Goal: Information Seeking & Learning: Learn about a topic

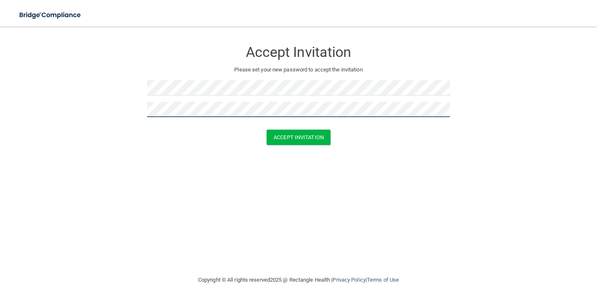
click at [267, 129] on button "Accept Invitation" at bounding box center [299, 136] width 64 height 15
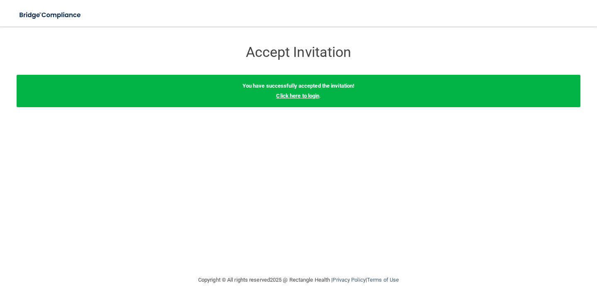
click at [314, 97] on link "Click here to login" at bounding box center [297, 96] width 43 height 6
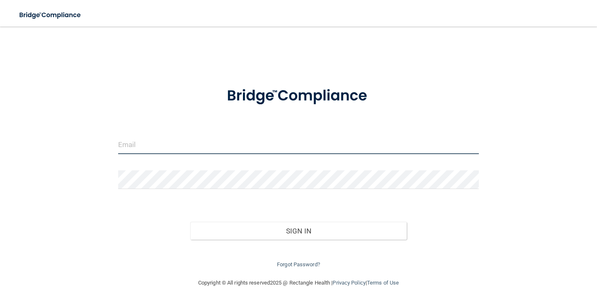
click at [253, 143] on input "email" at bounding box center [298, 144] width 361 height 19
type input "[EMAIL_ADDRESS][DOMAIN_NAME]"
click at [190, 222] on button "Sign In" at bounding box center [298, 231] width 217 height 18
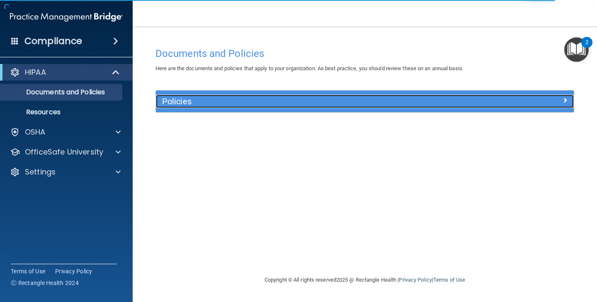
click at [168, 100] on h5 "Policies" at bounding box center [312, 101] width 301 height 9
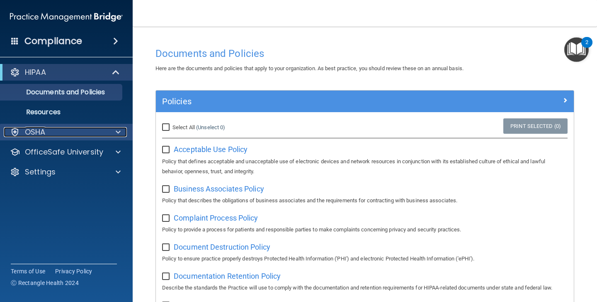
click at [74, 136] on div "OSHA" at bounding box center [55, 132] width 103 height 10
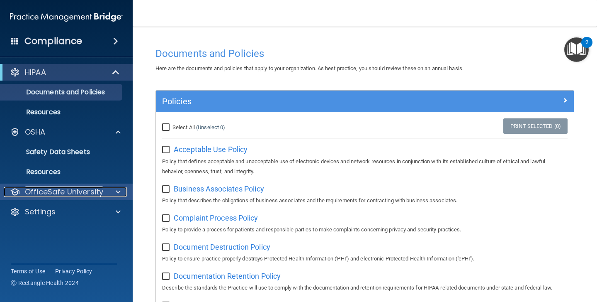
click at [76, 194] on p "OfficeSafe University" at bounding box center [64, 192] width 78 height 10
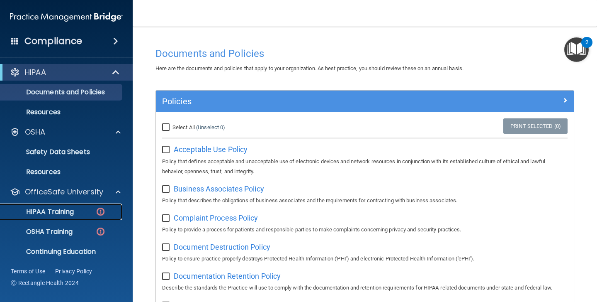
click at [77, 210] on div "HIPAA Training" at bounding box center [61, 211] width 113 height 8
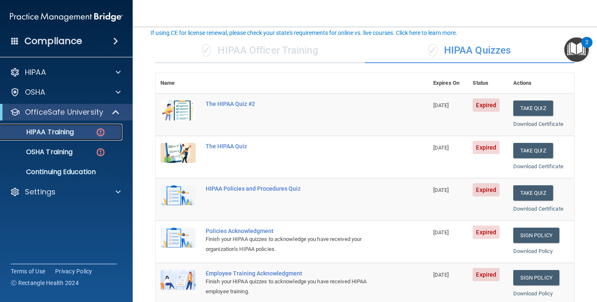
scroll to position [54, 0]
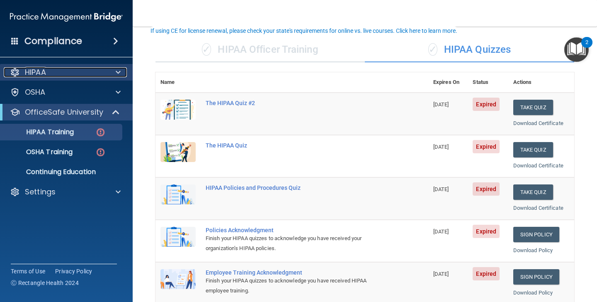
click at [97, 71] on div "HIPAA" at bounding box center [55, 72] width 103 height 10
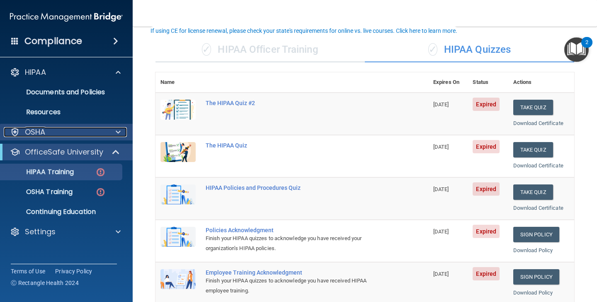
click at [96, 135] on div "OSHA" at bounding box center [55, 132] width 103 height 10
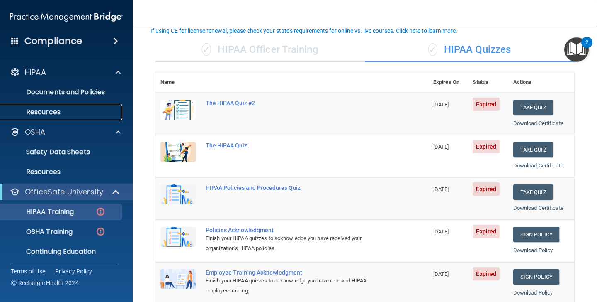
click at [82, 112] on p "Resources" at bounding box center [61, 112] width 113 height 8
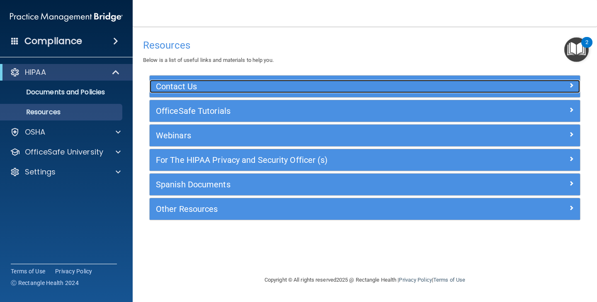
click at [196, 85] on h5 "Contact Us" at bounding box center [311, 86] width 311 height 9
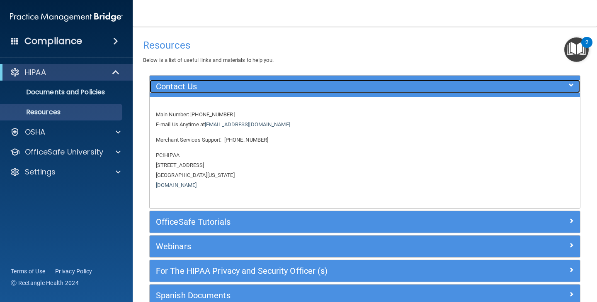
scroll to position [72, 0]
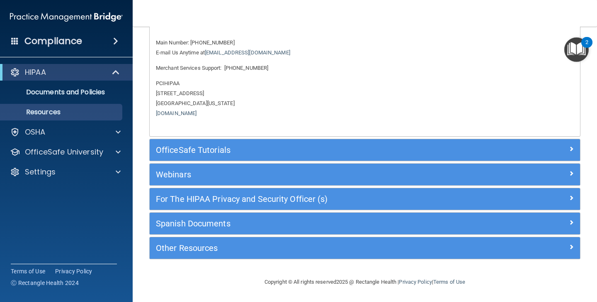
click at [216, 157] on div "OfficeSafe Tutorials" at bounding box center [365, 150] width 431 height 22
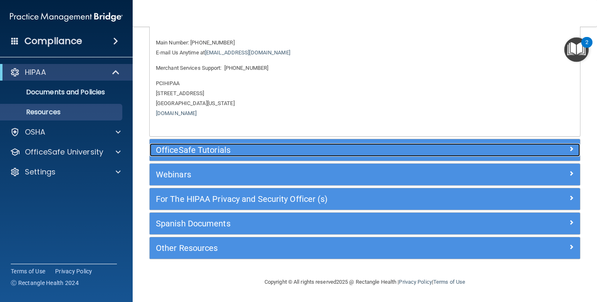
click at [215, 155] on div "OfficeSafe Tutorials" at bounding box center [311, 149] width 323 height 13
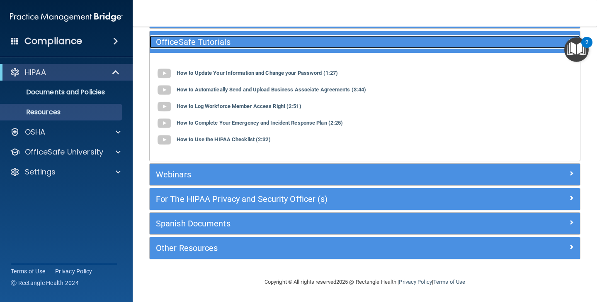
scroll to position [69, 0]
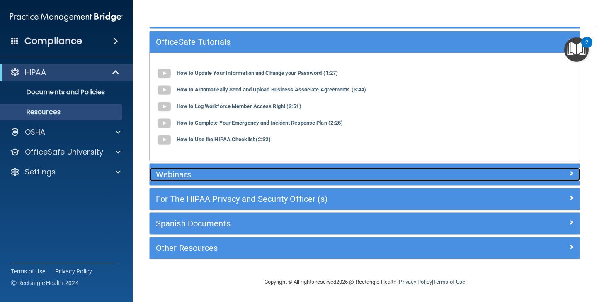
click at [211, 177] on h5 "Webinars" at bounding box center [311, 174] width 311 height 9
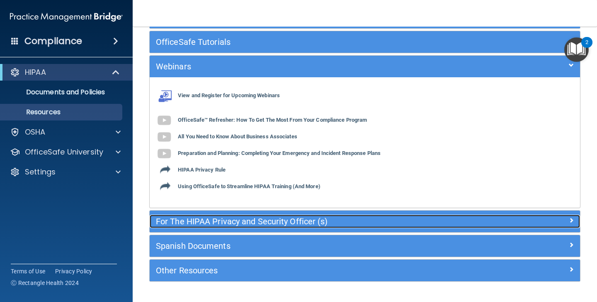
click at [222, 220] on h5 "For The HIPAA Privacy and Security Officer (s)" at bounding box center [311, 221] width 311 height 9
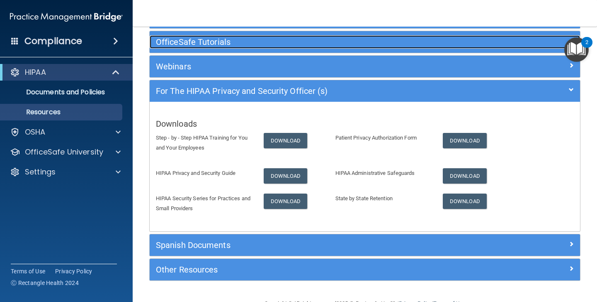
click at [245, 44] on h5 "OfficeSafe Tutorials" at bounding box center [311, 41] width 311 height 9
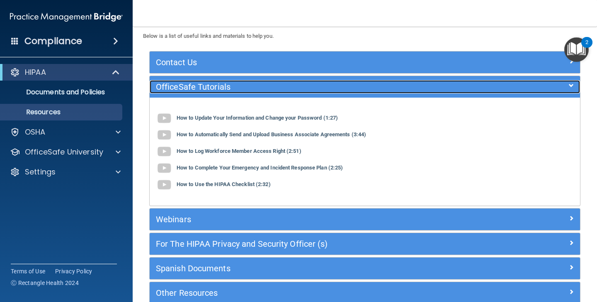
scroll to position [0, 0]
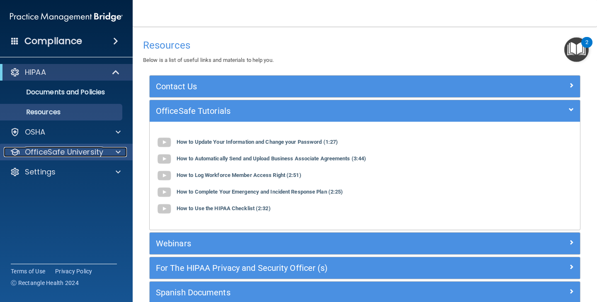
click at [85, 153] on p "OfficeSafe University" at bounding box center [64, 152] width 78 height 10
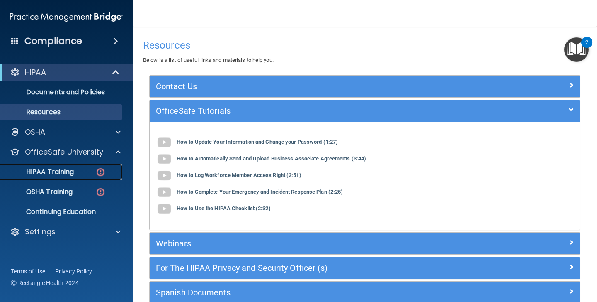
click at [74, 173] on p "HIPAA Training" at bounding box center [39, 172] width 68 height 8
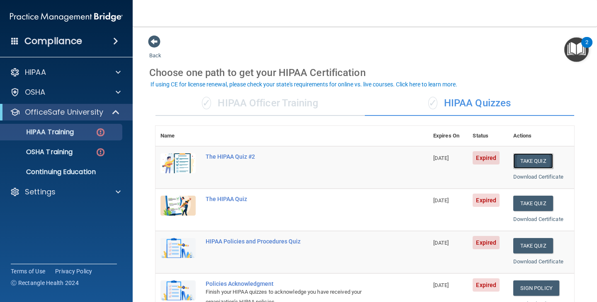
click at [536, 160] on button "Take Quiz" at bounding box center [534, 160] width 40 height 15
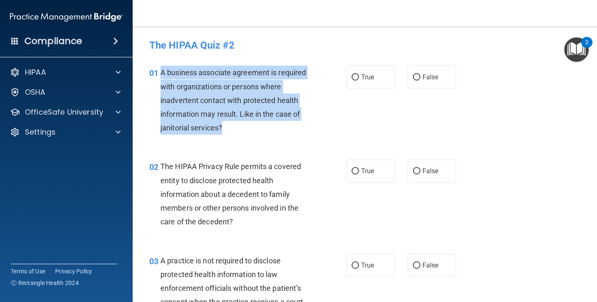
drag, startPoint x: 161, startPoint y: 71, endPoint x: 235, endPoint y: 132, distance: 95.2
click at [236, 132] on div "A business associate agreement is required with organizations or persons where …" at bounding box center [239, 100] width 157 height 69
copy span "A business associate agreement is required with organizations or persons where …"
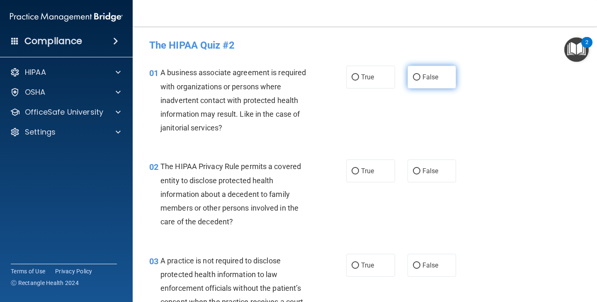
click at [429, 76] on span "False" at bounding box center [431, 77] width 16 height 8
click at [421, 76] on input "False" at bounding box center [416, 77] width 7 height 6
radio input "true"
click at [164, 166] on span "The HIPAA Privacy Rule permits a covered entity to disclose protected health in…" at bounding box center [231, 194] width 141 height 64
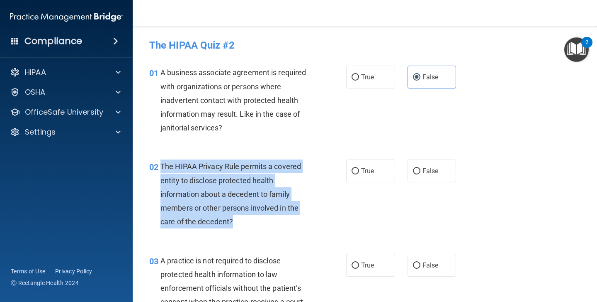
drag, startPoint x: 160, startPoint y: 166, endPoint x: 239, endPoint y: 225, distance: 98.9
click at [239, 225] on div "02 The HIPAA Privacy Rule permits a covered entity to disclose protected health…" at bounding box center [248, 195] width 222 height 73
copy div "The HIPAA Privacy Rule permits a covered entity to disclose protected health in…"
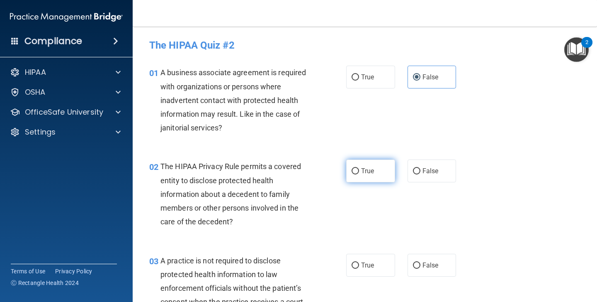
click at [369, 172] on span "True" at bounding box center [367, 171] width 13 height 8
click at [359, 172] on input "True" at bounding box center [355, 171] width 7 height 6
radio input "true"
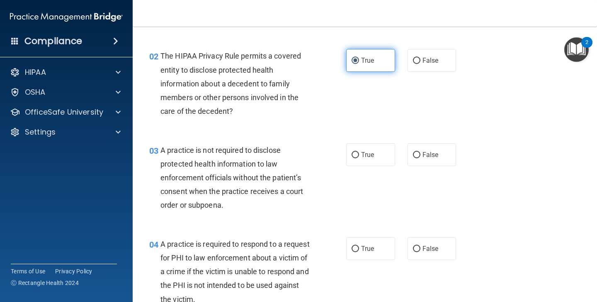
scroll to position [111, 0]
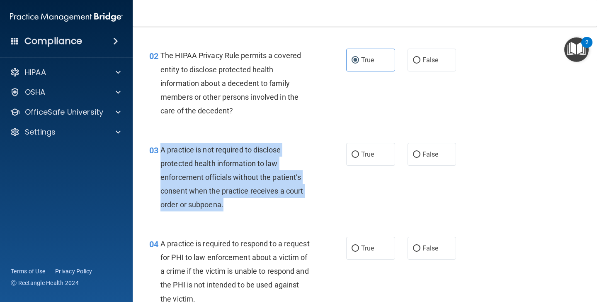
drag, startPoint x: 161, startPoint y: 151, endPoint x: 244, endPoint y: 205, distance: 99.0
click at [244, 205] on div "A practice is not required to disclose protected health information to law enfo…" at bounding box center [239, 177] width 157 height 69
copy span "A practice is not required to disclose protected health information to law enfo…"
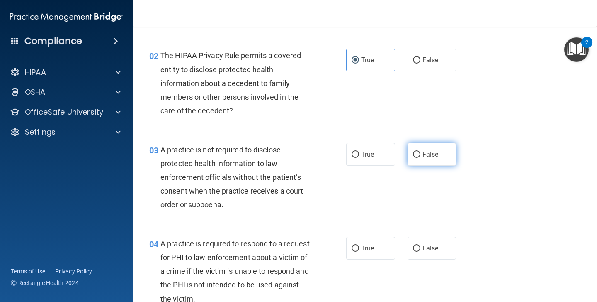
click at [410, 155] on label "False" at bounding box center [432, 154] width 49 height 23
click at [413, 155] on input "False" at bounding box center [416, 154] width 7 height 6
radio input "true"
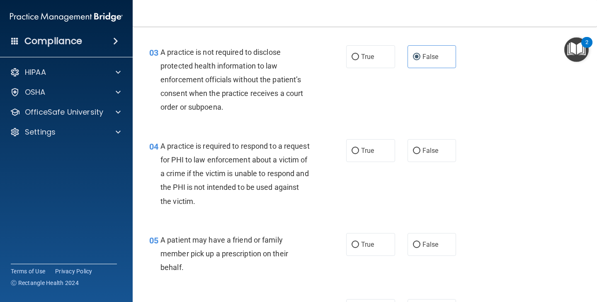
scroll to position [207, 0]
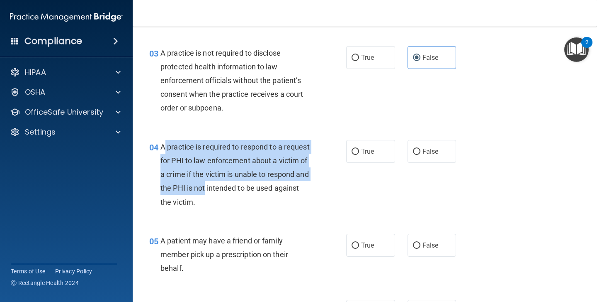
drag, startPoint x: 163, startPoint y: 147, endPoint x: 205, endPoint y: 183, distance: 55.9
click at [205, 183] on span "A practice is required to respond to a request for PHI to law enforcement about…" at bounding box center [235, 174] width 149 height 64
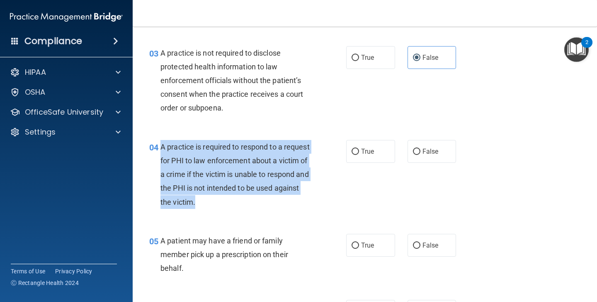
drag, startPoint x: 161, startPoint y: 146, endPoint x: 205, endPoint y: 208, distance: 76.2
click at [205, 208] on div "A practice is required to respond to a request for PHI to law enforcement about…" at bounding box center [239, 174] width 157 height 69
copy span "A practice is required to respond to a request for PHI to law enforcement about…"
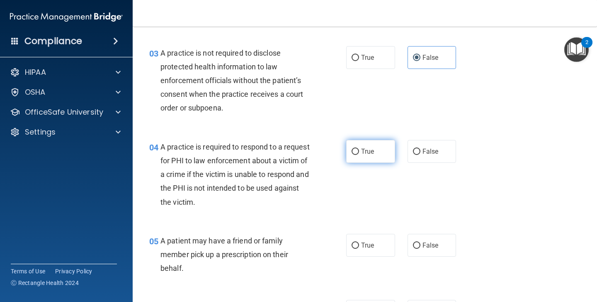
click at [369, 156] on label "True" at bounding box center [370, 151] width 49 height 23
click at [359, 155] on input "True" at bounding box center [355, 152] width 7 height 6
radio input "true"
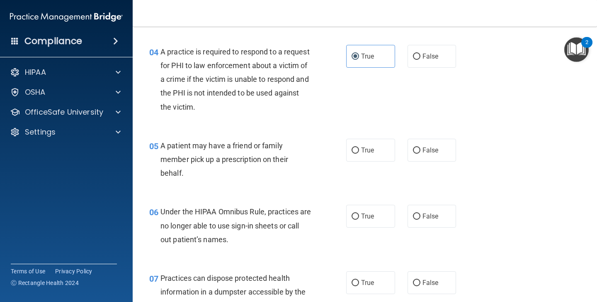
scroll to position [331, 0]
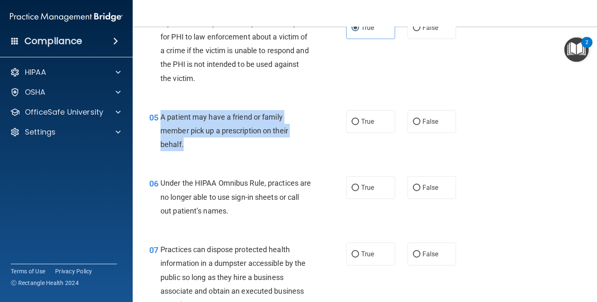
drag, startPoint x: 161, startPoint y: 115, endPoint x: 184, endPoint y: 141, distance: 34.7
click at [184, 141] on div "A patient may have a friend or family member pick up a prescription on their be…" at bounding box center [239, 130] width 157 height 41
copy span "A patient may have a friend or family member pick up a prescription on their be…"
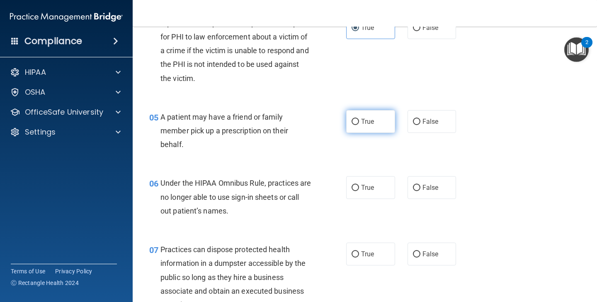
click at [371, 124] on span "True" at bounding box center [367, 121] width 13 height 8
click at [359, 124] on input "True" at bounding box center [355, 122] width 7 height 6
radio input "true"
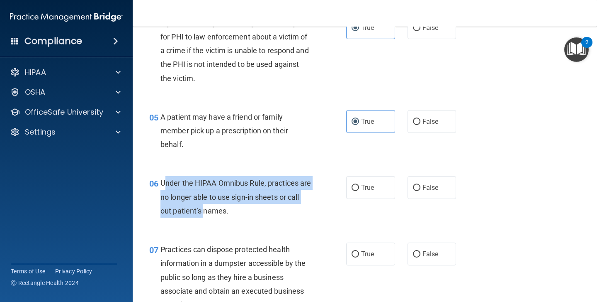
drag, startPoint x: 163, startPoint y: 183, endPoint x: 220, endPoint y: 209, distance: 62.6
click at [219, 209] on span "Under the HIPAA Omnibus Rule, practices are no longer able to use sign-in sheet…" at bounding box center [236, 196] width 151 height 36
drag, startPoint x: 161, startPoint y: 183, endPoint x: 249, endPoint y: 210, distance: 92.2
click at [250, 211] on div "Under the HIPAA Omnibus Rule, practices are no longer able to use sign-in sheet…" at bounding box center [239, 196] width 157 height 41
copy span "Under the HIPAA Omnibus Rule, practices are no longer able to use sign-in sheet…"
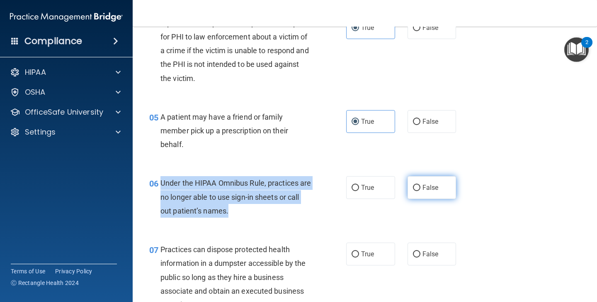
click at [414, 190] on input "False" at bounding box center [416, 188] width 7 height 6
radio input "true"
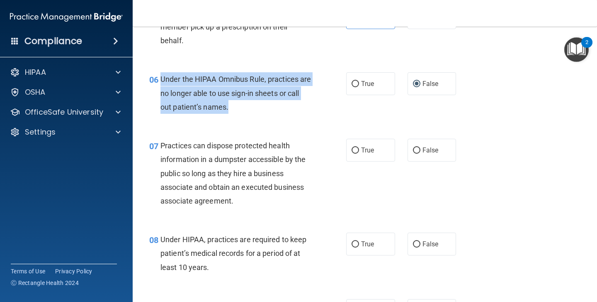
scroll to position [436, 0]
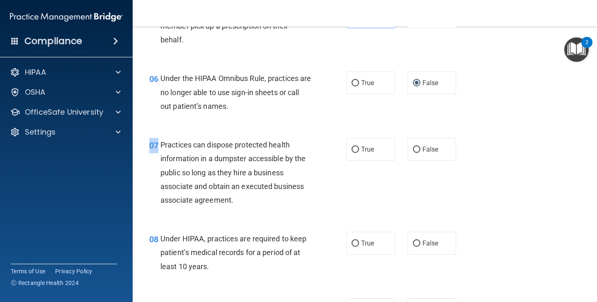
drag, startPoint x: 159, startPoint y: 143, endPoint x: 244, endPoint y: 211, distance: 108.7
click at [244, 211] on div "07 Practices can dispose protected health information in a dumpster accessible …" at bounding box center [365, 174] width 444 height 94
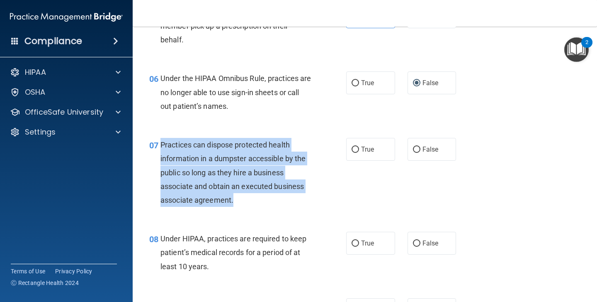
drag, startPoint x: 237, startPoint y: 202, endPoint x: 161, endPoint y: 146, distance: 94.7
click at [161, 146] on div "Practices can dispose protected health information in a dumpster accessible by …" at bounding box center [239, 172] width 157 height 69
copy span "Practices can dispose protected health information in a dumpster accessible by …"
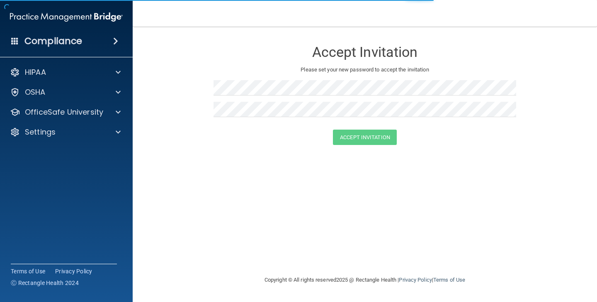
click at [70, 21] on img at bounding box center [66, 17] width 113 height 17
click at [69, 17] on img at bounding box center [66, 17] width 113 height 17
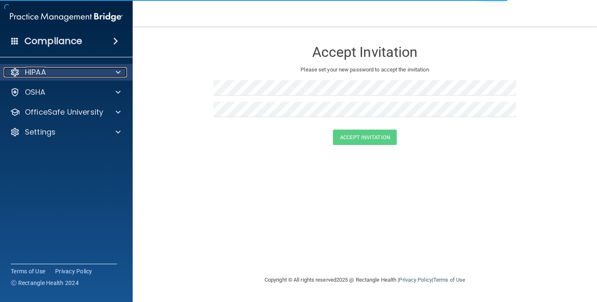
click at [55, 70] on div "HIPAA" at bounding box center [55, 72] width 103 height 10
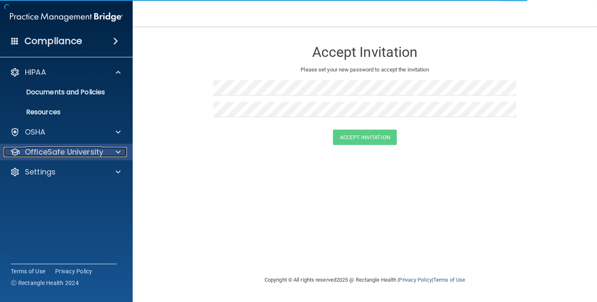
click at [53, 152] on p "OfficeSafe University" at bounding box center [64, 152] width 78 height 10
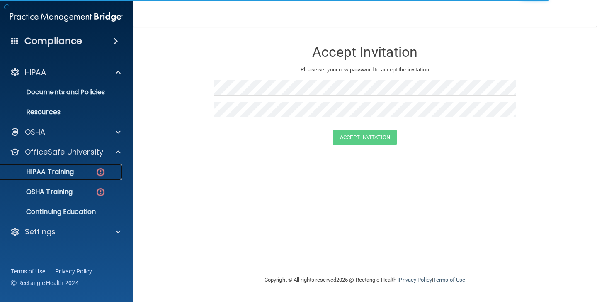
click at [66, 175] on p "HIPAA Training" at bounding box center [39, 172] width 68 height 8
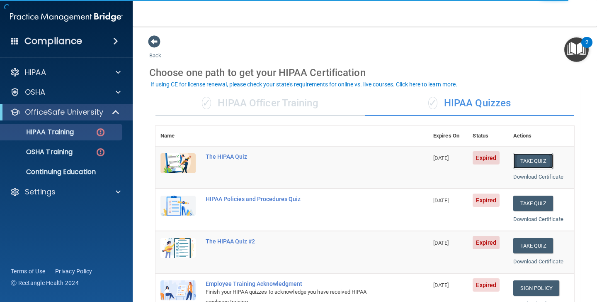
click at [545, 166] on button "Take Quiz" at bounding box center [534, 160] width 40 height 15
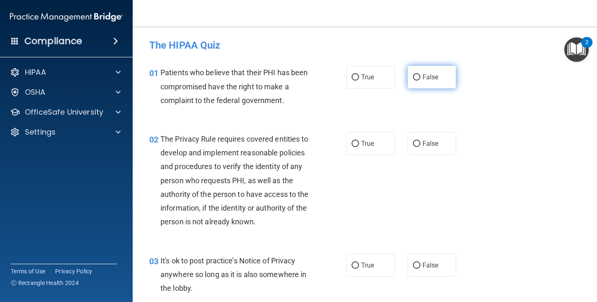
click at [423, 85] on label "False" at bounding box center [432, 77] width 49 height 23
click at [421, 80] on input "False" at bounding box center [416, 77] width 7 height 6
radio input "true"
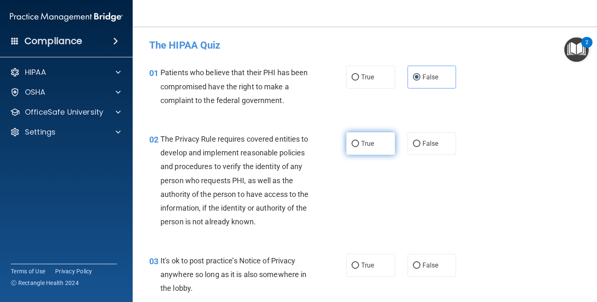
click at [359, 136] on label "True" at bounding box center [370, 143] width 49 height 23
click at [359, 141] on input "True" at bounding box center [355, 144] width 7 height 6
radio input "true"
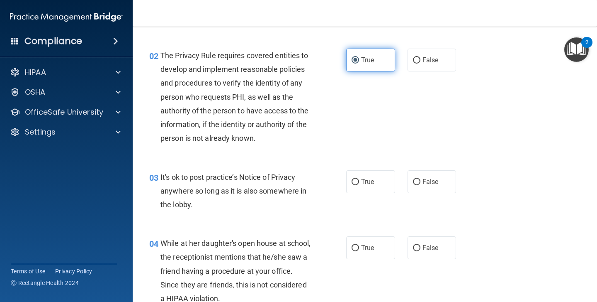
scroll to position [84, 0]
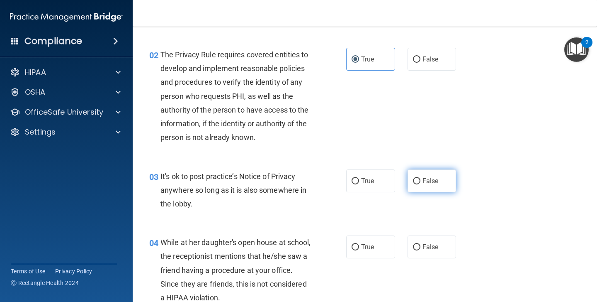
click at [414, 172] on label "False" at bounding box center [432, 180] width 49 height 23
click at [414, 178] on input "False" at bounding box center [416, 181] width 7 height 6
radio input "true"
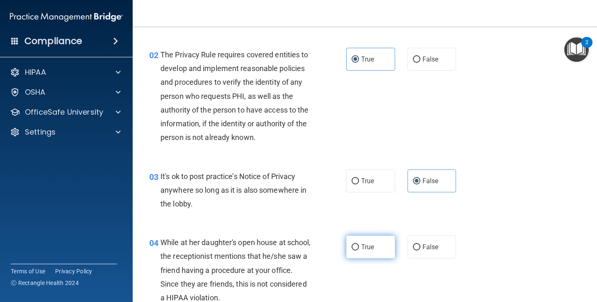
click at [369, 244] on span "True" at bounding box center [367, 247] width 13 height 8
click at [359, 244] on input "True" at bounding box center [355, 247] width 7 height 6
radio input "true"
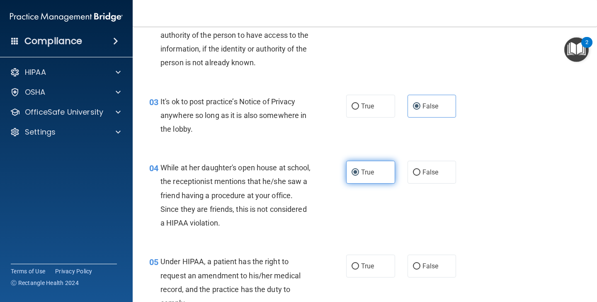
scroll to position [160, 0]
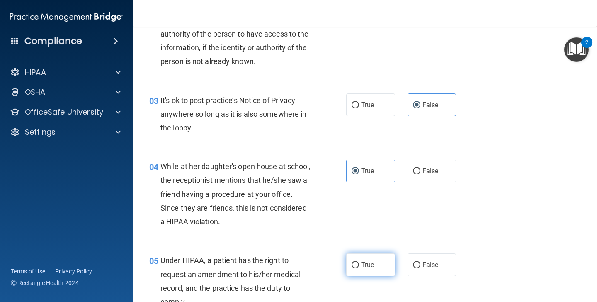
click at [373, 262] on span "True" at bounding box center [367, 265] width 13 height 8
click at [359, 262] on input "True" at bounding box center [355, 265] width 7 height 6
radio input "true"
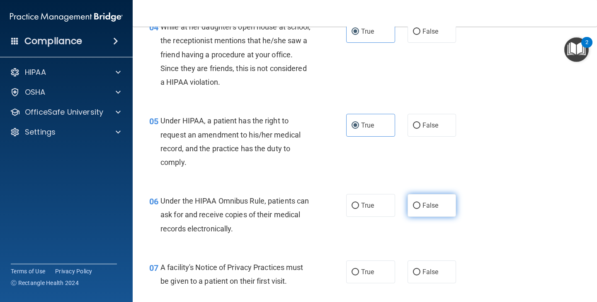
click at [423, 204] on span "False" at bounding box center [431, 205] width 16 height 8
click at [421, 204] on input "False" at bounding box center [416, 205] width 7 height 6
radio input "true"
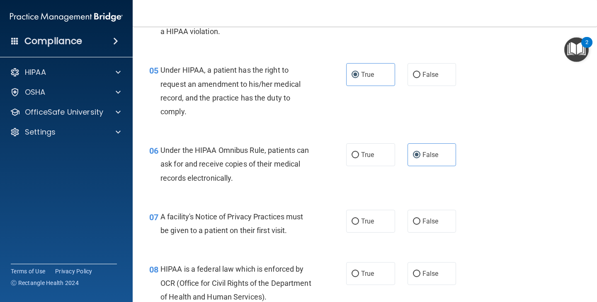
scroll to position [362, 0]
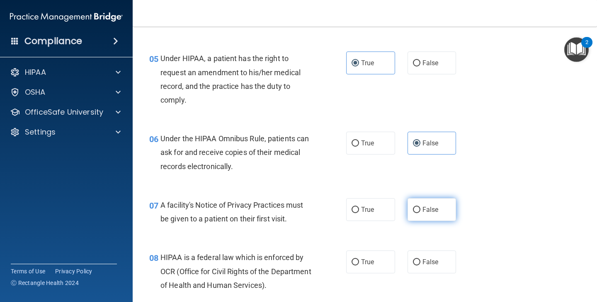
click at [418, 201] on label "False" at bounding box center [432, 209] width 49 height 23
click at [418, 207] on input "False" at bounding box center [416, 210] width 7 height 6
radio input "true"
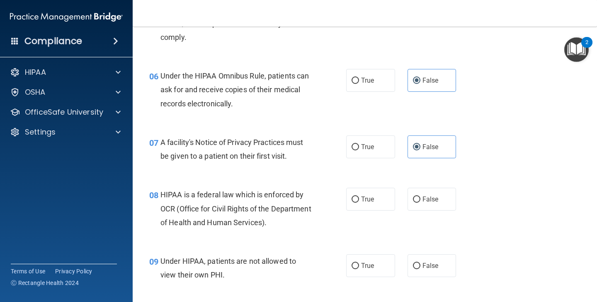
scroll to position [425, 0]
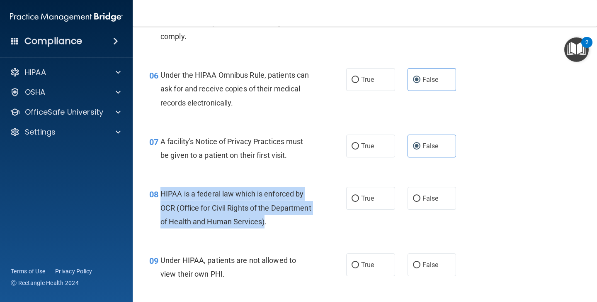
drag, startPoint x: 161, startPoint y: 194, endPoint x: 307, endPoint y: 224, distance: 148.2
click at [307, 224] on span "HIPAA is a federal law which is enforced by OCR (Office for Civil Rights of the…" at bounding box center [236, 207] width 151 height 36
copy span "HIPAA is a federal law which is enforced by OCR (Office for Civil Rights of the…"
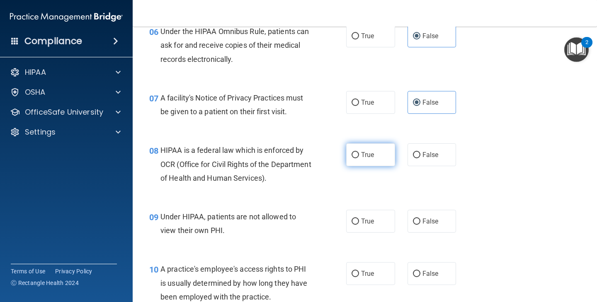
click at [370, 158] on span "True" at bounding box center [367, 155] width 13 height 8
click at [359, 158] on input "True" at bounding box center [355, 155] width 7 height 6
radio input "true"
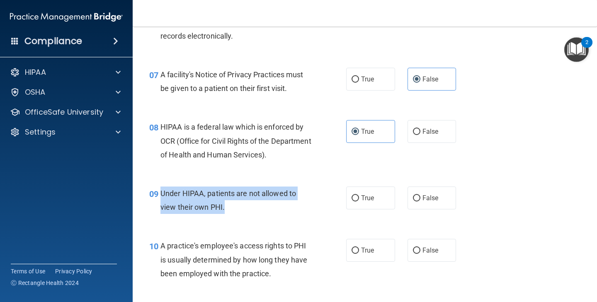
drag, startPoint x: 161, startPoint y: 192, endPoint x: 226, endPoint y: 210, distance: 68.2
click at [226, 210] on div "Under HIPAA, patients are not allowed to view their own PHI." at bounding box center [239, 199] width 157 height 27
copy span "Under HIPAA, patients are not allowed to view their own PHI."
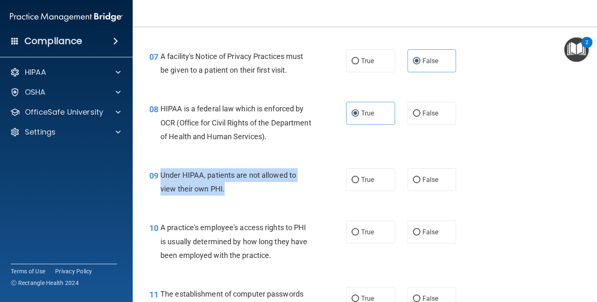
scroll to position [524, 0]
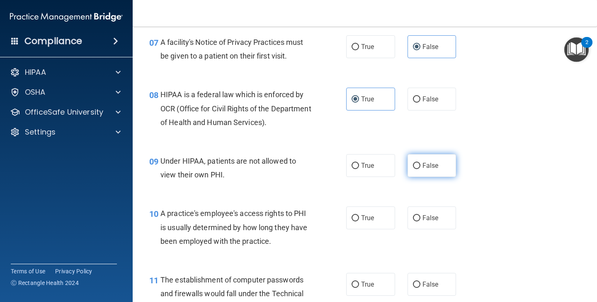
click at [434, 167] on span "False" at bounding box center [431, 165] width 16 height 8
click at [421, 167] on input "False" at bounding box center [416, 166] width 7 height 6
radio input "true"
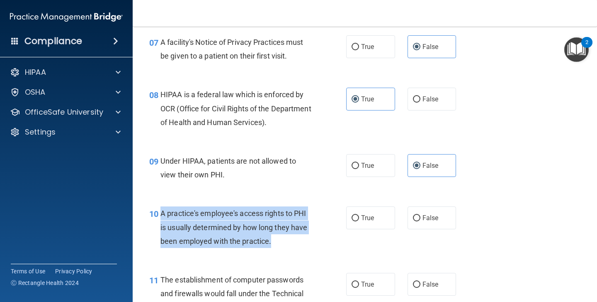
drag, startPoint x: 161, startPoint y: 214, endPoint x: 277, endPoint y: 249, distance: 120.8
click at [277, 249] on div "10 A practice's employee's access rights to PHI is usually determined by how lo…" at bounding box center [248, 229] width 222 height 46
copy span "A practice's employee's access rights to PHI is usually determined by how long …"
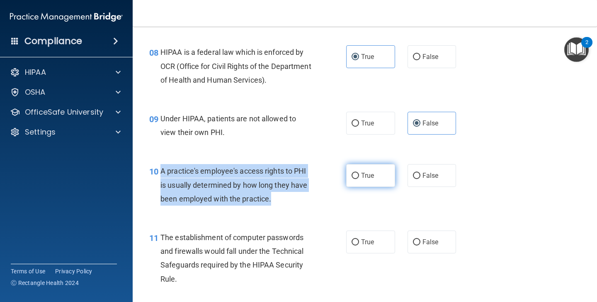
scroll to position [571, 0]
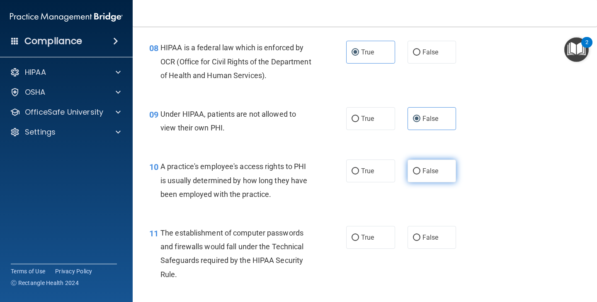
click at [422, 178] on label "False" at bounding box center [432, 170] width 49 height 23
click at [421, 174] on input "False" at bounding box center [416, 171] width 7 height 6
radio input "true"
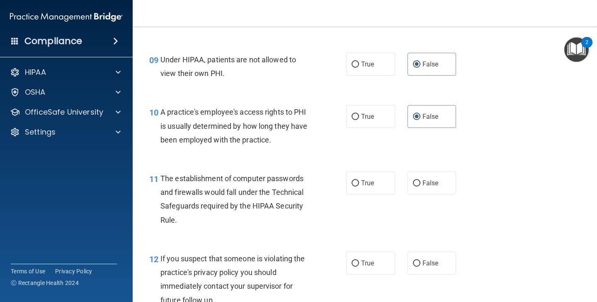
scroll to position [626, 0]
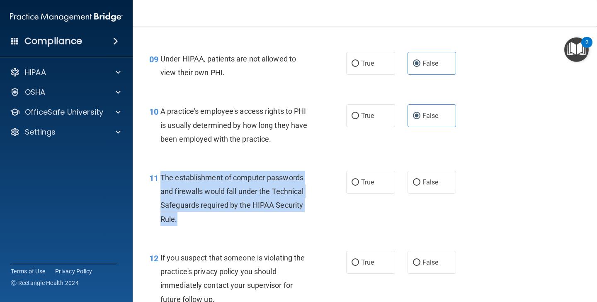
drag, startPoint x: 161, startPoint y: 179, endPoint x: 201, endPoint y: 214, distance: 53.2
click at [201, 214] on div "The establishment of computer passwords and firewalls would fall under the Tech…" at bounding box center [239, 198] width 157 height 55
copy span "The establishment of computer passwords and firewalls would fall under the Tech…"
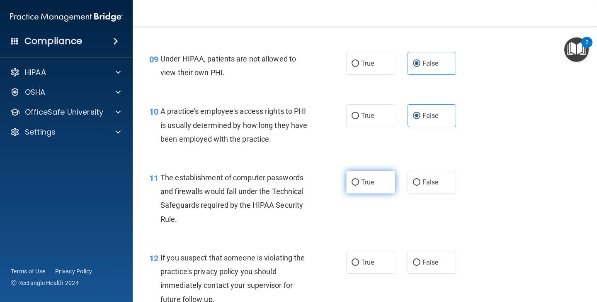
click at [380, 186] on label "True" at bounding box center [370, 182] width 49 height 23
click at [359, 185] on input "True" at bounding box center [355, 182] width 7 height 6
radio input "true"
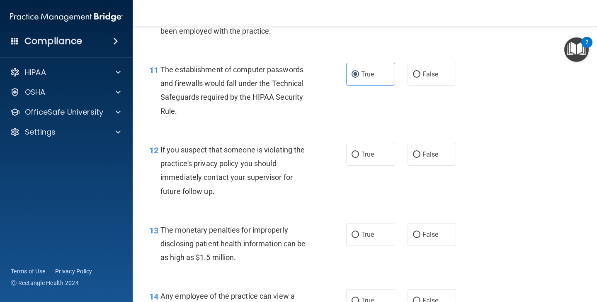
scroll to position [758, 0]
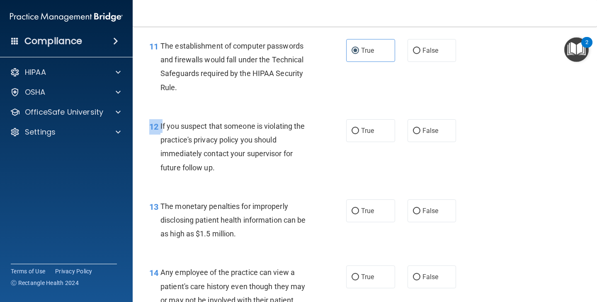
drag, startPoint x: 162, startPoint y: 126, endPoint x: 225, endPoint y: 179, distance: 82.4
click at [225, 179] on div "12 If you suspect that someone is violating the practice's privacy policy you s…" at bounding box center [365, 149] width 444 height 80
drag, startPoint x: 161, startPoint y: 125, endPoint x: 178, endPoint y: 139, distance: 22.4
click at [193, 145] on div "If you suspect that someone is violating the practice's privacy policy you shou…" at bounding box center [239, 146] width 157 height 55
click at [161, 128] on span "If you suspect that someone is violating the practice's privacy policy you shou…" at bounding box center [233, 147] width 144 height 50
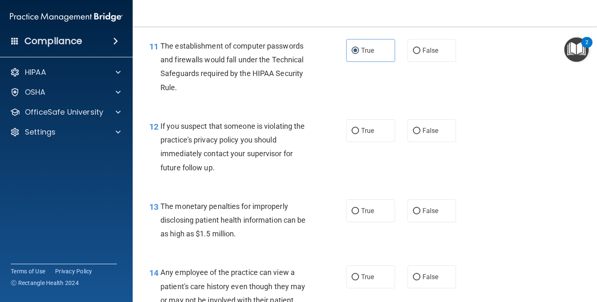
drag, startPoint x: 160, startPoint y: 126, endPoint x: 216, endPoint y: 174, distance: 73.3
click at [216, 174] on div "If you suspect that someone is violating the practice's privacy policy you shou…" at bounding box center [239, 146] width 157 height 55
drag, startPoint x: 216, startPoint y: 173, endPoint x: 190, endPoint y: 164, distance: 27.6
click at [190, 165] on div "If you suspect that someone is violating the practice's privacy policy you shou…" at bounding box center [239, 146] width 157 height 55
click at [187, 161] on div "If you suspect that someone is violating the practice's privacy policy you shou…" at bounding box center [239, 146] width 157 height 55
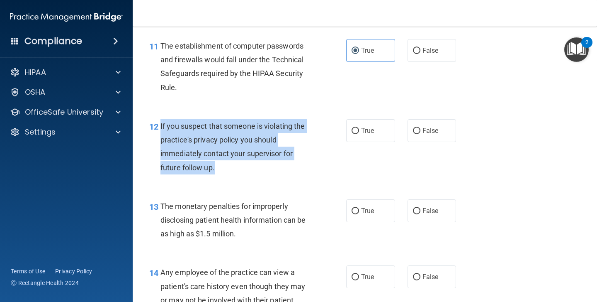
drag, startPoint x: 160, startPoint y: 126, endPoint x: 223, endPoint y: 175, distance: 80.1
click at [223, 175] on div "12 If you suspect that someone is violating the practice's privacy policy you s…" at bounding box center [248, 148] width 222 height 59
copy div "If you suspect that someone is violating the practice's privacy policy you shou…"
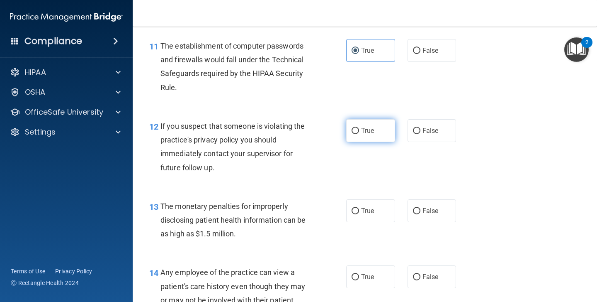
click at [371, 136] on label "True" at bounding box center [370, 130] width 49 height 23
click at [359, 134] on input "True" at bounding box center [355, 131] width 7 height 6
radio input "true"
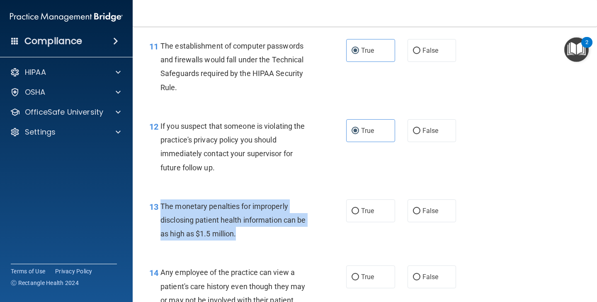
drag, startPoint x: 161, startPoint y: 207, endPoint x: 241, endPoint y: 240, distance: 86.9
click at [241, 240] on div "The monetary penalties for improperly disclosing patient health information can…" at bounding box center [239, 219] width 157 height 41
copy span "The monetary penalties for improperly disclosing patient health information can…"
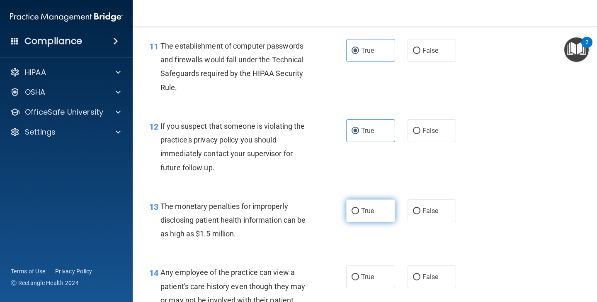
click at [371, 215] on label "True" at bounding box center [370, 210] width 49 height 23
click at [359, 214] on input "True" at bounding box center [355, 211] width 7 height 6
radio input "true"
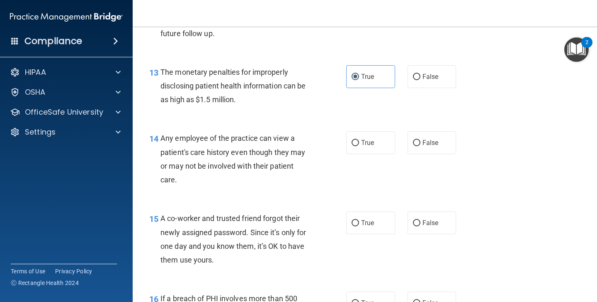
scroll to position [916, 0]
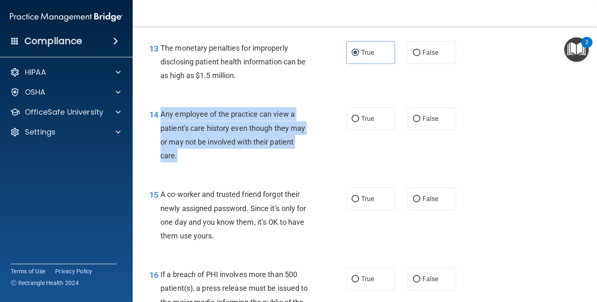
drag, startPoint x: 160, startPoint y: 112, endPoint x: 202, endPoint y: 152, distance: 59.0
click at [203, 153] on div "14 Any employee of the practice can view a patient's care history even though t…" at bounding box center [248, 136] width 222 height 59
copy div "Any employee of the practice can view a patient's care history even though they…"
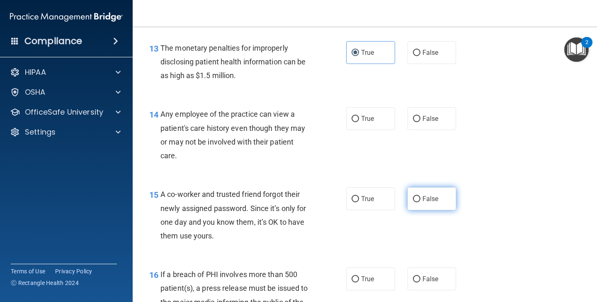
click at [411, 204] on label "False" at bounding box center [432, 198] width 49 height 23
click at [413, 202] on input "False" at bounding box center [416, 199] width 7 height 6
radio input "true"
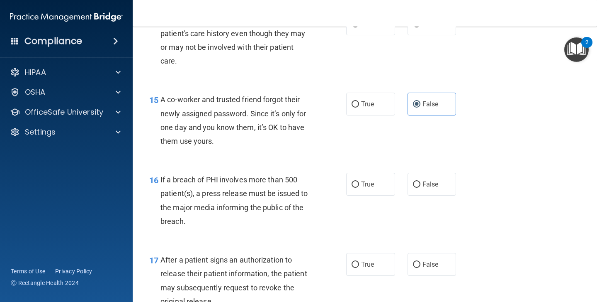
scroll to position [1027, 0]
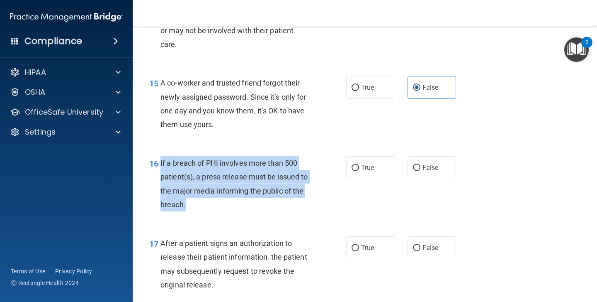
drag, startPoint x: 161, startPoint y: 165, endPoint x: 195, endPoint y: 200, distance: 49.0
click at [195, 200] on div "If a breach of PHI involves more than 500 patient(s), a press release must be i…" at bounding box center [239, 183] width 157 height 55
copy span "If a breach of PHI involves more than 500 patient(s), a press release must be i…"
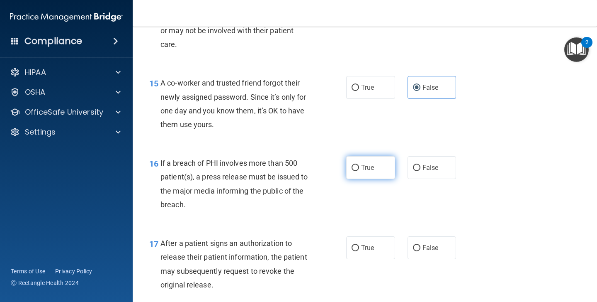
click at [367, 167] on span "True" at bounding box center [367, 167] width 13 height 8
click at [359, 167] on input "True" at bounding box center [355, 168] width 7 height 6
radio input "true"
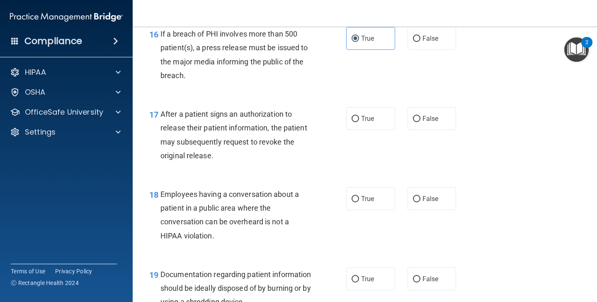
scroll to position [1177, 0]
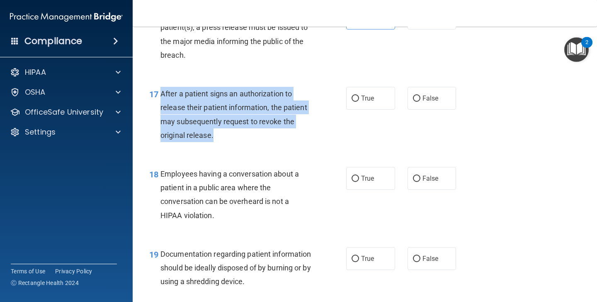
drag, startPoint x: 161, startPoint y: 94, endPoint x: 225, endPoint y: 138, distance: 77.6
click at [225, 138] on div "After a patient signs an authorization to release their patient information, th…" at bounding box center [239, 114] width 157 height 55
copy span "After a patient signs an authorization to release their patient information, th…"
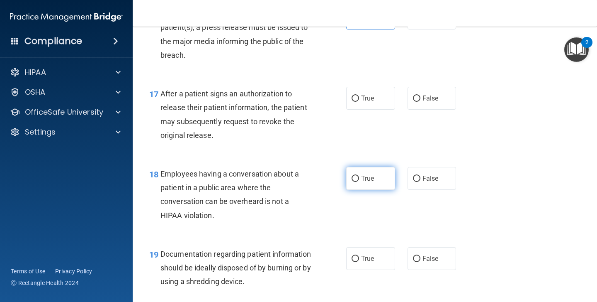
click at [373, 175] on span "True" at bounding box center [367, 178] width 13 height 8
click at [359, 175] on input "True" at bounding box center [355, 178] width 7 height 6
radio input "true"
click at [367, 107] on label "True" at bounding box center [370, 98] width 49 height 23
click at [359, 102] on input "True" at bounding box center [355, 98] width 7 height 6
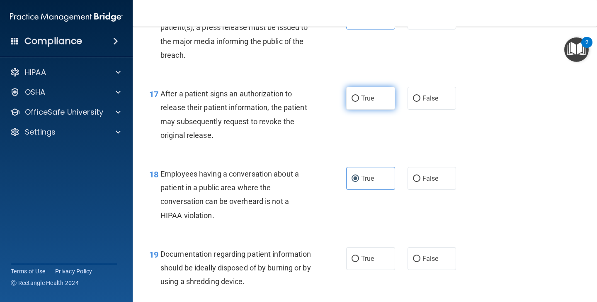
radio input "true"
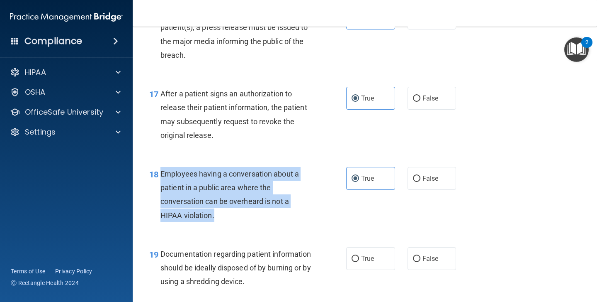
drag, startPoint x: 162, startPoint y: 173, endPoint x: 223, endPoint y: 213, distance: 72.3
click at [223, 213] on div "Employees having a conversation about a patient in a public area where the conv…" at bounding box center [239, 194] width 157 height 55
copy span "Employees having a conversation about a patient in a public area where the conv…"
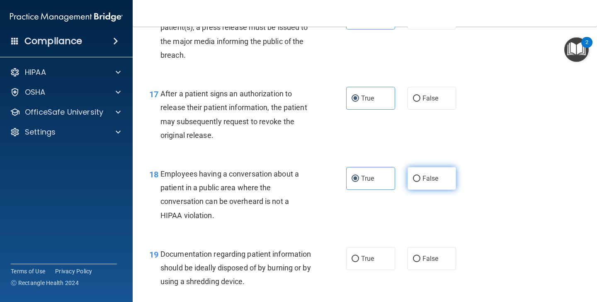
click at [421, 178] on label "False" at bounding box center [432, 178] width 49 height 23
click at [421, 178] on input "False" at bounding box center [416, 178] width 7 height 6
radio input "true"
click at [385, 182] on label "True" at bounding box center [370, 178] width 49 height 23
click at [359, 182] on input "True" at bounding box center [355, 178] width 7 height 6
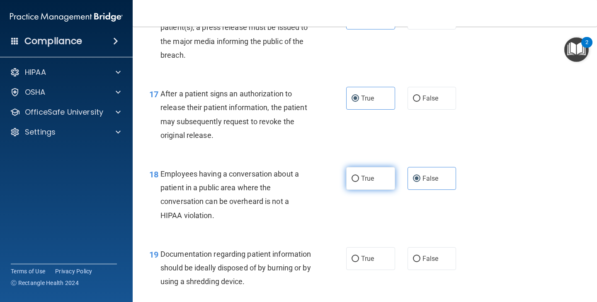
radio input "true"
click at [422, 191] on div "18 Employees having a conversation about a patient in a public area where the c…" at bounding box center [365, 196] width 444 height 80
click at [424, 181] on span "False" at bounding box center [431, 178] width 16 height 8
click at [421, 181] on input "False" at bounding box center [416, 178] width 7 height 6
radio input "true"
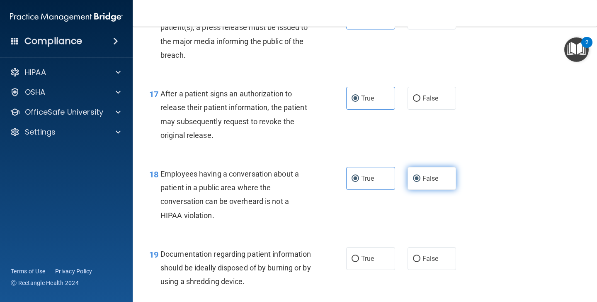
radio input "false"
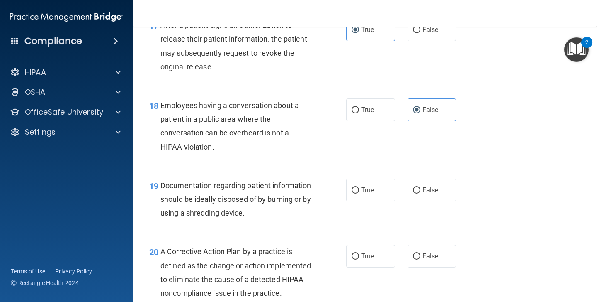
scroll to position [1250, 0]
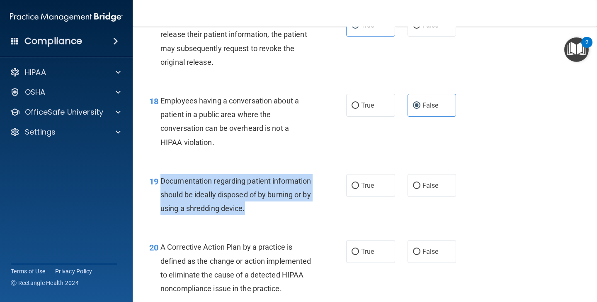
drag, startPoint x: 161, startPoint y: 181, endPoint x: 304, endPoint y: 208, distance: 145.7
click at [304, 208] on div "Documentation regarding patient information should be ideally disposed of by bu…" at bounding box center [239, 194] width 157 height 41
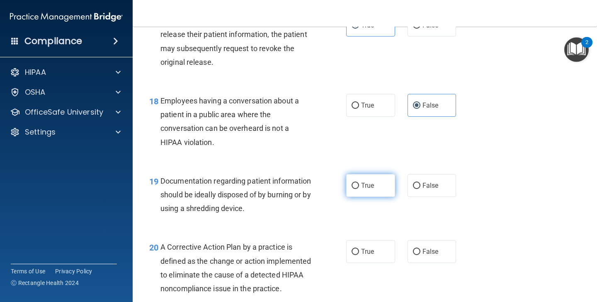
click at [373, 184] on span "True" at bounding box center [367, 185] width 13 height 8
click at [359, 184] on input "True" at bounding box center [355, 186] width 7 height 6
radio input "true"
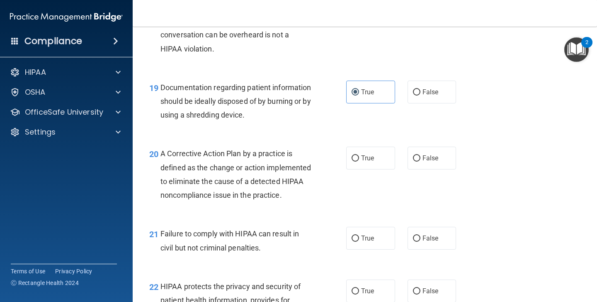
scroll to position [1379, 0]
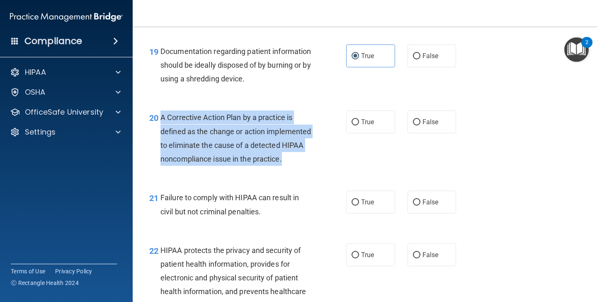
drag, startPoint x: 162, startPoint y: 117, endPoint x: 210, endPoint y: 174, distance: 74.5
click at [210, 166] on div "A Corrective Action Plan by a practice is defined as the change or action imple…" at bounding box center [239, 137] width 157 height 55
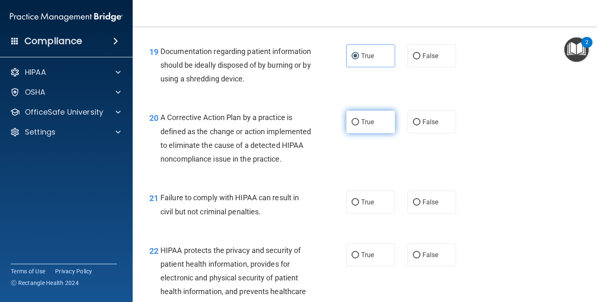
click at [361, 127] on label "True" at bounding box center [370, 121] width 49 height 23
click at [359, 125] on input "True" at bounding box center [355, 122] width 7 height 6
radio input "true"
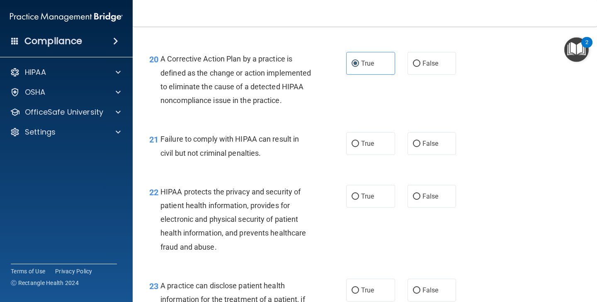
scroll to position [1455, 0]
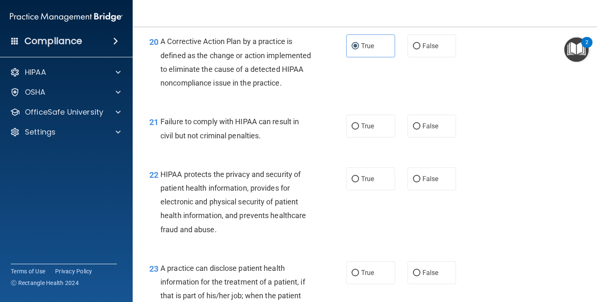
drag, startPoint x: 160, startPoint y: 135, endPoint x: 265, endPoint y: 153, distance: 106.4
click at [265, 142] on div "Failure to comply with HIPAA can result in civil but not criminal penalties." at bounding box center [239, 128] width 157 height 27
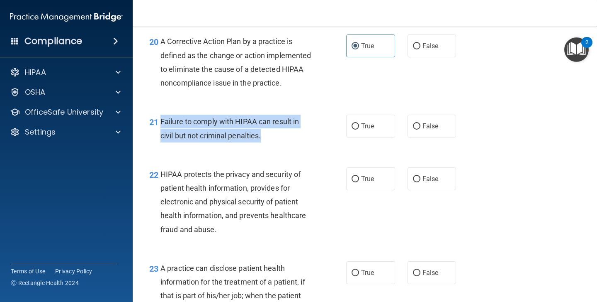
drag, startPoint x: 269, startPoint y: 151, endPoint x: 161, endPoint y: 136, distance: 109.0
click at [161, 136] on div "Failure to comply with HIPAA can result in civil but not criminal penalties." at bounding box center [239, 128] width 157 height 27
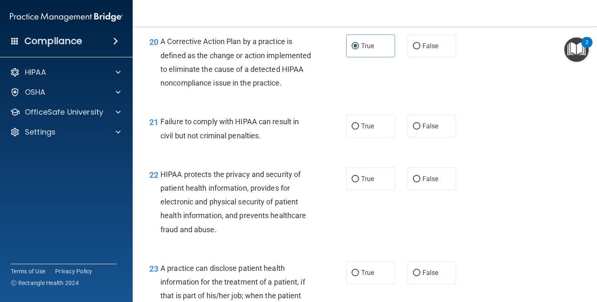
click at [424, 154] on div "21 Failure to comply with HIPAA can result in civil but not criminal penalties.…" at bounding box center [365, 130] width 444 height 52
click at [424, 137] on label "False" at bounding box center [432, 126] width 49 height 23
click at [421, 129] on input "False" at bounding box center [416, 126] width 7 height 6
radio input "true"
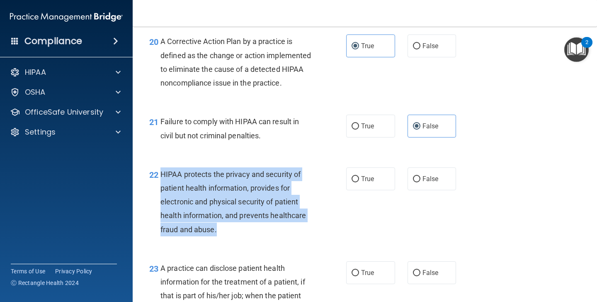
drag, startPoint x: 160, startPoint y: 189, endPoint x: 219, endPoint y: 248, distance: 83.3
click at [219, 240] on div "22 HIPAA protects the privacy and security of patient health information, provi…" at bounding box center [248, 203] width 222 height 73
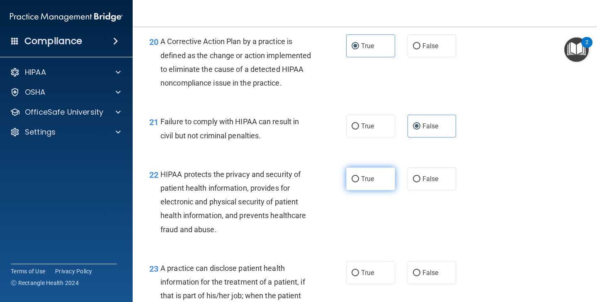
click at [377, 190] on label "True" at bounding box center [370, 178] width 49 height 23
click at [359, 182] on input "True" at bounding box center [355, 179] width 7 height 6
radio input "true"
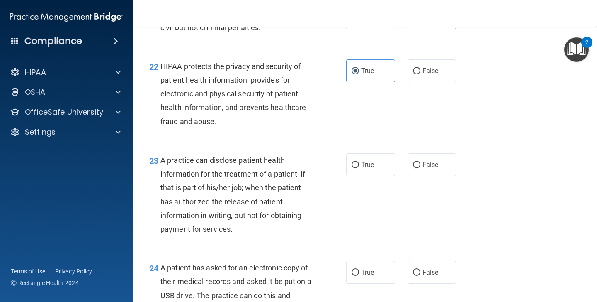
scroll to position [1574, 0]
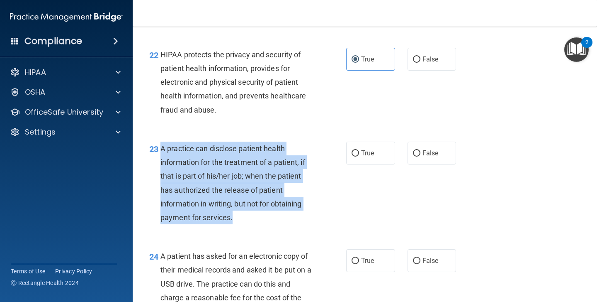
drag, startPoint x: 162, startPoint y: 163, endPoint x: 241, endPoint y: 228, distance: 103.2
click at [241, 224] on div "A practice can disclose patient health information for the treatment of a patie…" at bounding box center [239, 182] width 157 height 83
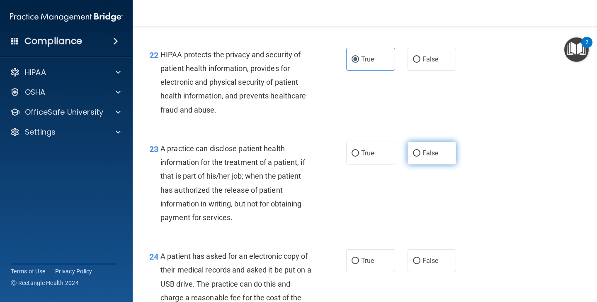
click at [423, 160] on label "False" at bounding box center [432, 152] width 49 height 23
click at [421, 156] on input "False" at bounding box center [416, 153] width 7 height 6
radio input "true"
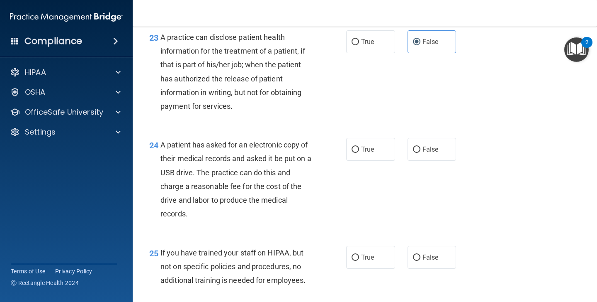
scroll to position [1703, 0]
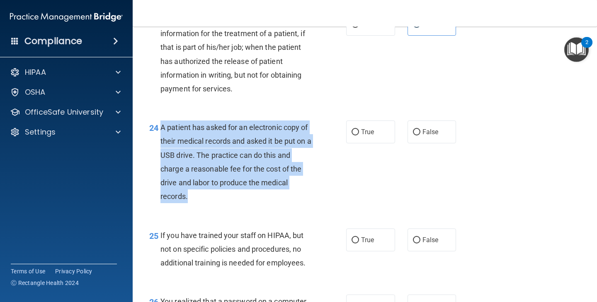
drag, startPoint x: 162, startPoint y: 143, endPoint x: 211, endPoint y: 217, distance: 89.5
click at [211, 207] on div "24 A patient has asked for an electronic copy of their medical records and aske…" at bounding box center [248, 163] width 222 height 87
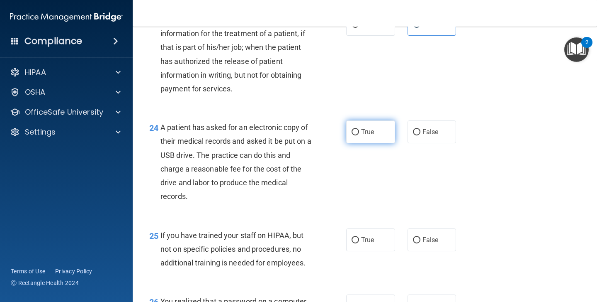
click at [375, 143] on label "True" at bounding box center [370, 131] width 49 height 23
click at [359, 135] on input "True" at bounding box center [355, 132] width 7 height 6
radio input "true"
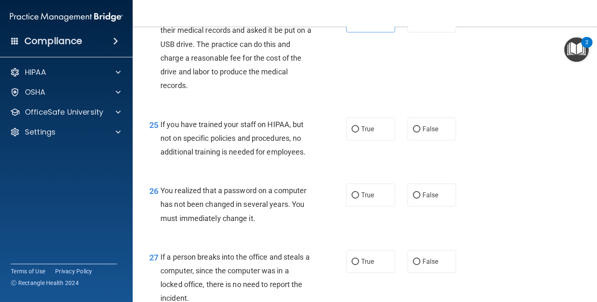
scroll to position [1834, 0]
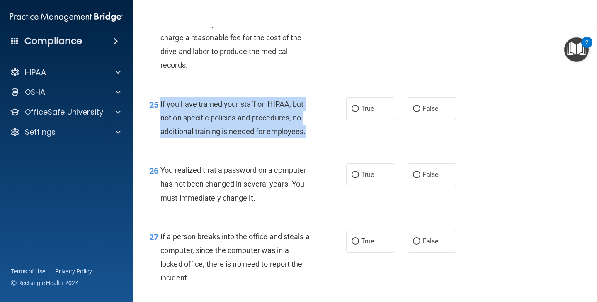
drag, startPoint x: 161, startPoint y: 116, endPoint x: 306, endPoint y: 150, distance: 148.7
click at [306, 139] on div "If you have trained your staff on HIPAA, but not on specific policies and proce…" at bounding box center [239, 117] width 157 height 41
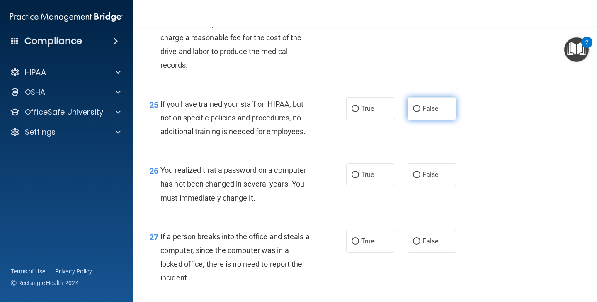
click at [423, 120] on label "False" at bounding box center [432, 108] width 49 height 23
click at [421, 112] on input "False" at bounding box center [416, 109] width 7 height 6
radio input "true"
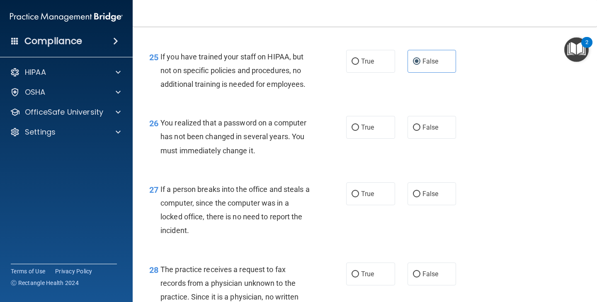
scroll to position [1884, 0]
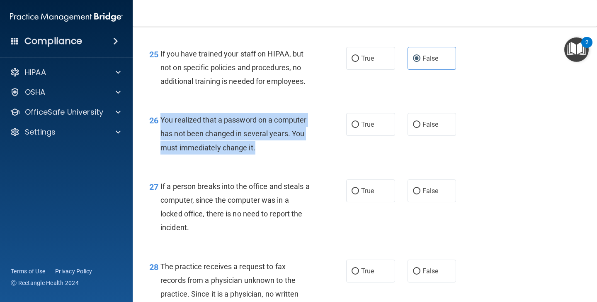
drag, startPoint x: 162, startPoint y: 133, endPoint x: 268, endPoint y: 168, distance: 111.1
click at [268, 158] on div "26 You realized that a password on a computer has not been changed in several y…" at bounding box center [248, 136] width 222 height 46
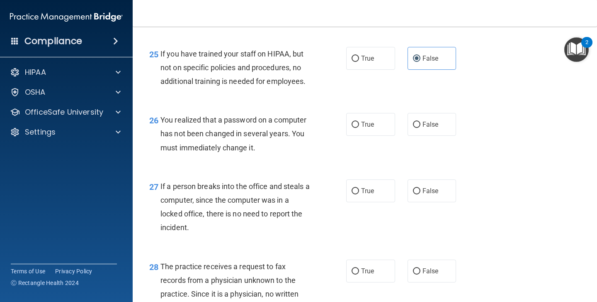
click at [363, 150] on div "26 You realized that a password on a computer has not been changed in several y…" at bounding box center [365, 135] width 444 height 66
click at [367, 128] on span "True" at bounding box center [367, 124] width 13 height 8
click at [359, 128] on input "True" at bounding box center [355, 125] width 7 height 6
radio input "true"
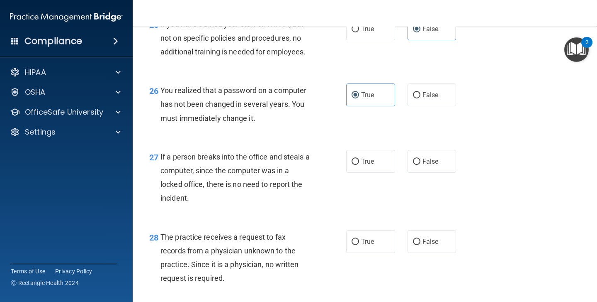
scroll to position [1914, 0]
click at [202, 205] on div "If a person breaks into the office and steals a computer, since the computer wa…" at bounding box center [239, 176] width 157 height 55
click at [435, 165] on span "False" at bounding box center [431, 161] width 16 height 8
click at [421, 164] on input "False" at bounding box center [416, 161] width 7 height 6
radio input "true"
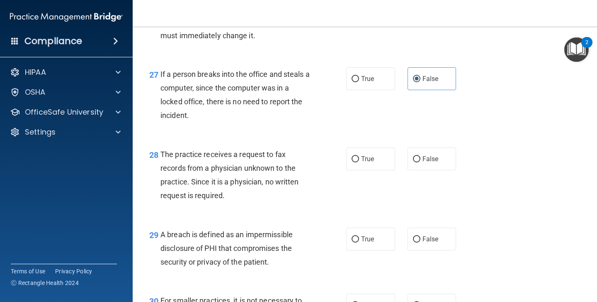
scroll to position [1998, 0]
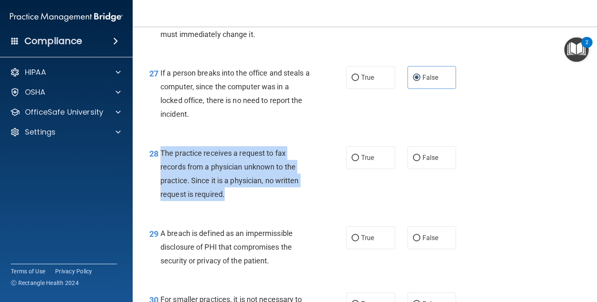
drag, startPoint x: 234, startPoint y: 210, endPoint x: 161, endPoint y: 171, distance: 83.5
click at [161, 171] on div "The practice receives a request to fax records from a physician unknown to the …" at bounding box center [239, 173] width 157 height 55
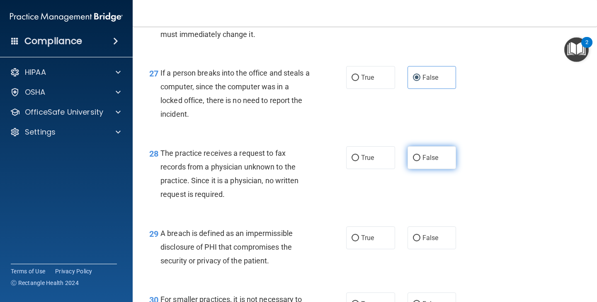
click at [425, 161] on span "False" at bounding box center [431, 158] width 16 height 8
click at [421, 161] on input "False" at bounding box center [416, 158] width 7 height 6
radio input "true"
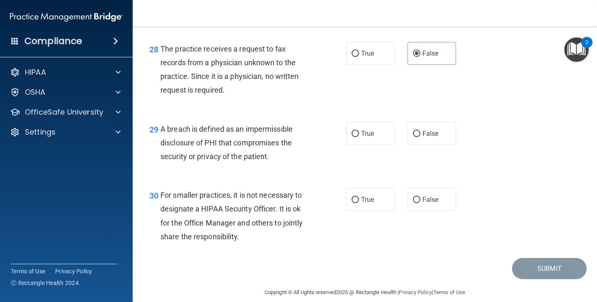
scroll to position [2114, 0]
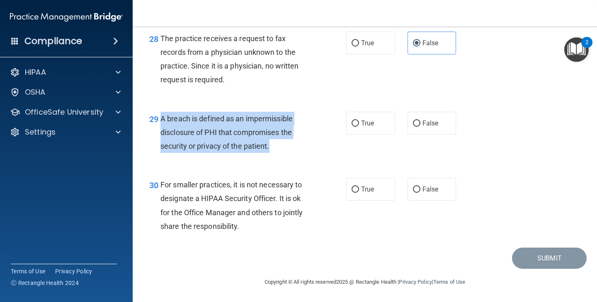
drag, startPoint x: 161, startPoint y: 131, endPoint x: 279, endPoint y: 156, distance: 120.1
click at [279, 153] on div "A breach is defined as an impermissible disclosure of PHI that compromises the …" at bounding box center [239, 132] width 157 height 41
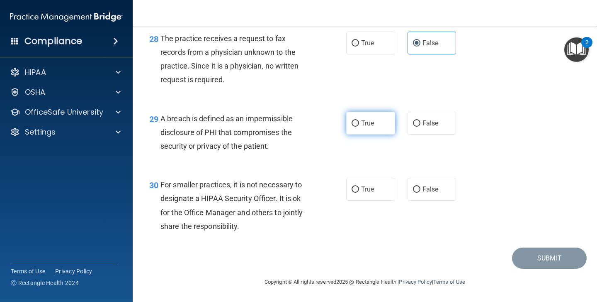
click at [376, 134] on label "True" at bounding box center [370, 123] width 49 height 23
click at [359, 127] on input "True" at bounding box center [355, 123] width 7 height 6
radio input "true"
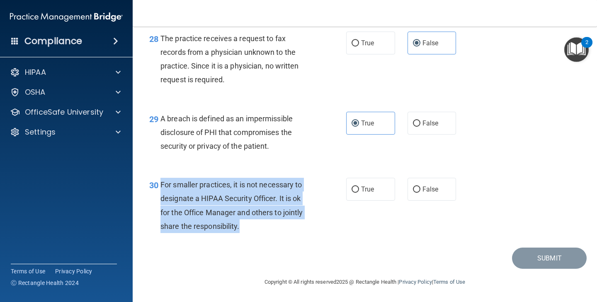
drag, startPoint x: 161, startPoint y: 185, endPoint x: 253, endPoint y: 232, distance: 103.4
click at [253, 232] on div "For smaller practices, it is not necessary to designate a HIPAA Security Office…" at bounding box center [239, 205] width 157 height 55
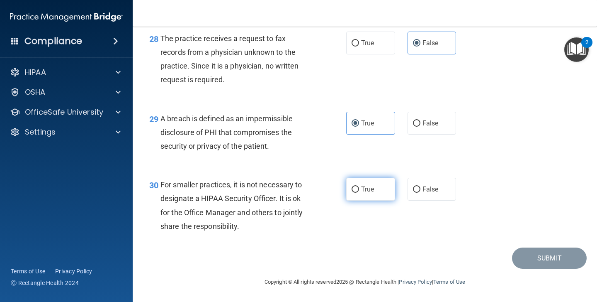
click at [377, 197] on label "True" at bounding box center [370, 189] width 49 height 23
click at [359, 193] on input "True" at bounding box center [355, 189] width 7 height 6
radio input "true"
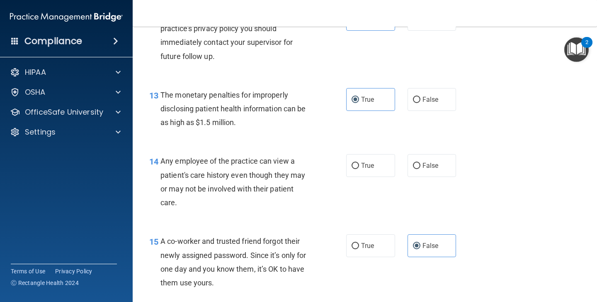
scroll to position [865, 0]
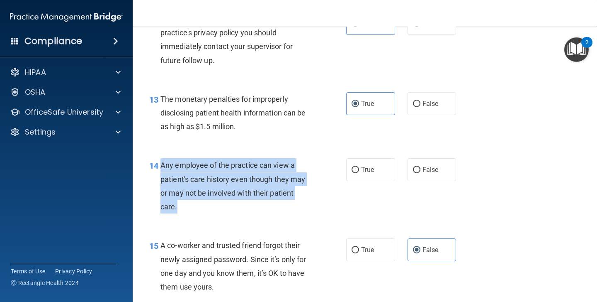
drag, startPoint x: 162, startPoint y: 167, endPoint x: 194, endPoint y: 216, distance: 58.2
click at [194, 216] on div "14 Any employee of the practice can view a patient's care history even though t…" at bounding box center [248, 187] width 222 height 59
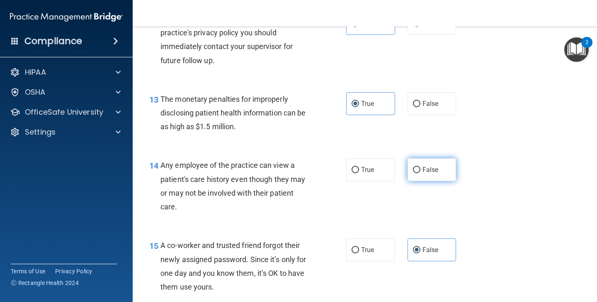
click at [418, 176] on label "False" at bounding box center [432, 169] width 49 height 23
click at [418, 173] on input "False" at bounding box center [416, 170] width 7 height 6
radio input "true"
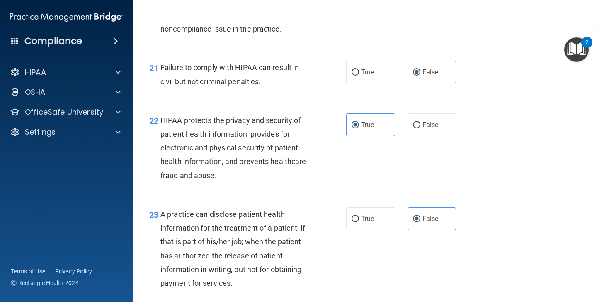
scroll to position [2126, 0]
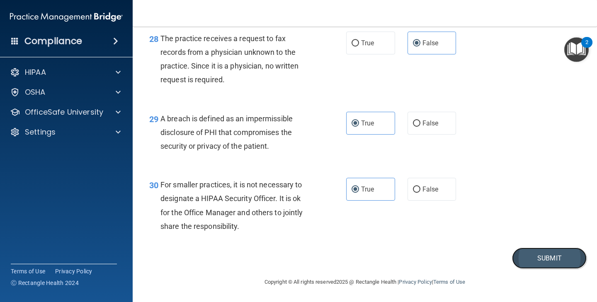
click at [520, 257] on button "Submit" at bounding box center [549, 257] width 75 height 21
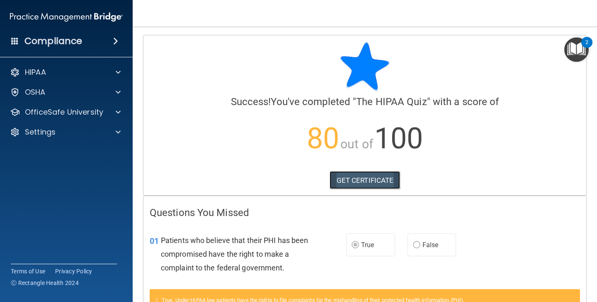
click at [386, 184] on link "GET CERTIFICATE" at bounding box center [365, 180] width 71 height 18
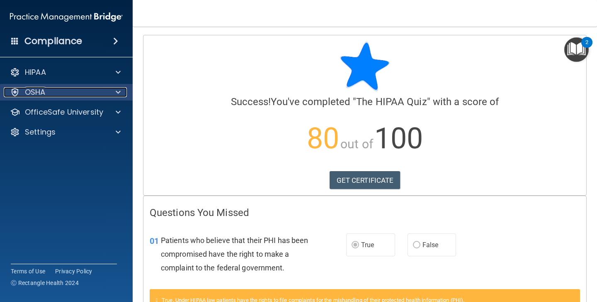
click at [88, 96] on div "OSHA" at bounding box center [55, 92] width 103 height 10
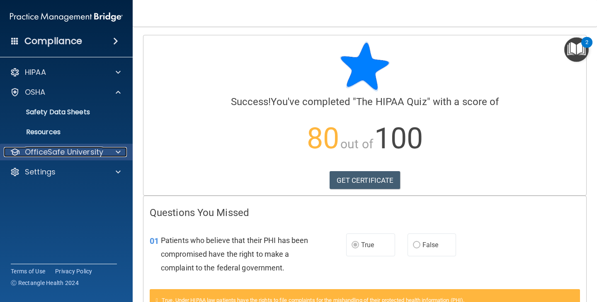
click at [75, 152] on p "OfficeSafe University" at bounding box center [64, 152] width 78 height 10
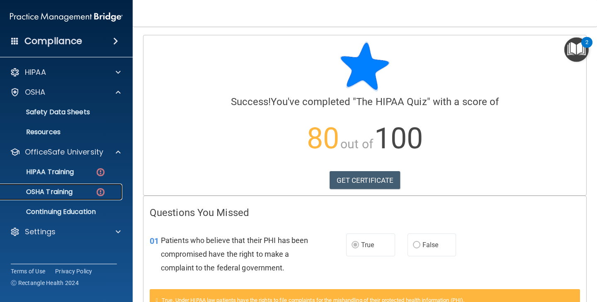
click at [85, 197] on link "OSHA Training" at bounding box center [57, 191] width 131 height 17
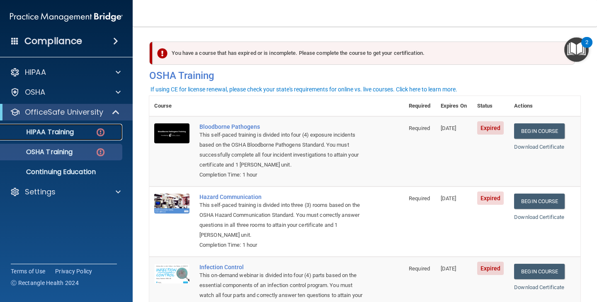
click at [82, 136] on link "HIPAA Training" at bounding box center [57, 132] width 131 height 17
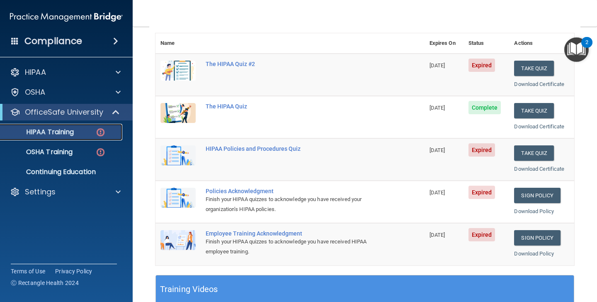
scroll to position [92, 0]
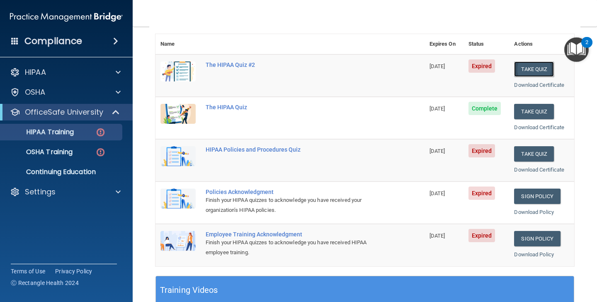
click at [533, 70] on button "Take Quiz" at bounding box center [534, 68] width 40 height 15
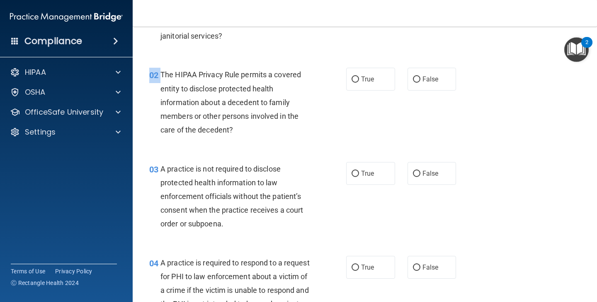
drag, startPoint x: 162, startPoint y: 75, endPoint x: 252, endPoint y: 144, distance: 113.9
click at [252, 144] on div "02 The HIPAA Privacy Rule permits a covered entity to disclose protected health…" at bounding box center [365, 104] width 444 height 94
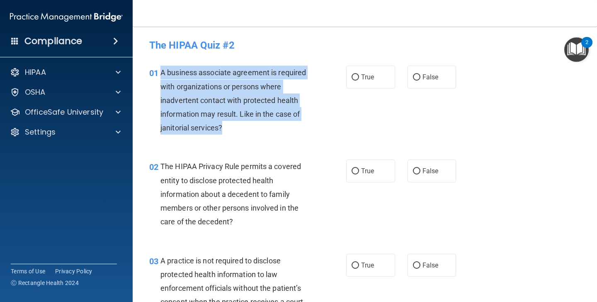
drag, startPoint x: 161, startPoint y: 73, endPoint x: 239, endPoint y: 126, distance: 94.5
click at [240, 126] on div "A business associate agreement is required with organizations or persons where …" at bounding box center [239, 100] width 157 height 69
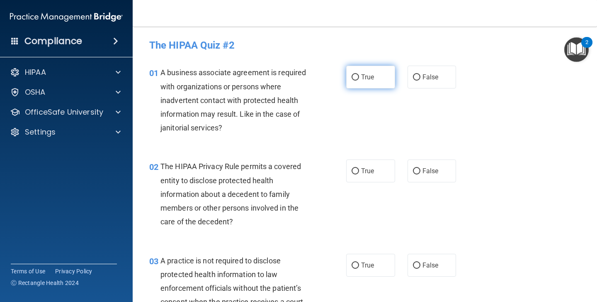
click at [371, 77] on span "True" at bounding box center [367, 77] width 13 height 8
click at [359, 77] on input "True" at bounding box center [355, 77] width 7 height 6
radio input "true"
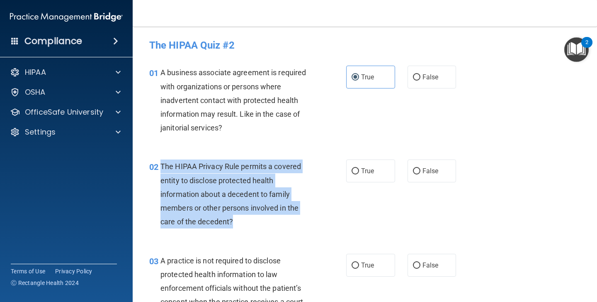
drag, startPoint x: 160, startPoint y: 164, endPoint x: 265, endPoint y: 221, distance: 119.0
click at [265, 221] on div "The HIPAA Privacy Rule permits a covered entity to disclose protected health in…" at bounding box center [239, 193] width 157 height 69
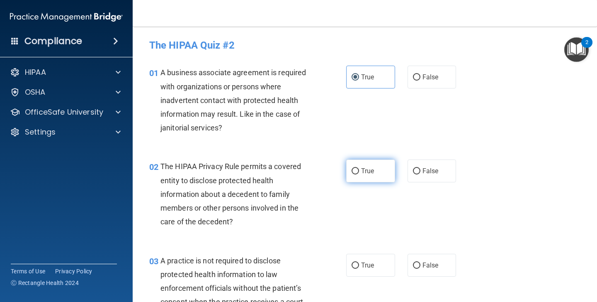
click at [357, 177] on label "True" at bounding box center [370, 170] width 49 height 23
click at [357, 174] on input "True" at bounding box center [355, 171] width 7 height 6
radio input "true"
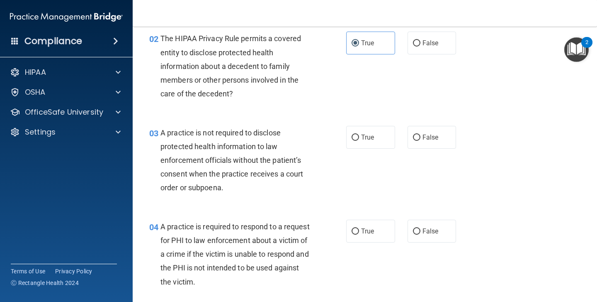
scroll to position [151, 0]
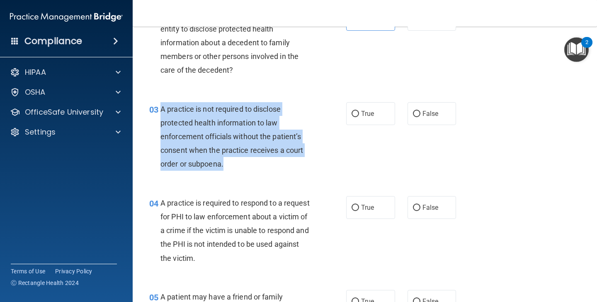
drag, startPoint x: 160, startPoint y: 109, endPoint x: 238, endPoint y: 159, distance: 93.0
click at [238, 159] on div "03 A practice is not required to disclose protected health information to law e…" at bounding box center [248, 138] width 222 height 73
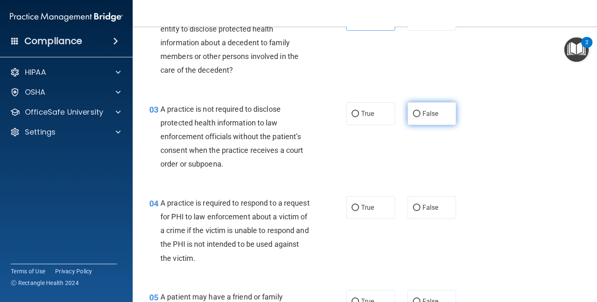
click at [430, 117] on span "False" at bounding box center [431, 114] width 16 height 8
click at [421, 117] on input "False" at bounding box center [416, 114] width 7 height 6
radio input "true"
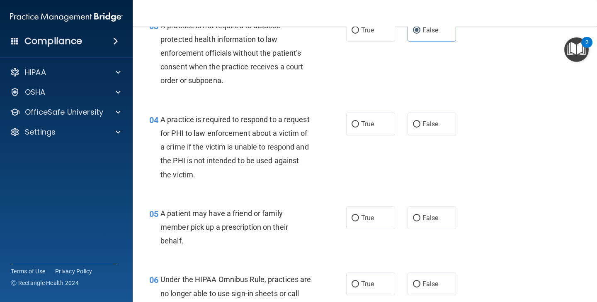
scroll to position [243, 0]
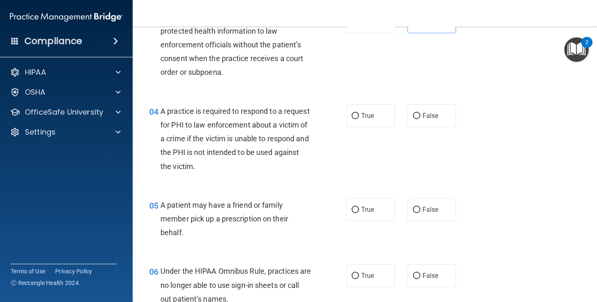
drag, startPoint x: 160, startPoint y: 110, endPoint x: 212, endPoint y: 168, distance: 77.3
click at [212, 168] on div "A practice is required to respond to a request for PHI to law enforcement about…" at bounding box center [239, 138] width 157 height 69
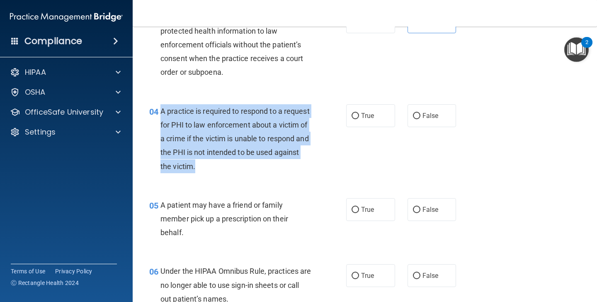
drag, startPoint x: 202, startPoint y: 167, endPoint x: 161, endPoint y: 115, distance: 66.2
click at [161, 115] on div "A practice is required to respond to a request for PHI to law enforcement about…" at bounding box center [239, 138] width 157 height 69
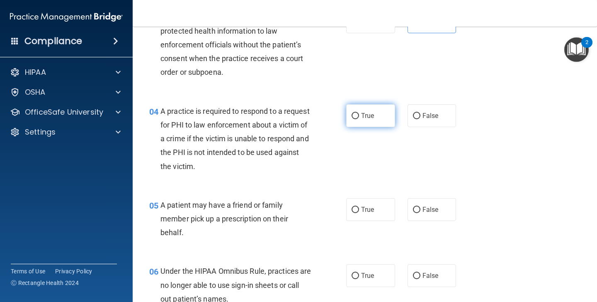
click at [370, 118] on span "True" at bounding box center [367, 116] width 13 height 8
click at [359, 118] on input "True" at bounding box center [355, 116] width 7 height 6
radio input "true"
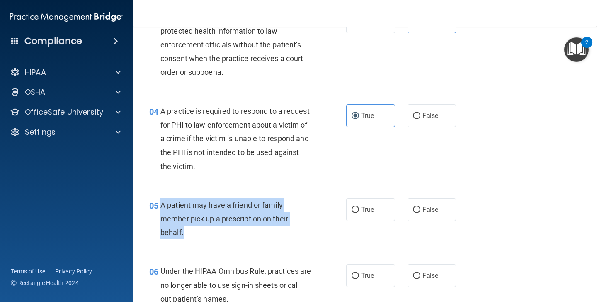
drag, startPoint x: 161, startPoint y: 206, endPoint x: 186, endPoint y: 229, distance: 34.9
click at [186, 229] on div "A patient may have a friend or family member pick up a prescription on their be…" at bounding box center [239, 218] width 157 height 41
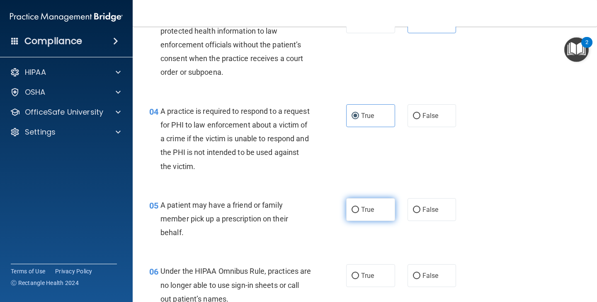
click at [381, 213] on label "True" at bounding box center [370, 209] width 49 height 23
click at [359, 213] on input "True" at bounding box center [355, 210] width 7 height 6
radio input "true"
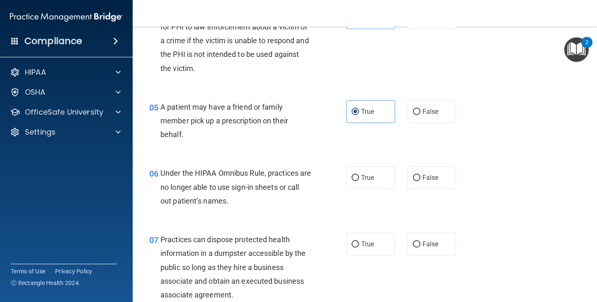
scroll to position [341, 0]
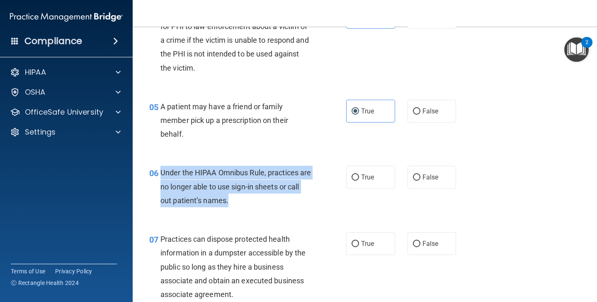
drag, startPoint x: 162, startPoint y: 173, endPoint x: 244, endPoint y: 201, distance: 86.1
click at [244, 201] on div "Under the HIPAA Omnibus Rule, practices are no longer able to use sign-in sheet…" at bounding box center [239, 186] width 157 height 41
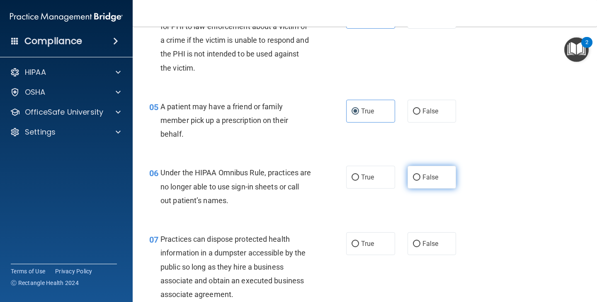
click at [420, 174] on label "False" at bounding box center [432, 177] width 49 height 23
click at [420, 174] on input "False" at bounding box center [416, 177] width 7 height 6
radio input "true"
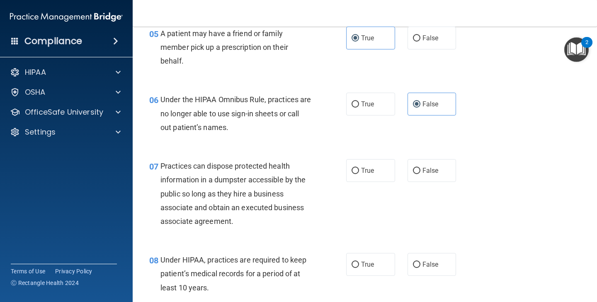
scroll to position [416, 0]
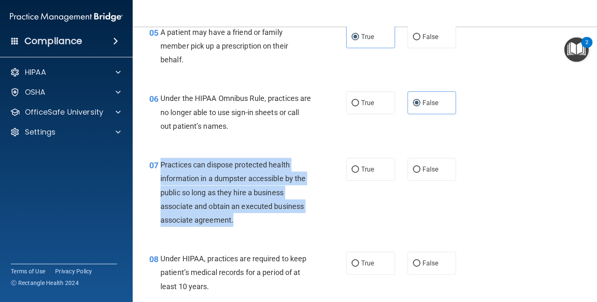
drag, startPoint x: 161, startPoint y: 166, endPoint x: 237, endPoint y: 219, distance: 93.3
click at [237, 219] on div "Practices can dispose protected health information in a dumpster accessible by …" at bounding box center [239, 192] width 157 height 69
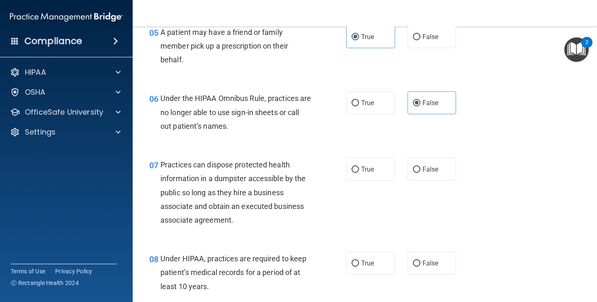
click at [407, 173] on div "True False" at bounding box center [404, 169] width 117 height 23
click at [416, 172] on input "False" at bounding box center [416, 169] width 7 height 6
radio input "true"
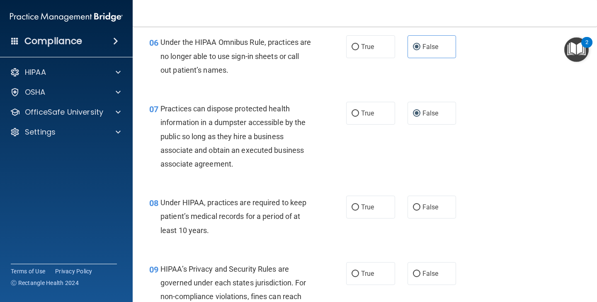
scroll to position [489, 0]
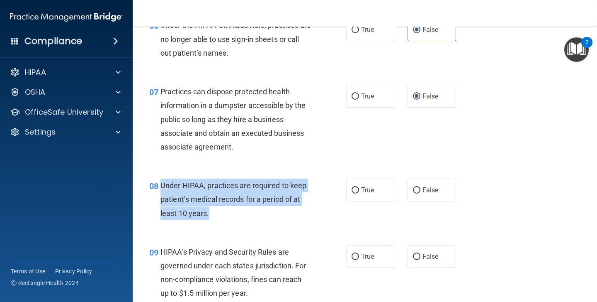
drag, startPoint x: 161, startPoint y: 185, endPoint x: 221, endPoint y: 221, distance: 70.2
click at [221, 221] on div "08 Under HIPAA, practices are required to keep patient’s medical records for a …" at bounding box center [248, 201] width 222 height 46
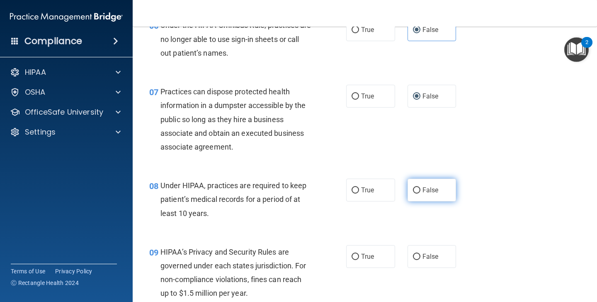
click at [422, 194] on label "False" at bounding box center [432, 189] width 49 height 23
click at [421, 193] on input "False" at bounding box center [416, 190] width 7 height 6
radio input "true"
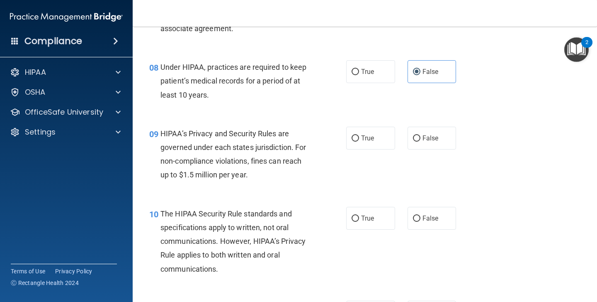
scroll to position [631, 0]
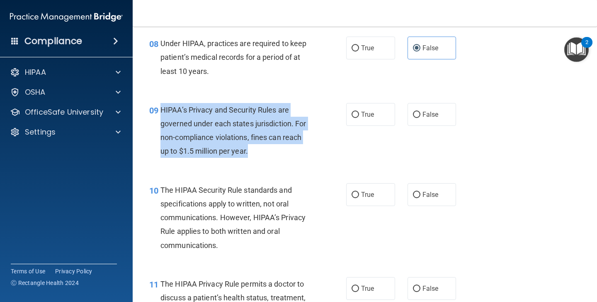
drag, startPoint x: 161, startPoint y: 110, endPoint x: 262, endPoint y: 156, distance: 111.0
click at [262, 156] on div "HIPAA’s Privacy and Security Rules are governed under each states jurisdiction.…" at bounding box center [239, 130] width 157 height 55
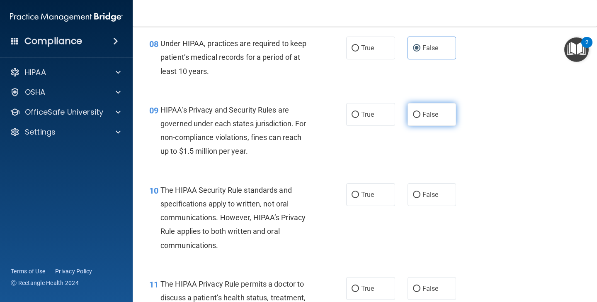
click at [427, 115] on span "False" at bounding box center [431, 114] width 16 height 8
click at [421, 115] on input "False" at bounding box center [416, 115] width 7 height 6
radio input "true"
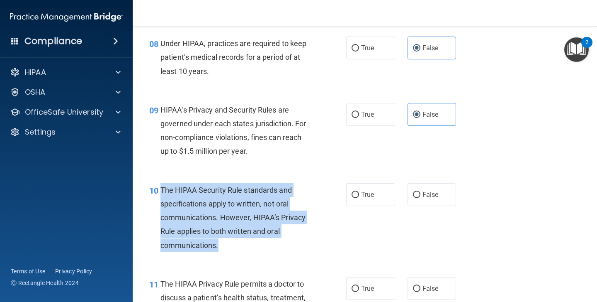
drag, startPoint x: 162, startPoint y: 191, endPoint x: 234, endPoint y: 245, distance: 90.7
click at [234, 245] on div "The HIPAA Security Rule standards and specifications apply to written, not oral…" at bounding box center [239, 217] width 157 height 69
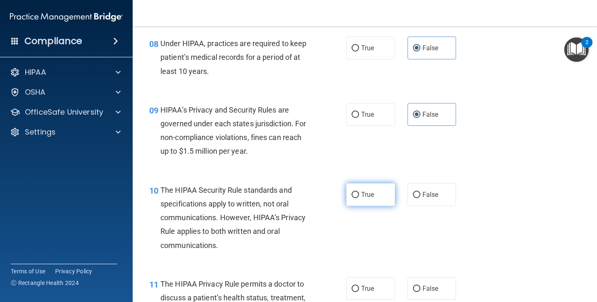
click at [369, 198] on span "True" at bounding box center [367, 194] width 13 height 8
click at [359, 198] on input "True" at bounding box center [355, 195] width 7 height 6
radio input "true"
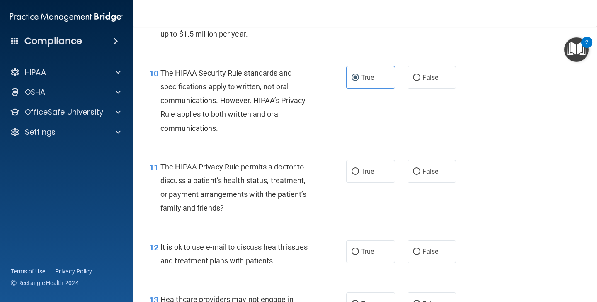
scroll to position [761, 0]
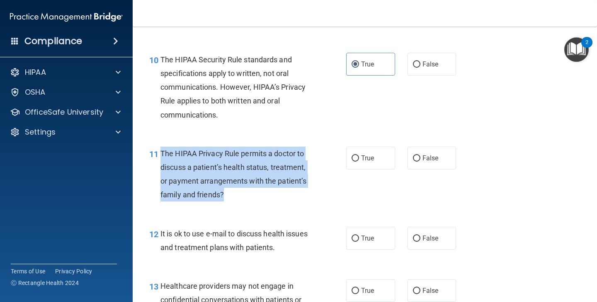
drag, startPoint x: 161, startPoint y: 151, endPoint x: 240, endPoint y: 201, distance: 93.0
click at [240, 201] on div "The HIPAA Privacy Rule permits a doctor to discuss a patient’s health status, t…" at bounding box center [239, 173] width 157 height 55
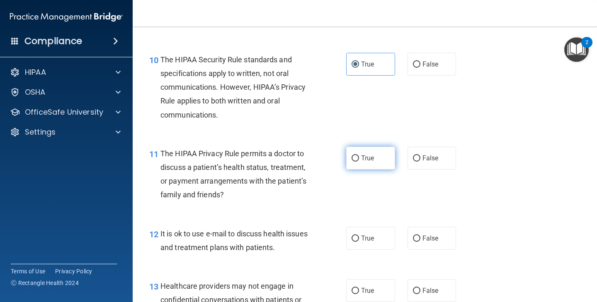
click at [372, 168] on label "True" at bounding box center [370, 157] width 49 height 23
click at [359, 161] on input "True" at bounding box center [355, 158] width 7 height 6
radio input "true"
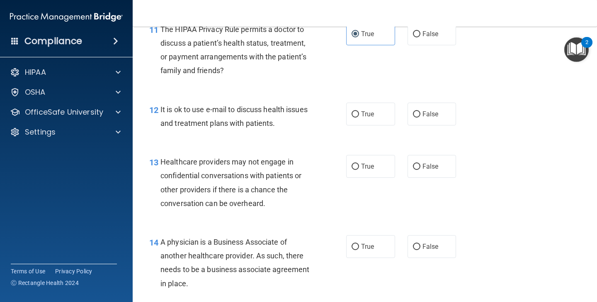
scroll to position [916, 0]
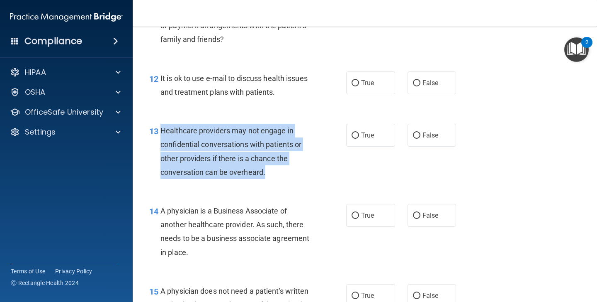
drag, startPoint x: 162, startPoint y: 129, endPoint x: 265, endPoint y: 172, distance: 111.4
click at [265, 172] on span "Healthcare providers may not engage in confidential conversations with patients…" at bounding box center [231, 151] width 141 height 50
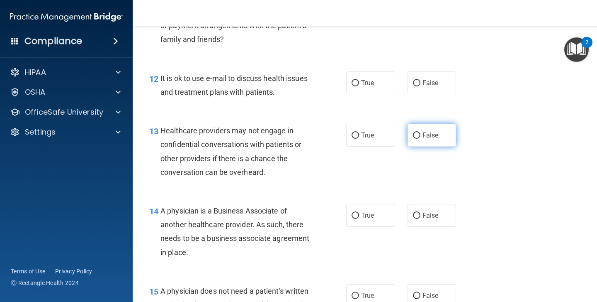
click at [423, 127] on label "False" at bounding box center [432, 135] width 49 height 23
click at [421, 132] on input "False" at bounding box center [416, 135] width 7 height 6
radio input "true"
click at [423, 97] on div "12 It is ok to use e-mail to discuss health issues and treatment plans with pat…" at bounding box center [365, 87] width 444 height 52
click at [423, 84] on span "False" at bounding box center [431, 83] width 16 height 8
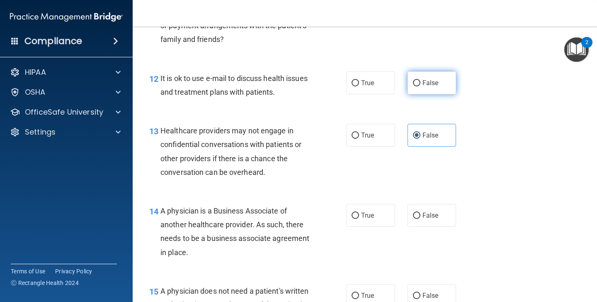
click at [421, 84] on input "False" at bounding box center [416, 83] width 7 height 6
radio input "true"
click at [419, 129] on label "False" at bounding box center [432, 135] width 49 height 23
click at [419, 132] on input "False" at bounding box center [416, 135] width 7 height 6
click at [412, 135] on label "False" at bounding box center [432, 135] width 49 height 23
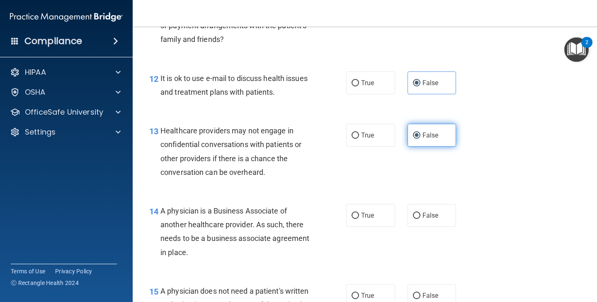
click at [413, 135] on input "False" at bounding box center [416, 135] width 7 height 6
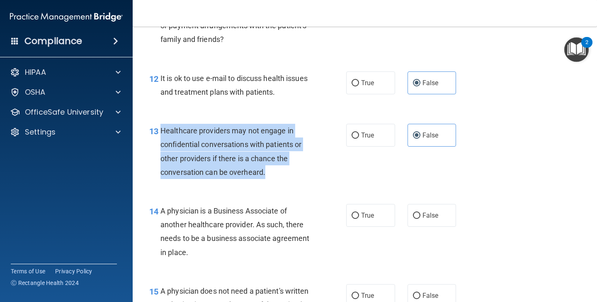
drag, startPoint x: 161, startPoint y: 131, endPoint x: 278, endPoint y: 172, distance: 124.9
click at [278, 172] on div "Healthcare providers may not engage in confidential conversations with patients…" at bounding box center [239, 151] width 157 height 55
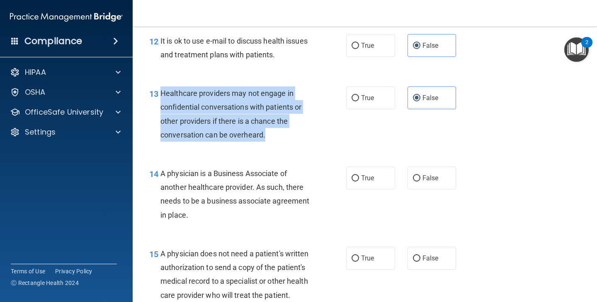
scroll to position [988, 0]
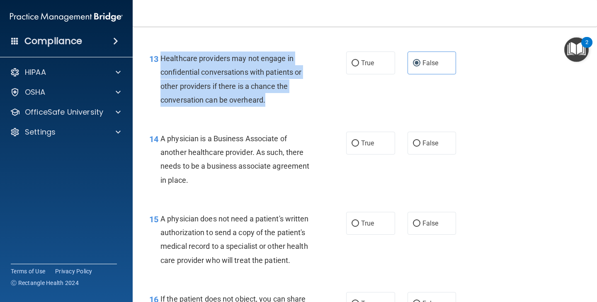
drag, startPoint x: 161, startPoint y: 142, endPoint x: 199, endPoint y: 180, distance: 53.7
click at [199, 180] on div "A physician is a Business Associate of another healthcare provider. As such, th…" at bounding box center [239, 159] width 157 height 55
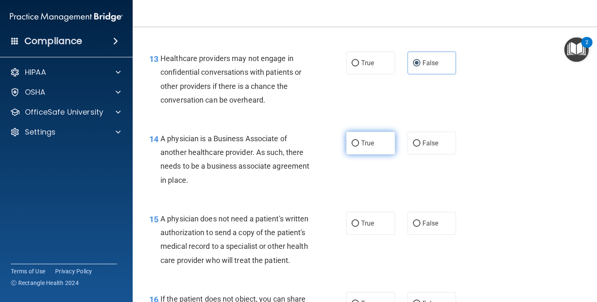
click at [362, 139] on span "True" at bounding box center [367, 143] width 13 height 8
click at [359, 140] on input "True" at bounding box center [355, 143] width 7 height 6
radio input "true"
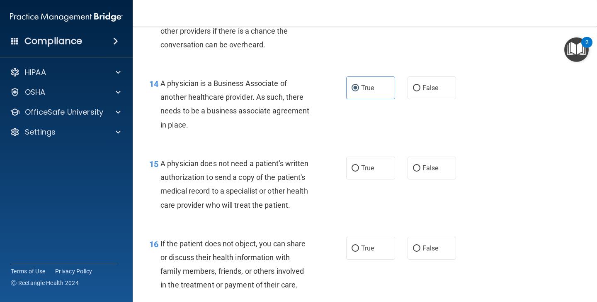
scroll to position [1058, 0]
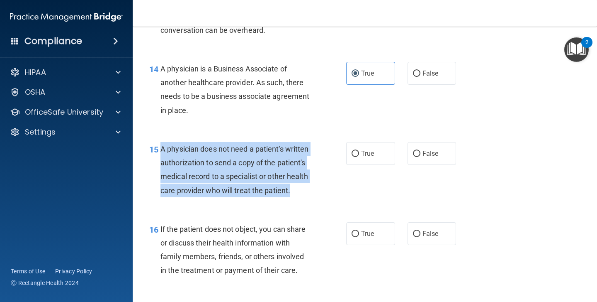
drag, startPoint x: 162, startPoint y: 147, endPoint x: 298, endPoint y: 193, distance: 143.5
click at [298, 193] on div "A physician does not need a patient's written authorization to send a copy of t…" at bounding box center [239, 169] width 157 height 55
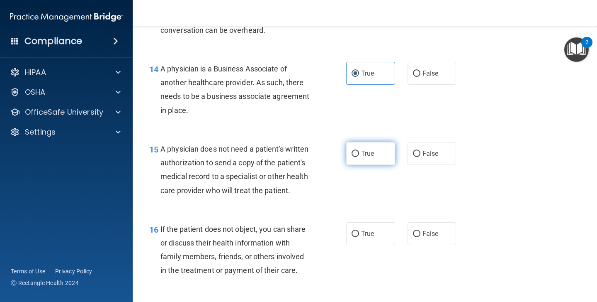
click at [370, 151] on span "True" at bounding box center [367, 153] width 13 height 8
click at [359, 151] on input "True" at bounding box center [355, 154] width 7 height 6
radio input "true"
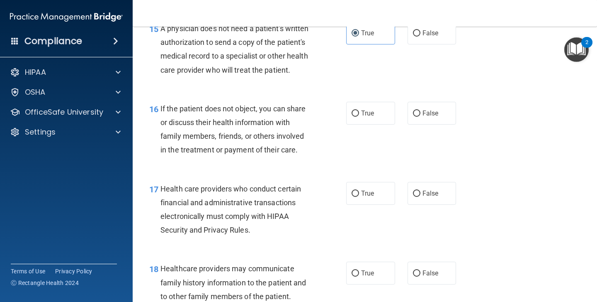
scroll to position [1199, 0]
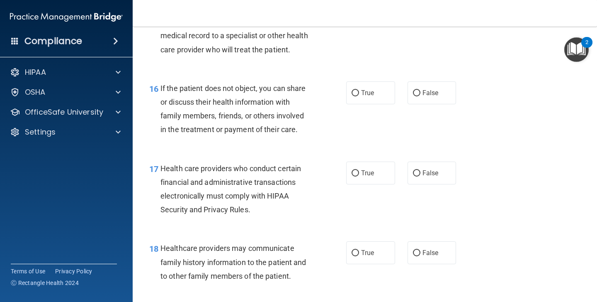
drag, startPoint x: 161, startPoint y: 87, endPoint x: 286, endPoint y: 129, distance: 131.7
click at [286, 129] on span "If the patient does not object, you can share or discuss their health informati…" at bounding box center [234, 109] width 146 height 50
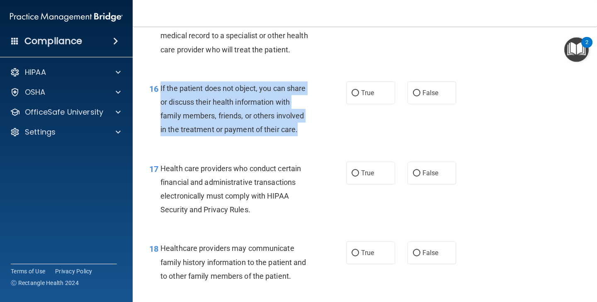
drag, startPoint x: 161, startPoint y: 86, endPoint x: 306, endPoint y: 135, distance: 153.4
click at [306, 135] on div "If the patient does not object, you can share or discuss their health informati…" at bounding box center [239, 108] width 157 height 55
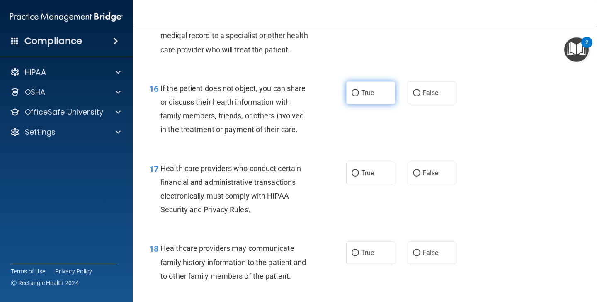
click at [377, 102] on label "True" at bounding box center [370, 92] width 49 height 23
click at [359, 96] on input "True" at bounding box center [355, 93] width 7 height 6
radio input "true"
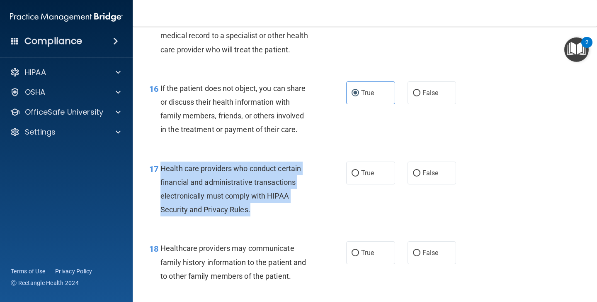
drag, startPoint x: 160, startPoint y: 168, endPoint x: 255, endPoint y: 216, distance: 106.5
click at [255, 216] on div "17 Health care providers who conduct certain financial and administrative trans…" at bounding box center [248, 190] width 222 height 59
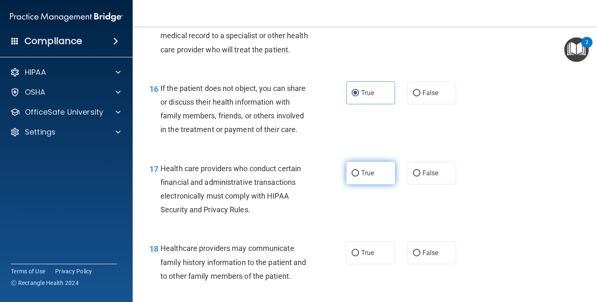
click at [364, 173] on span "True" at bounding box center [367, 173] width 13 height 8
click at [359, 173] on input "True" at bounding box center [355, 173] width 7 height 6
radio input "true"
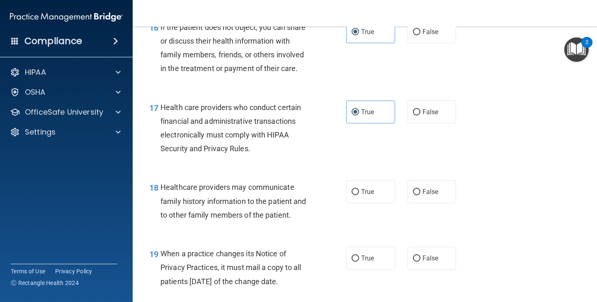
scroll to position [1274, 0]
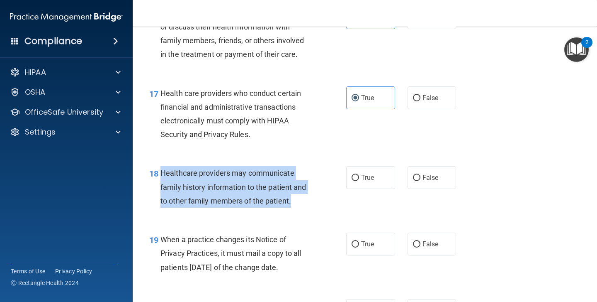
drag, startPoint x: 161, startPoint y: 174, endPoint x: 294, endPoint y: 201, distance: 135.0
click at [294, 201] on div "Healthcare providers may communicate family history information to the patient …" at bounding box center [239, 186] width 157 height 41
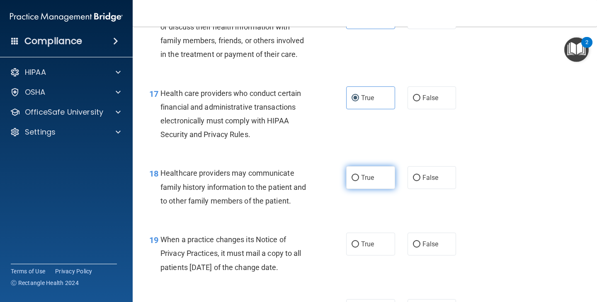
click at [369, 170] on label "True" at bounding box center [370, 177] width 49 height 23
click at [359, 175] on input "True" at bounding box center [355, 178] width 7 height 6
radio input "true"
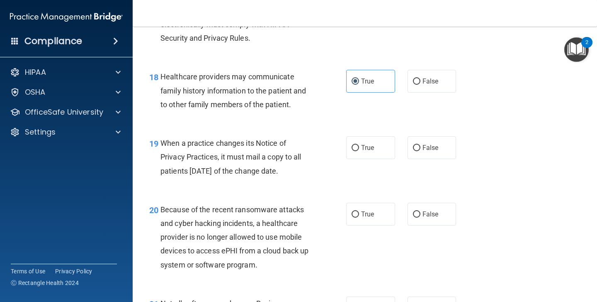
scroll to position [1387, 0]
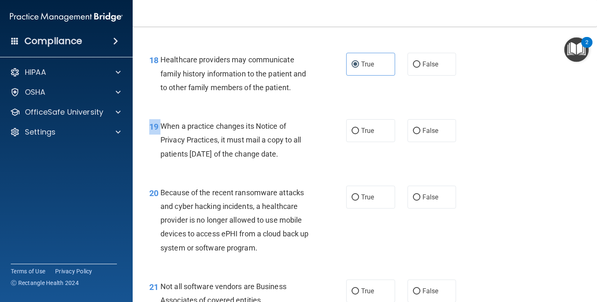
drag, startPoint x: 161, startPoint y: 127, endPoint x: 316, endPoint y: 166, distance: 159.4
click at [316, 166] on div "19 When a practice changes its Notice of Privacy Practices, it must mail a copy…" at bounding box center [365, 142] width 444 height 66
click at [163, 131] on div "When a practice changes its Notice of Privacy Practices, it must mail a copy to…" at bounding box center [239, 139] width 157 height 41
drag, startPoint x: 161, startPoint y: 124, endPoint x: 308, endPoint y: 154, distance: 150.3
click at [308, 154] on div "When a practice changes its Notice of Privacy Practices, it must mail a copy to…" at bounding box center [239, 139] width 157 height 41
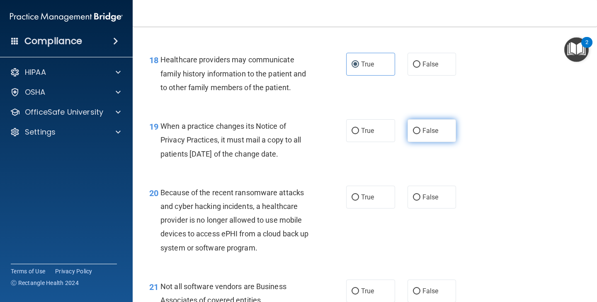
click at [415, 138] on label "False" at bounding box center [432, 130] width 49 height 23
click at [415, 134] on input "False" at bounding box center [416, 131] width 7 height 6
radio input "true"
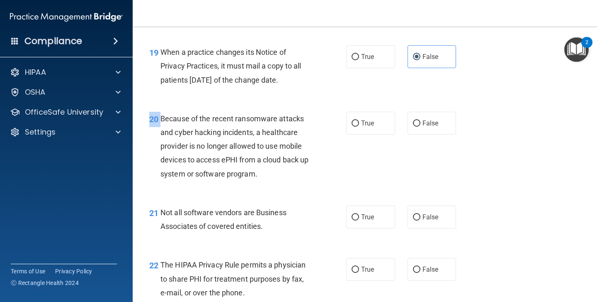
drag, startPoint x: 162, startPoint y: 120, endPoint x: 263, endPoint y: 186, distance: 121.0
click at [264, 186] on div "20 Because of the recent ransomware attacks and cyber hacking incidents, a heal…" at bounding box center [365, 148] width 444 height 94
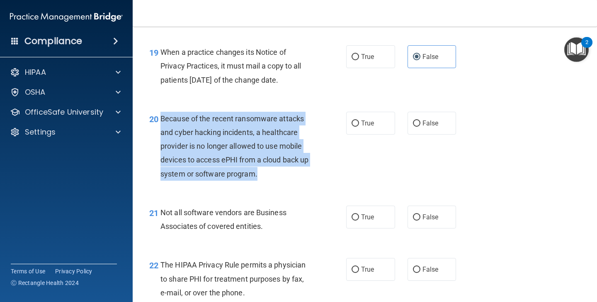
drag, startPoint x: 263, startPoint y: 174, endPoint x: 161, endPoint y: 119, distance: 116.2
click at [161, 119] on div "Because of the recent ransomware attacks and cyber hacking incidents, a healthc…" at bounding box center [239, 146] width 157 height 69
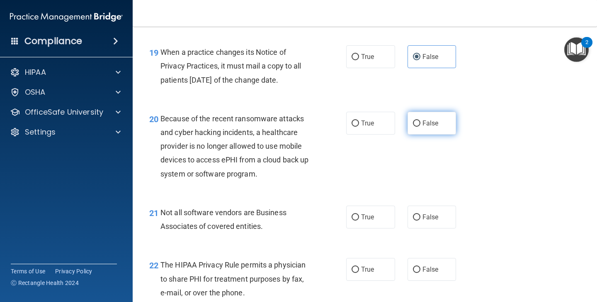
click at [428, 132] on label "False" at bounding box center [432, 123] width 49 height 23
click at [421, 127] on input "False" at bounding box center [416, 123] width 7 height 6
radio input "true"
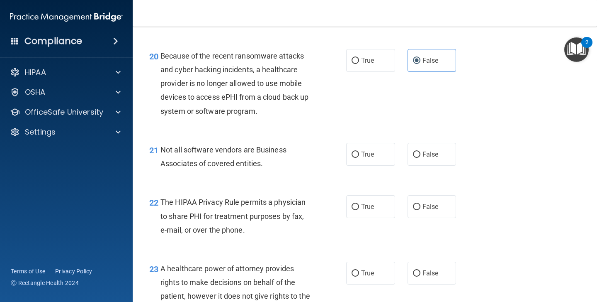
scroll to position [1535, 0]
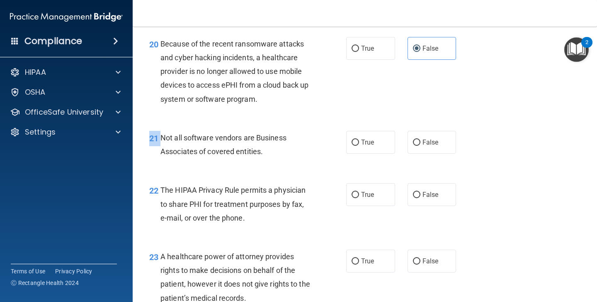
drag, startPoint x: 161, startPoint y: 136, endPoint x: 281, endPoint y: 163, distance: 123.4
click at [281, 163] on div "21 Not all software vendors are Business Associates of covered entities. True F…" at bounding box center [365, 146] width 444 height 52
drag, startPoint x: 281, startPoint y: 163, endPoint x: 174, endPoint y: 140, distance: 109.9
click at [174, 140] on div "21 Not all software vendors are Business Associates of covered entities. True F…" at bounding box center [365, 146] width 444 height 52
click at [174, 140] on span "Not all software vendors are Business Associates of covered entities." at bounding box center [224, 144] width 126 height 22
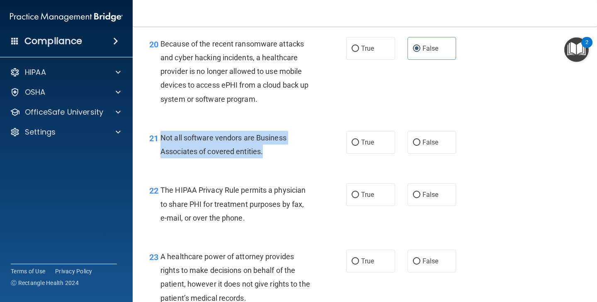
drag, startPoint x: 159, startPoint y: 136, endPoint x: 280, endPoint y: 158, distance: 122.6
click at [280, 158] on div "21 Not all software vendors are Business Associates of covered entities." at bounding box center [248, 147] width 222 height 32
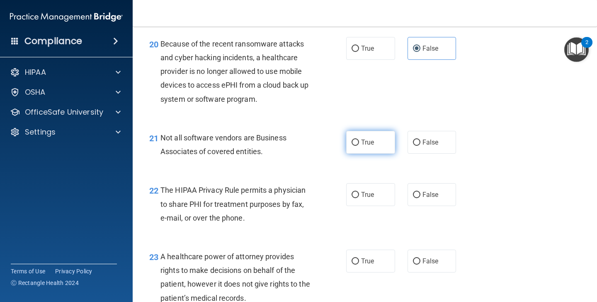
click at [365, 147] on label "True" at bounding box center [370, 142] width 49 height 23
click at [359, 146] on input "True" at bounding box center [355, 142] width 7 height 6
radio input "true"
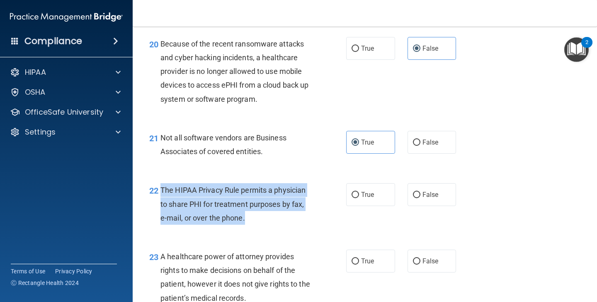
drag, startPoint x: 162, startPoint y: 192, endPoint x: 248, endPoint y: 223, distance: 91.5
click at [248, 223] on div "The HIPAA Privacy Rule permits a physician to share PHI for treatment purposes …" at bounding box center [239, 203] width 157 height 41
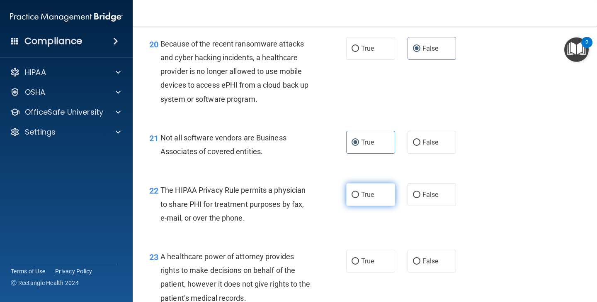
click at [383, 196] on label "True" at bounding box center [370, 194] width 49 height 23
click at [359, 196] on input "True" at bounding box center [355, 195] width 7 height 6
radio input "true"
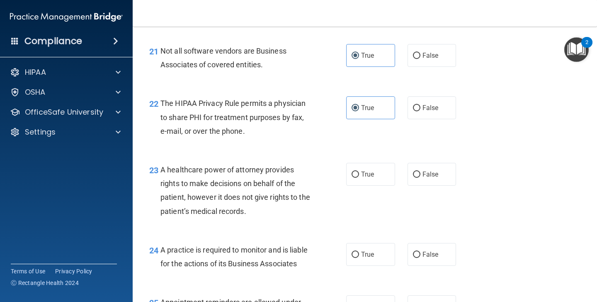
scroll to position [1640, 0]
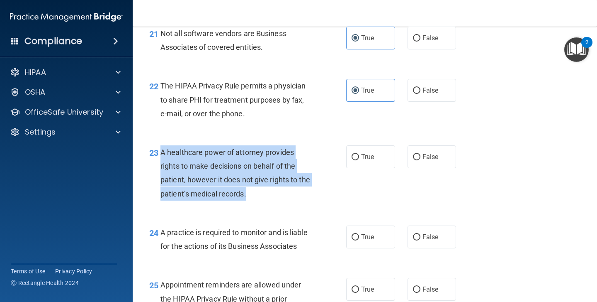
drag, startPoint x: 163, startPoint y: 151, endPoint x: 266, endPoint y: 204, distance: 116.1
click at [266, 203] on div "23 A healthcare power of attorney provides rights to make decisions on behalf o…" at bounding box center [248, 174] width 222 height 59
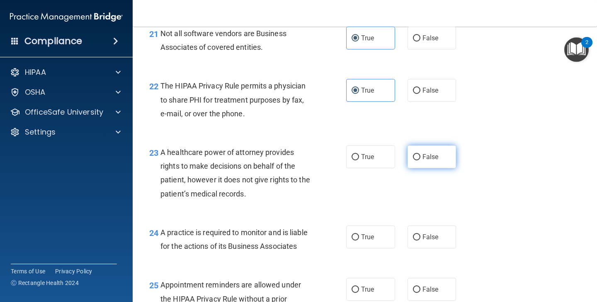
click at [412, 150] on label "False" at bounding box center [432, 156] width 49 height 23
click at [413, 154] on input "False" at bounding box center [416, 157] width 7 height 6
radio input "true"
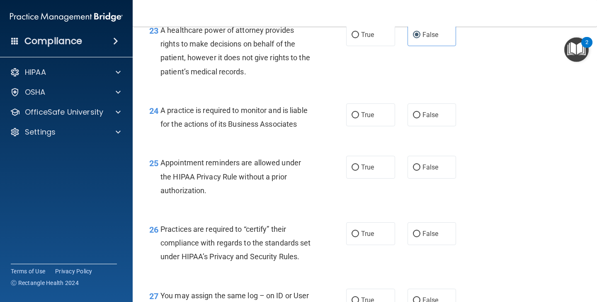
scroll to position [1782, 0]
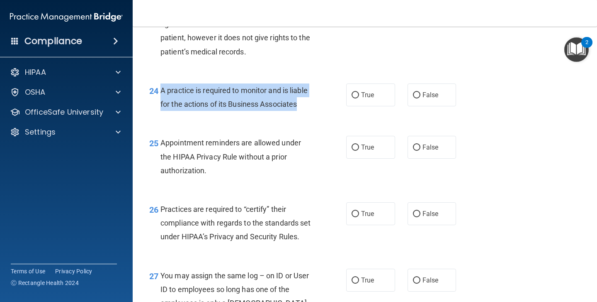
drag, startPoint x: 171, startPoint y: 90, endPoint x: 322, endPoint y: 114, distance: 153.3
click at [322, 114] on div "24 A practice is required to monitor and is liable for the actions of its Busin…" at bounding box center [248, 99] width 222 height 32
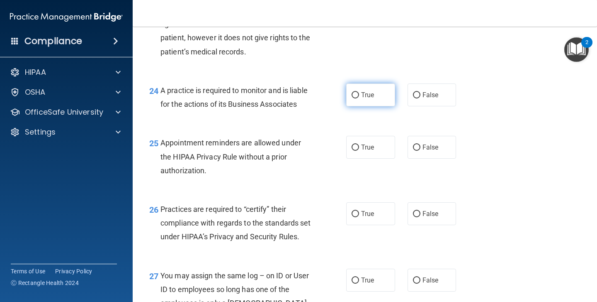
click at [366, 101] on label "True" at bounding box center [370, 94] width 49 height 23
click at [359, 98] on input "True" at bounding box center [355, 95] width 7 height 6
radio input "true"
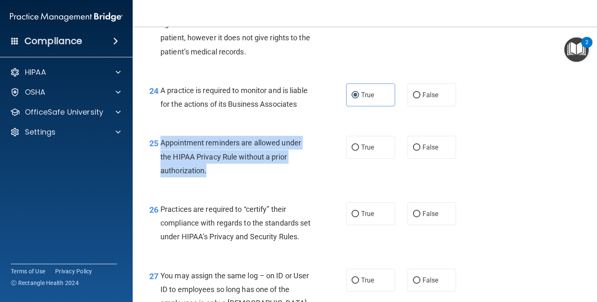
drag, startPoint x: 162, startPoint y: 144, endPoint x: 224, endPoint y: 180, distance: 71.4
click at [224, 180] on div "25 Appointment reminders are allowed under the HIPAA Privacy Rule without a pri…" at bounding box center [248, 159] width 222 height 46
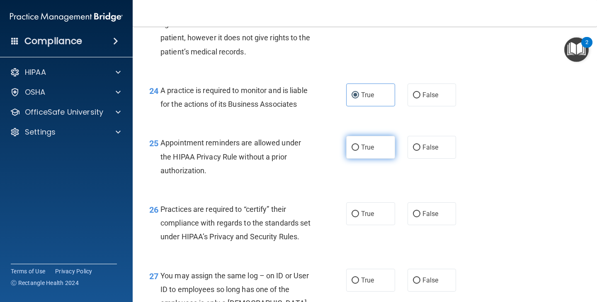
click at [362, 151] on label "True" at bounding box center [370, 147] width 49 height 23
click at [359, 151] on input "True" at bounding box center [355, 147] width 7 height 6
radio input "true"
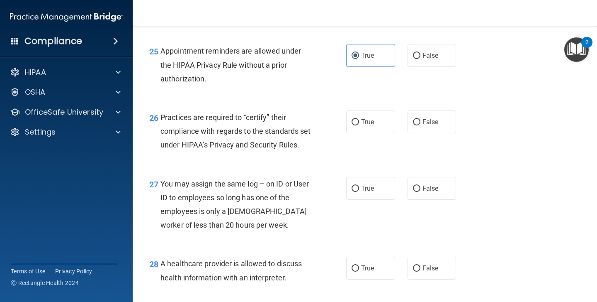
scroll to position [1890, 0]
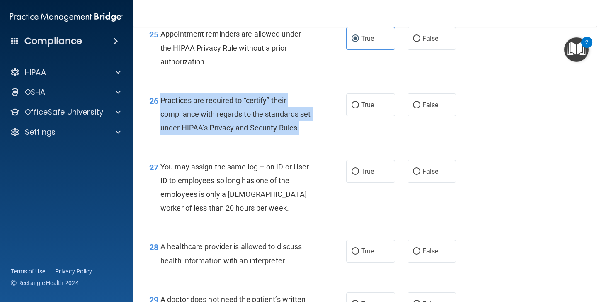
drag, startPoint x: 164, startPoint y: 102, endPoint x: 195, endPoint y: 152, distance: 59.1
click at [195, 139] on div "26 Practices are required to “certify” their compliance with regards to the sta…" at bounding box center [248, 116] width 222 height 46
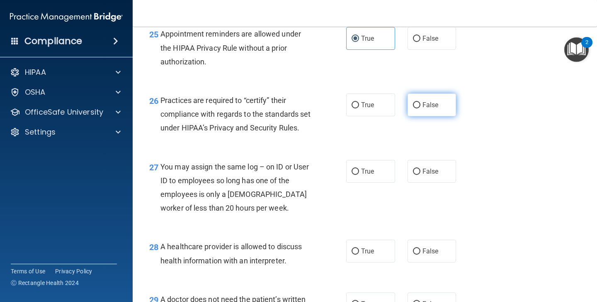
click at [424, 106] on span "False" at bounding box center [431, 105] width 16 height 8
click at [421, 106] on input "False" at bounding box center [416, 105] width 7 height 6
radio input "true"
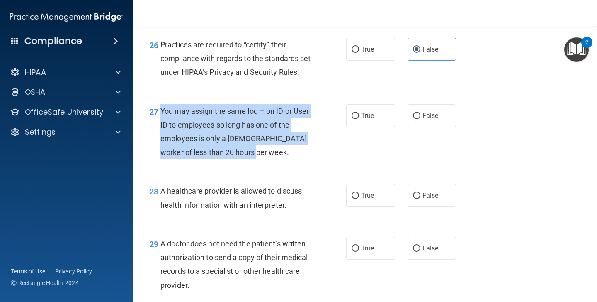
drag, startPoint x: 161, startPoint y: 123, endPoint x: 249, endPoint y: 163, distance: 96.2
click at [249, 159] on div "You may assign the same log – on ID or User ID to employees so long has one of …" at bounding box center [239, 131] width 157 height 55
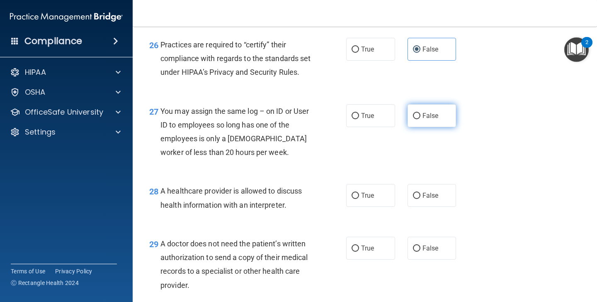
click at [422, 122] on label "False" at bounding box center [432, 115] width 49 height 23
click at [421, 119] on input "False" at bounding box center [416, 116] width 7 height 6
radio input "true"
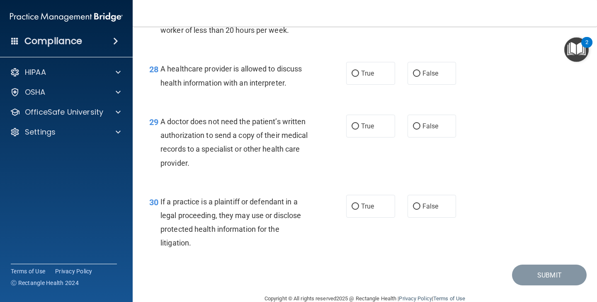
scroll to position [2065, 0]
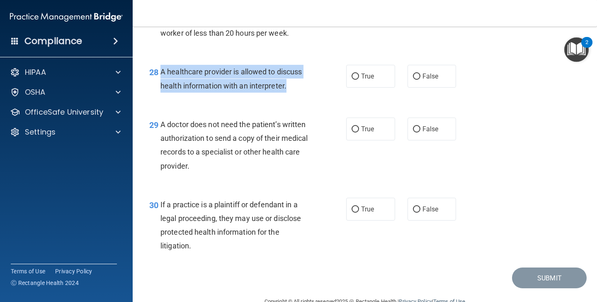
drag, startPoint x: 161, startPoint y: 85, endPoint x: 299, endPoint y: 100, distance: 138.5
click at [299, 92] on div "A healthcare provider is allowed to discuss health information with an interpre…" at bounding box center [239, 78] width 157 height 27
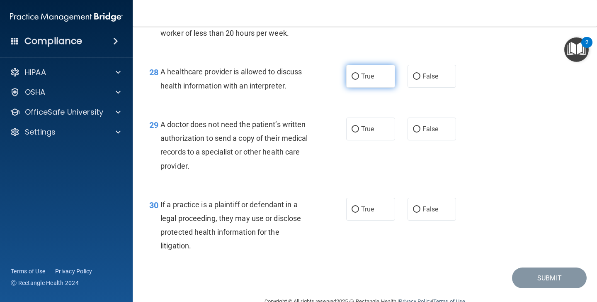
click at [372, 88] on label "True" at bounding box center [370, 76] width 49 height 23
click at [359, 80] on input "True" at bounding box center [355, 76] width 7 height 6
radio input "true"
drag, startPoint x: 162, startPoint y: 138, endPoint x: 199, endPoint y: 176, distance: 53.4
click at [199, 173] on div "A doctor does not need the patient’s written authorization to send a copy of th…" at bounding box center [239, 144] width 157 height 55
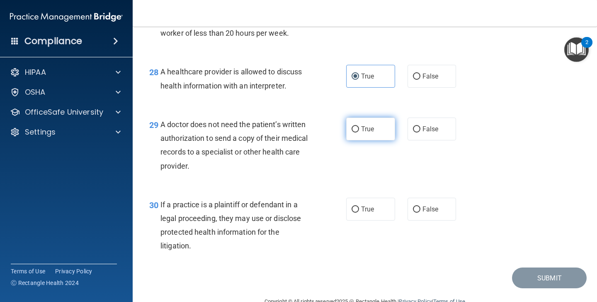
click at [377, 140] on label "True" at bounding box center [370, 128] width 49 height 23
click at [359, 132] on input "True" at bounding box center [355, 129] width 7 height 6
radio input "true"
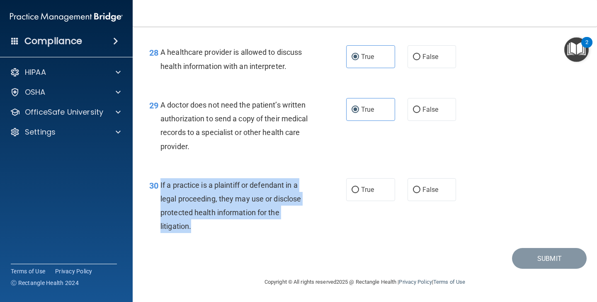
drag, startPoint x: 161, startPoint y: 183, endPoint x: 205, endPoint y: 228, distance: 62.5
click at [205, 228] on div "If a practice is a plaintiff or defendant in a legal proceeding, they may use o…" at bounding box center [239, 205] width 157 height 55
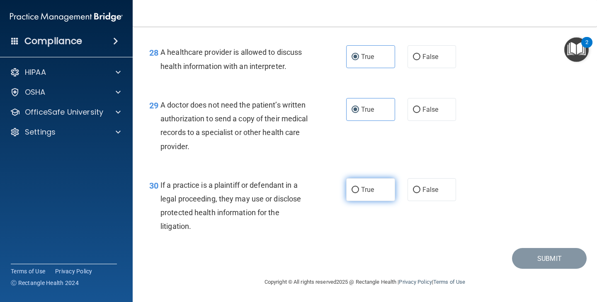
click at [368, 197] on label "True" at bounding box center [370, 189] width 49 height 23
click at [359, 193] on input "True" at bounding box center [355, 190] width 7 height 6
radio input "true"
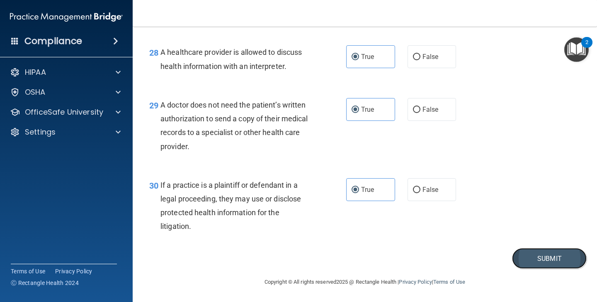
click at [517, 258] on button "Submit" at bounding box center [549, 258] width 75 height 21
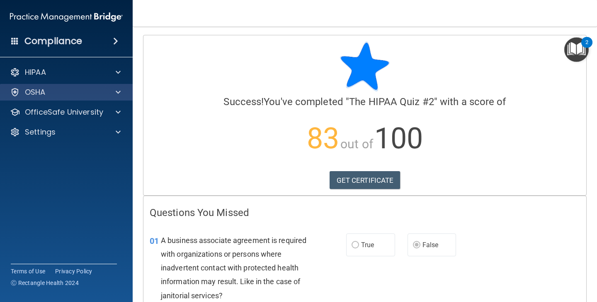
click at [102, 98] on div "OSHA" at bounding box center [66, 92] width 133 height 17
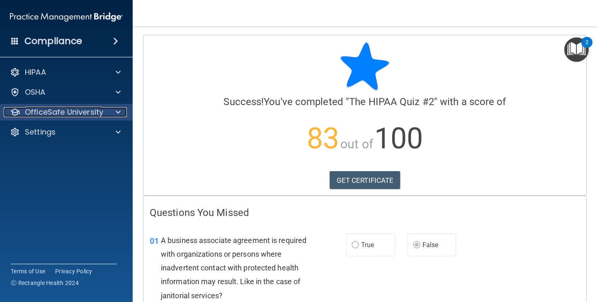
click at [102, 112] on p "OfficeSafe University" at bounding box center [64, 112] width 78 height 10
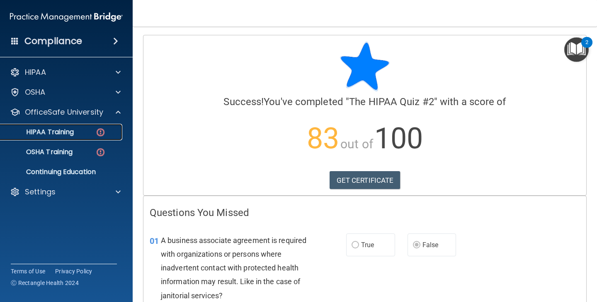
click at [92, 134] on div "HIPAA Training" at bounding box center [61, 132] width 113 height 8
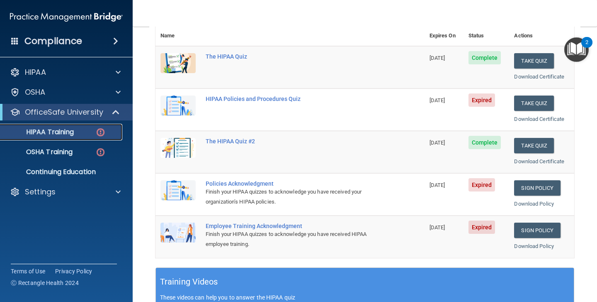
scroll to position [102, 0]
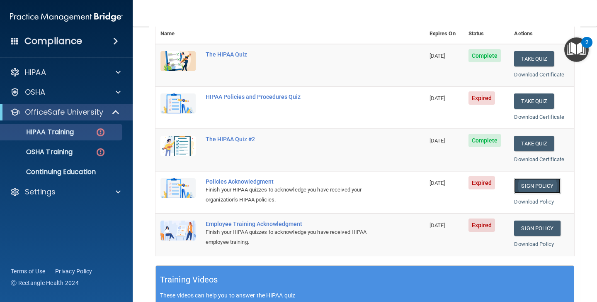
click at [526, 180] on link "Sign Policy" at bounding box center [537, 185] width 46 height 15
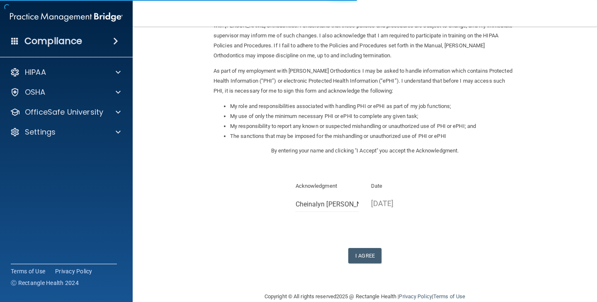
scroll to position [71, 0]
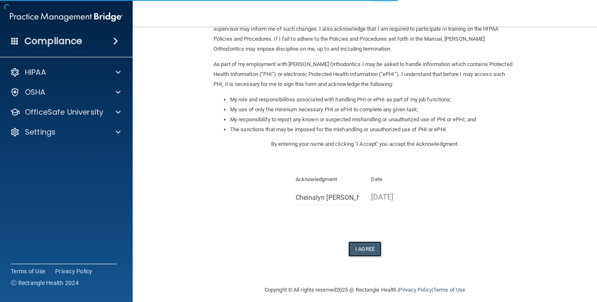
click at [366, 245] on button "I Agree" at bounding box center [365, 248] width 33 height 15
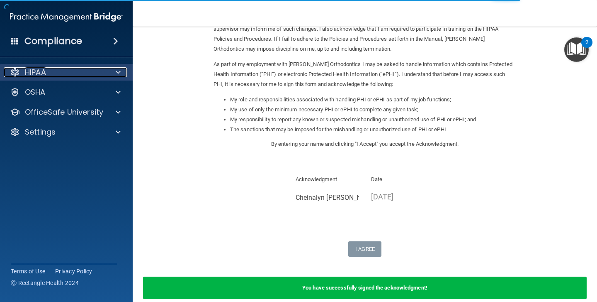
click at [59, 76] on div "HIPAA" at bounding box center [55, 72] width 103 height 10
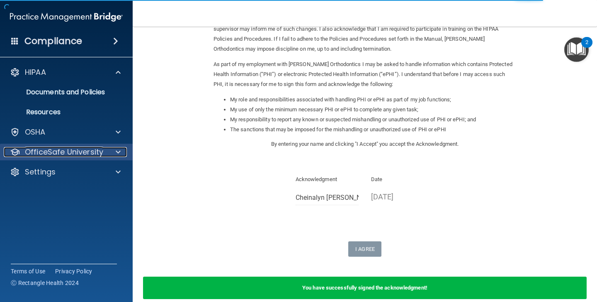
click at [57, 148] on p "OfficeSafe University" at bounding box center [64, 152] width 78 height 10
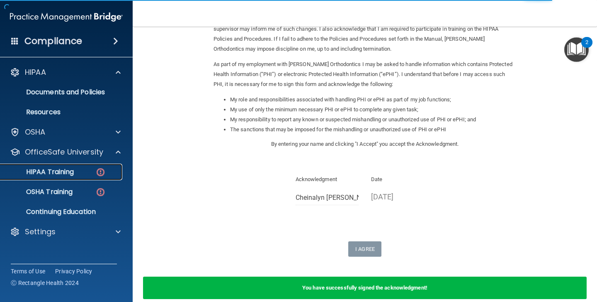
click at [61, 172] on p "HIPAA Training" at bounding box center [39, 172] width 68 height 8
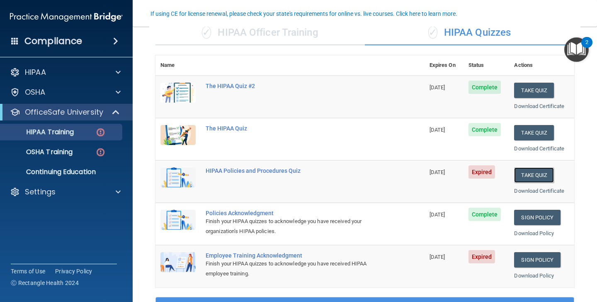
drag, startPoint x: 529, startPoint y: 177, endPoint x: 337, endPoint y: 177, distance: 191.7
click at [337, 178] on tr "HIPAA Policies and Procedures Quiz 06/28/2025 Expired Take Quiz Download Certif…" at bounding box center [365, 181] width 419 height 42
click at [528, 265] on link "Sign Policy" at bounding box center [537, 259] width 46 height 15
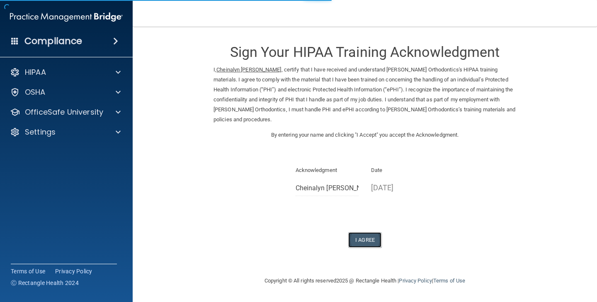
click at [358, 235] on button "I Agree" at bounding box center [365, 239] width 33 height 15
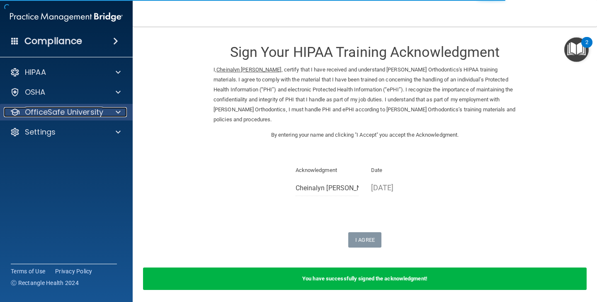
click at [83, 117] on p "OfficeSafe University" at bounding box center [64, 112] width 78 height 10
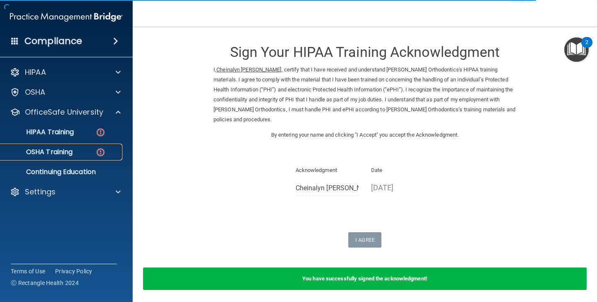
click at [73, 148] on div "OSHA Training" at bounding box center [61, 152] width 113 height 8
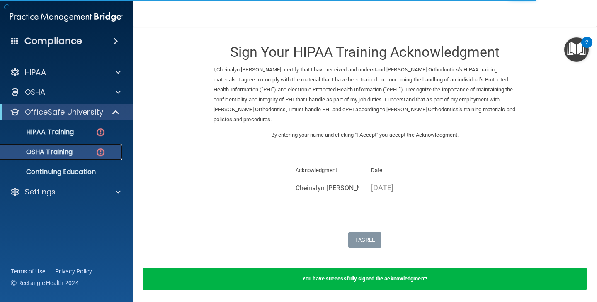
click at [98, 155] on img at bounding box center [100, 152] width 10 height 10
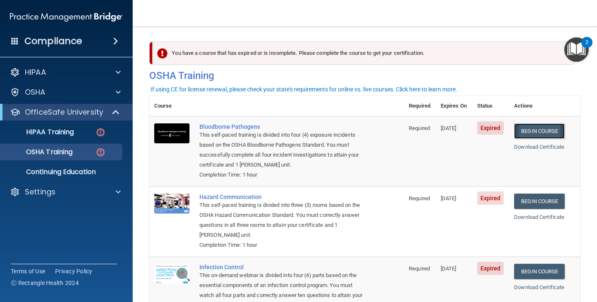
click at [562, 135] on link "Begin Course" at bounding box center [539, 130] width 51 height 15
click at [530, 134] on link "Begin Course" at bounding box center [539, 130] width 51 height 15
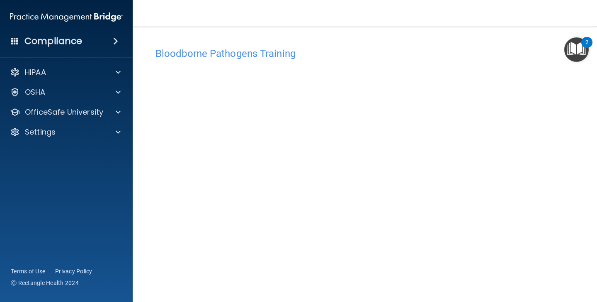
scroll to position [37, 0]
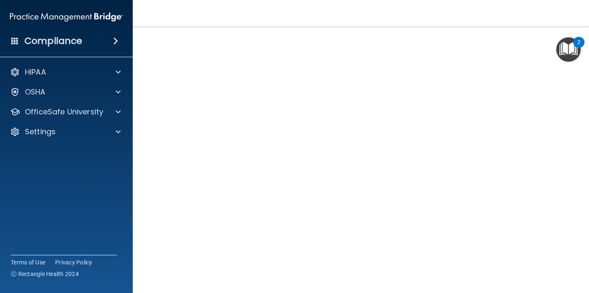
scroll to position [1, 0]
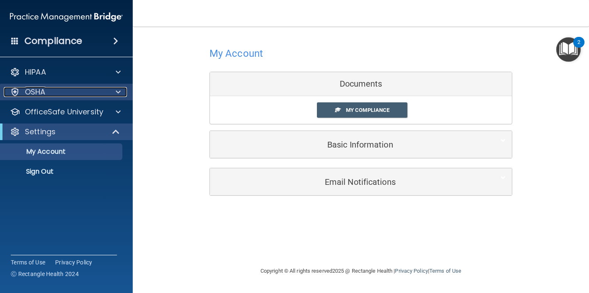
click at [90, 92] on div "OSHA" at bounding box center [55, 92] width 103 height 10
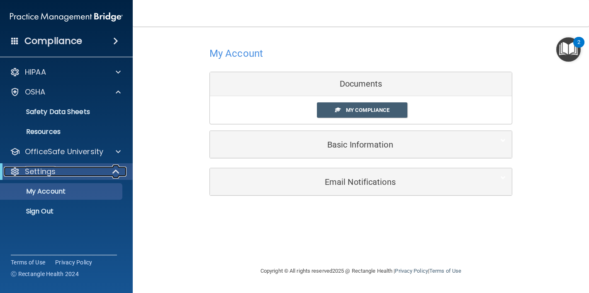
click at [81, 171] on div "Settings" at bounding box center [55, 172] width 102 height 10
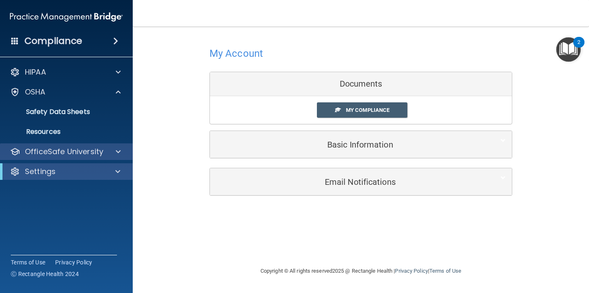
click at [88, 158] on div "OfficeSafe University" at bounding box center [66, 152] width 133 height 17
click at [104, 151] on div "OfficeSafe University" at bounding box center [55, 152] width 103 height 10
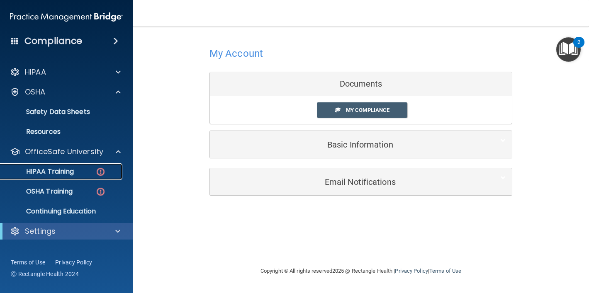
click at [93, 173] on div "HIPAA Training" at bounding box center [61, 172] width 113 height 8
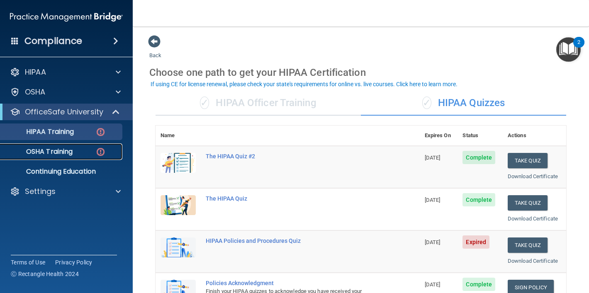
click at [80, 152] on div "OSHA Training" at bounding box center [61, 152] width 113 height 8
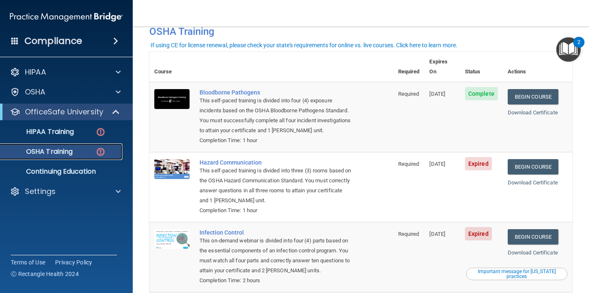
scroll to position [45, 0]
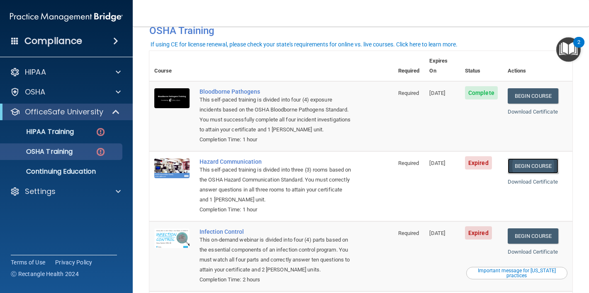
click at [551, 158] on link "Begin Course" at bounding box center [533, 165] width 51 height 15
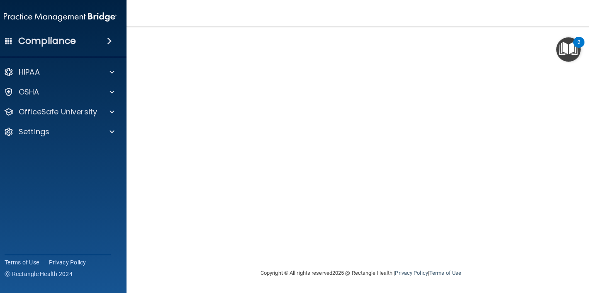
scroll to position [33, 0]
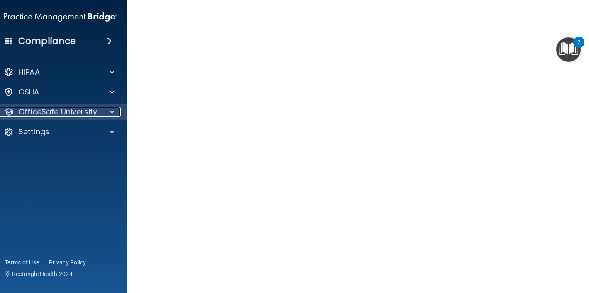
click at [83, 111] on p "OfficeSafe University" at bounding box center [58, 112] width 78 height 10
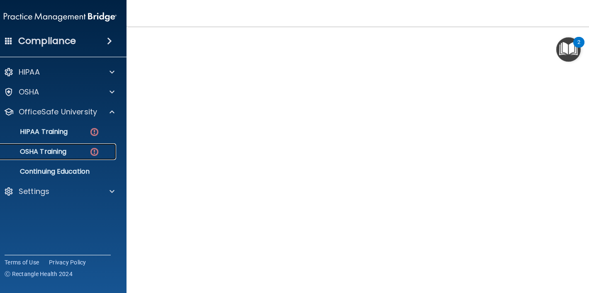
click at [83, 148] on div "OSHA Training" at bounding box center [55, 152] width 113 height 8
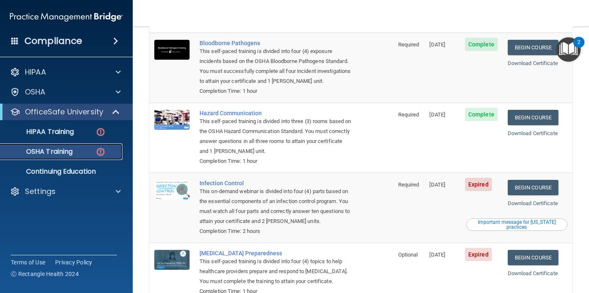
scroll to position [137, 0]
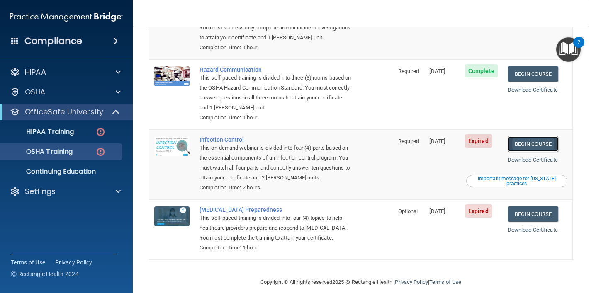
click at [531, 136] on link "Begin Course" at bounding box center [533, 143] width 51 height 15
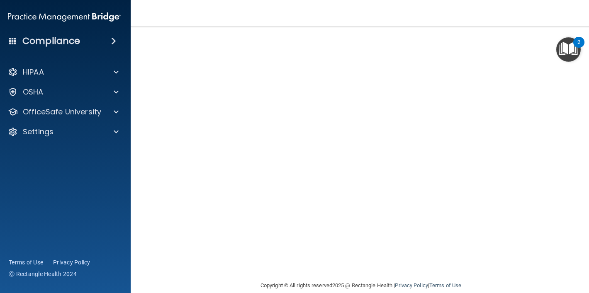
scroll to position [62, 0]
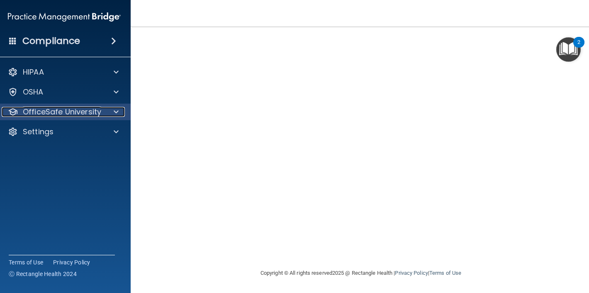
click at [78, 114] on p "OfficeSafe University" at bounding box center [62, 112] width 78 height 10
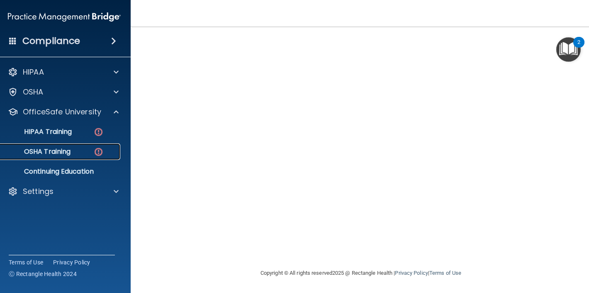
click at [78, 147] on link "OSHA Training" at bounding box center [55, 152] width 131 height 17
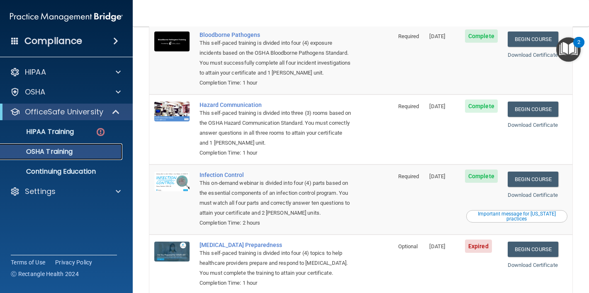
scroll to position [114, 0]
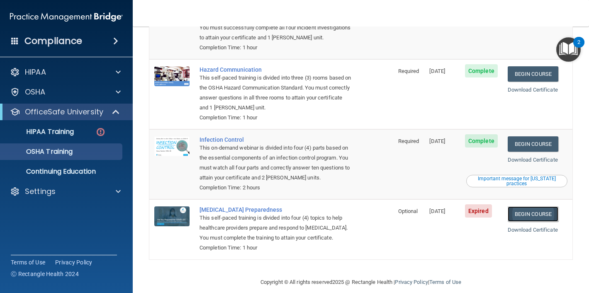
click at [526, 207] on link "Begin Course" at bounding box center [533, 214] width 51 height 15
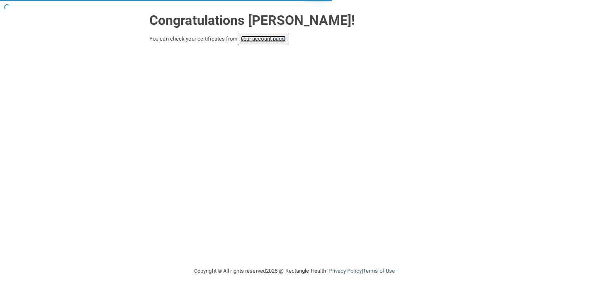
click at [283, 37] on link "your account page!" at bounding box center [263, 39] width 45 height 6
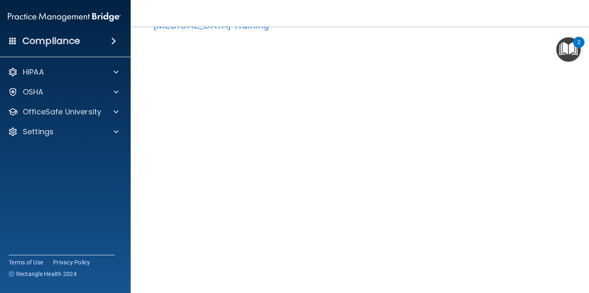
scroll to position [29, 0]
click at [95, 100] on div "HIPAA Documents and Policies Report an Incident Business Associates Emergency P…" at bounding box center [64, 104] width 133 height 86
click at [94, 111] on p "OfficeSafe University" at bounding box center [62, 112] width 78 height 10
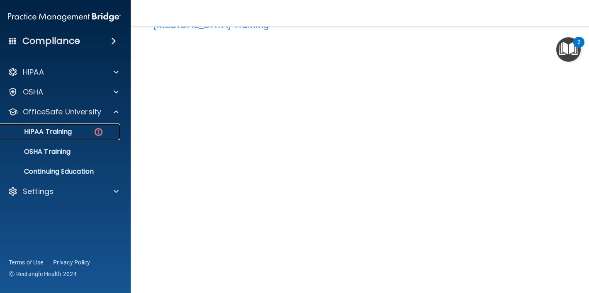
click at [84, 130] on div "HIPAA Training" at bounding box center [59, 132] width 113 height 8
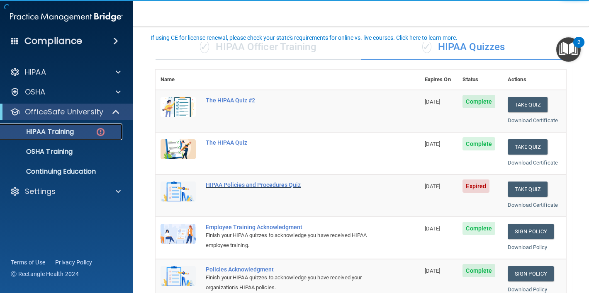
scroll to position [59, 0]
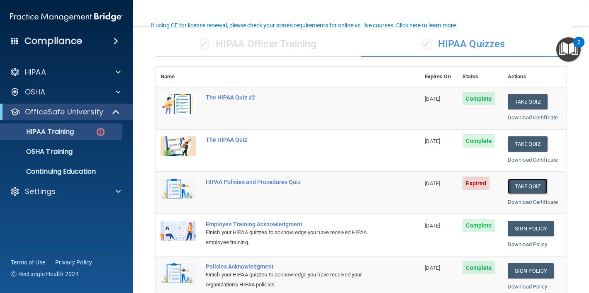
click at [527, 186] on button "Take Quiz" at bounding box center [528, 186] width 40 height 15
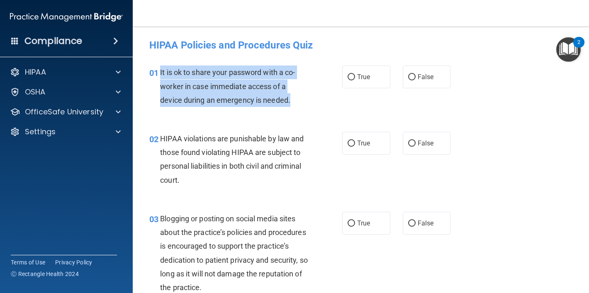
drag, startPoint x: 161, startPoint y: 71, endPoint x: 315, endPoint y: 108, distance: 158.3
click at [317, 108] on div "01 It is ok to share your password with a co-worker in case immediate access of…" at bounding box center [246, 89] width 218 height 46
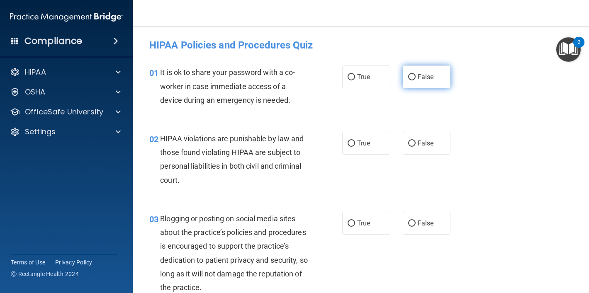
click at [435, 81] on label "False" at bounding box center [427, 77] width 48 height 23
click at [416, 80] on input "False" at bounding box center [411, 77] width 7 height 6
radio input "true"
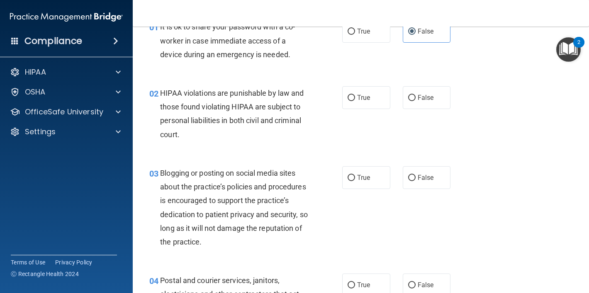
scroll to position [46, 0]
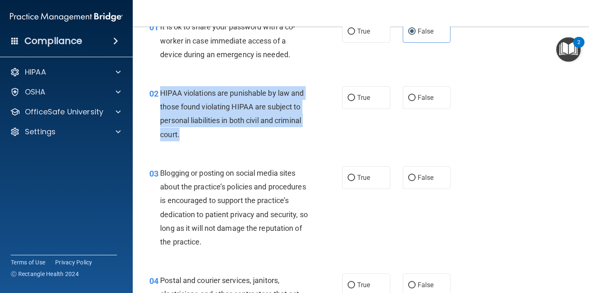
drag, startPoint x: 160, startPoint y: 93, endPoint x: 193, endPoint y: 130, distance: 50.0
click at [193, 130] on div "02 HIPAA violations are punishable by law and those found violating HIPAA are s…" at bounding box center [246, 115] width 218 height 59
copy div "HIPAA violations are punishable by law and those found violating HIPAA are subj…"
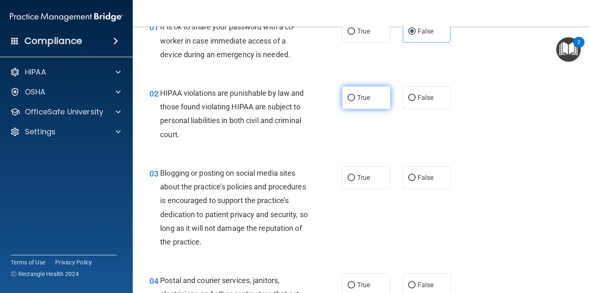
click at [368, 105] on label "True" at bounding box center [366, 97] width 48 height 23
click at [355, 101] on input "True" at bounding box center [351, 98] width 7 height 6
radio input "true"
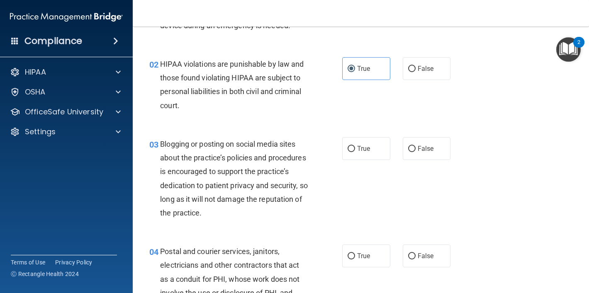
scroll to position [95, 0]
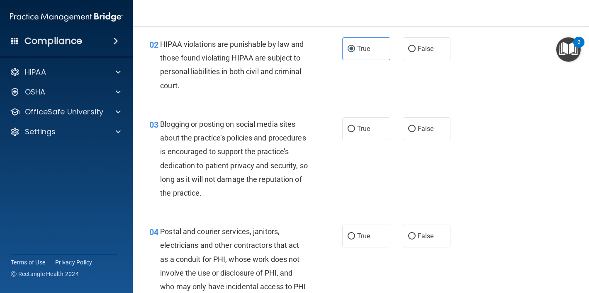
click at [256, 146] on div "Blogging or posting on social media sites about the practice’s policies and pro…" at bounding box center [237, 158] width 154 height 83
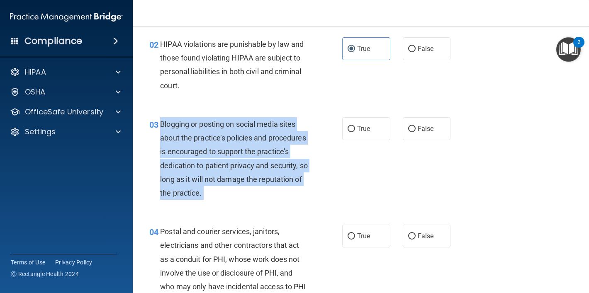
click at [256, 146] on div "Blogging or posting on social media sites about the practice’s policies and pro…" at bounding box center [237, 158] width 154 height 83
copy ng-form "Blogging or posting on social media sites about the practice’s policies and pro…"
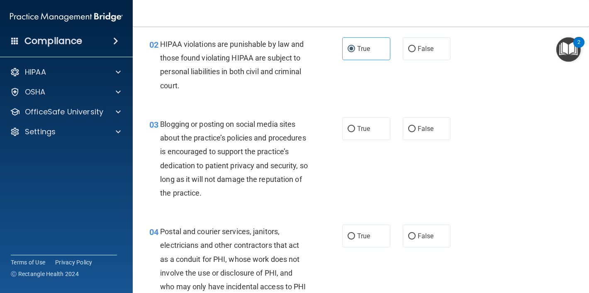
click at [402, 134] on div "True False" at bounding box center [399, 128] width 115 height 23
click at [410, 133] on label "False" at bounding box center [427, 128] width 48 height 23
click at [410, 132] on input "False" at bounding box center [411, 129] width 7 height 6
radio input "true"
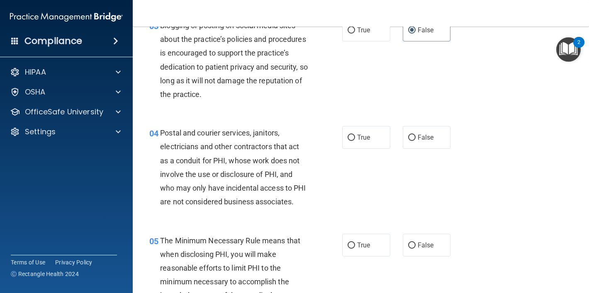
scroll to position [214, 0]
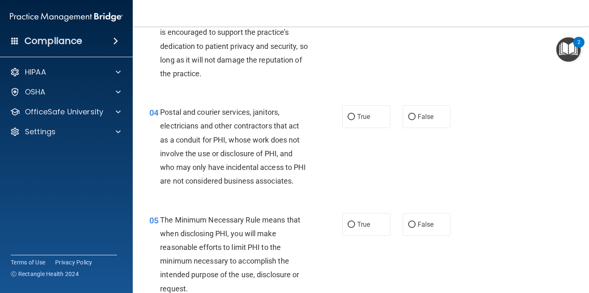
click at [268, 146] on div "Postal and courier services, janitors, electricians and other contractors that …" at bounding box center [237, 146] width 154 height 83
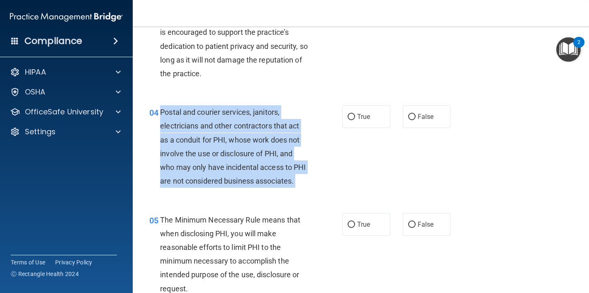
click at [268, 146] on div "Postal and courier services, janitors, electricians and other contractors that …" at bounding box center [237, 146] width 154 height 83
copy ng-form "Postal and courier services, janitors, electricians and other contractors that …"
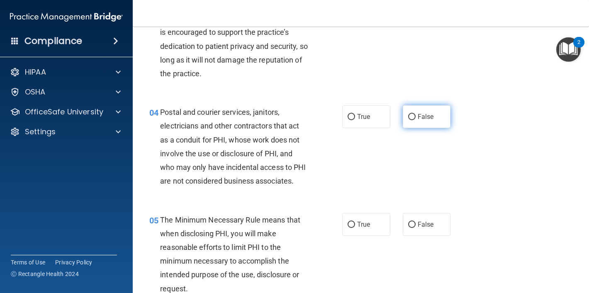
click at [407, 118] on label "False" at bounding box center [427, 116] width 48 height 23
click at [408, 118] on input "False" at bounding box center [411, 117] width 7 height 6
radio input "true"
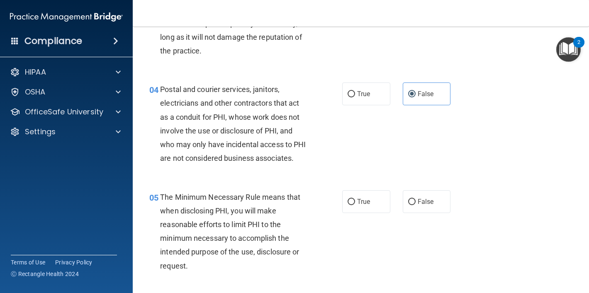
scroll to position [238, 0]
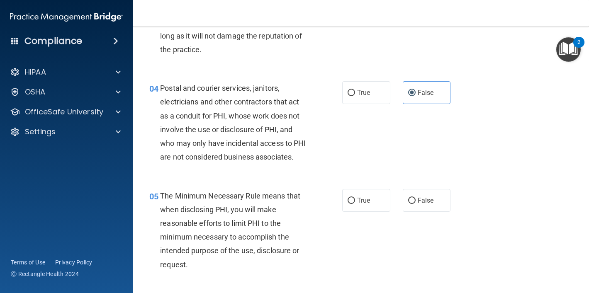
click at [246, 214] on div "The Minimum Necessary Rule means that when disclosing PHI, you will make reason…" at bounding box center [237, 230] width 154 height 83
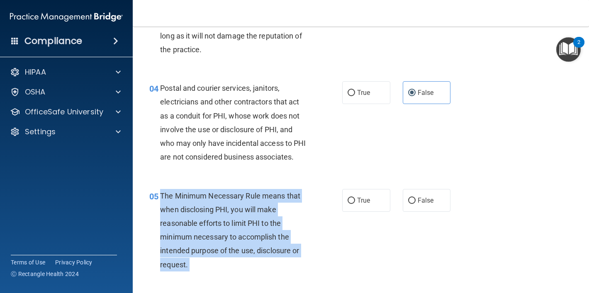
click at [246, 214] on div "The Minimum Necessary Rule means that when disclosing PHI, you will make reason…" at bounding box center [237, 230] width 154 height 83
copy ng-form "The Minimum Necessary Rule means that when disclosing PHI, you will make reason…"
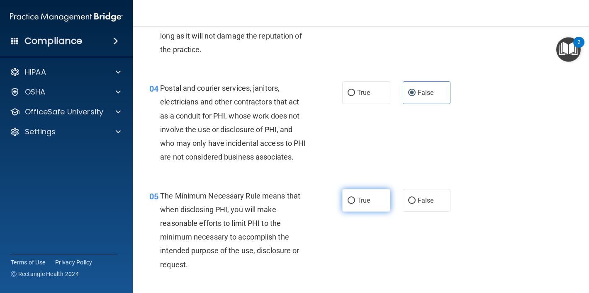
click at [374, 202] on label "True" at bounding box center [366, 200] width 48 height 23
click at [355, 202] on input "True" at bounding box center [351, 201] width 7 height 6
radio input "true"
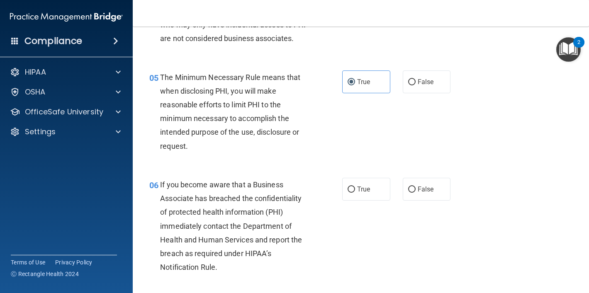
scroll to position [376, 0]
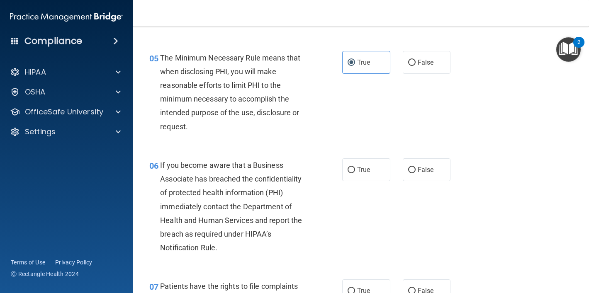
click at [271, 197] on div "If you become aware that a Business Associate has breached the confidentiality …" at bounding box center [237, 206] width 154 height 97
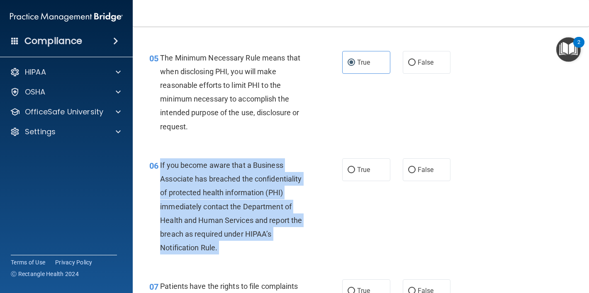
click at [271, 197] on div "If you become aware that a Business Associate has breached the confidentiality …" at bounding box center [237, 206] width 154 height 97
copy ng-form "If you become aware that a Business Associate has breached the confidentiality …"
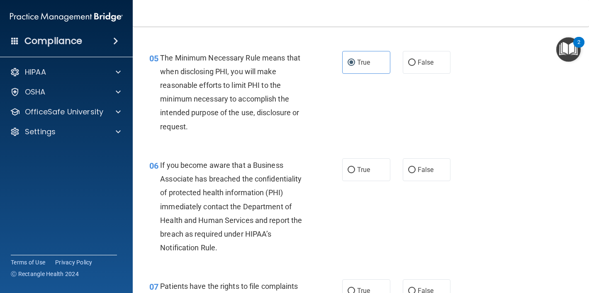
click at [374, 187] on div "06 If you become aware that a Business Associate has breached the confidentiali…" at bounding box center [361, 209] width 436 height 122
click at [371, 172] on label "True" at bounding box center [366, 169] width 48 height 23
click at [355, 172] on input "True" at bounding box center [351, 170] width 7 height 6
radio input "true"
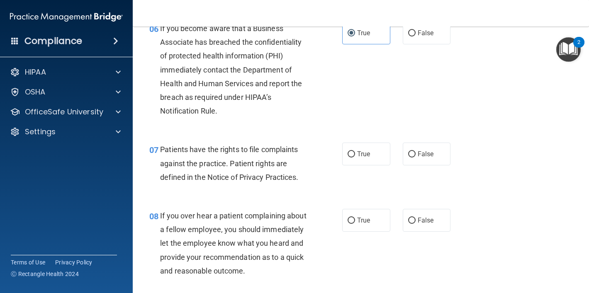
scroll to position [541, 0]
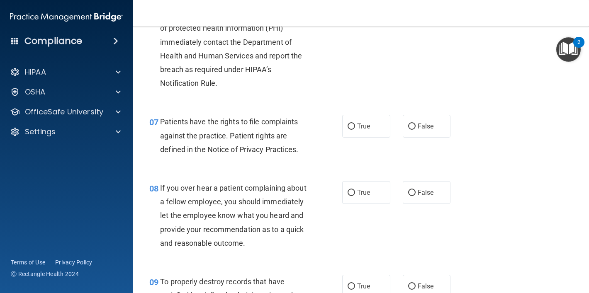
click at [269, 146] on span "Patients have the rights to file complaints against the practice. Patient right…" at bounding box center [229, 135] width 138 height 36
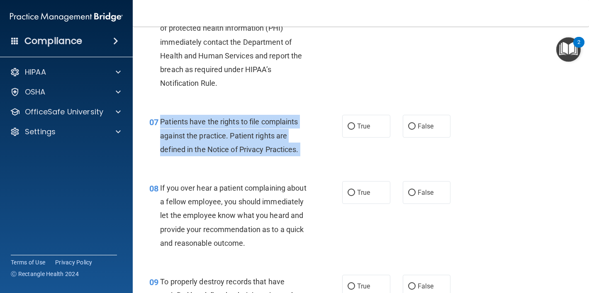
click at [269, 146] on span "Patients have the rights to file complaints against the practice. Patient right…" at bounding box center [229, 135] width 138 height 36
copy ng-form "Patients have the rights to file complaints against the practice. Patient right…"
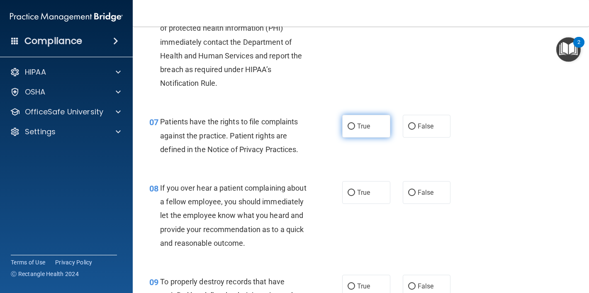
click at [365, 133] on label "True" at bounding box center [366, 126] width 48 height 23
click at [355, 130] on input "True" at bounding box center [351, 127] width 7 height 6
radio input "true"
click at [224, 216] on span "If you over hear a patient complaining about a fellow employee, you should imme…" at bounding box center [233, 216] width 146 height 64
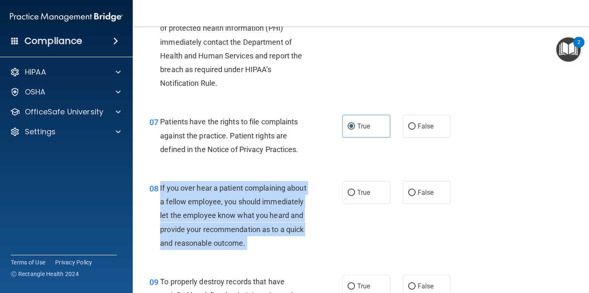
click at [224, 216] on span "If you over hear a patient complaining about a fellow employee, you should imme…" at bounding box center [233, 216] width 146 height 64
copy ng-form "If you over hear a patient complaining about a fellow employee, you should imme…"
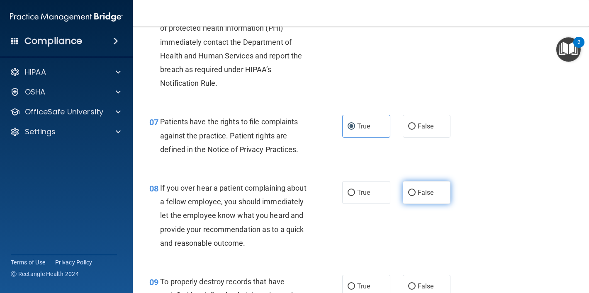
click at [411, 185] on label "False" at bounding box center [427, 192] width 48 height 23
click at [411, 190] on input "False" at bounding box center [411, 193] width 7 height 6
radio input "true"
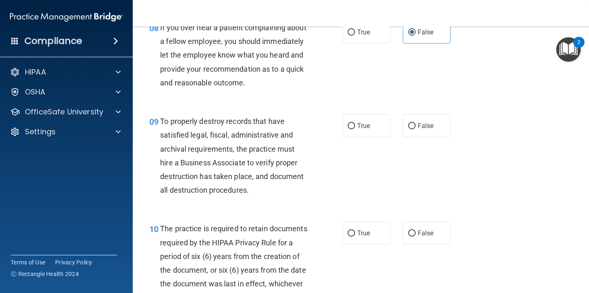
scroll to position [712, 0]
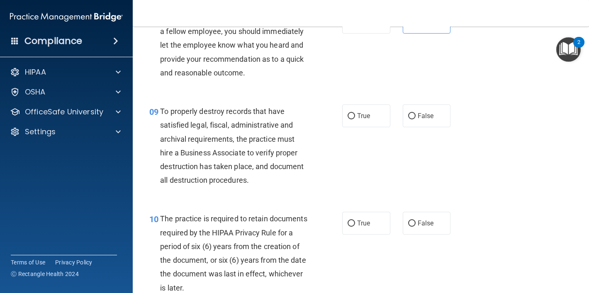
click at [258, 157] on span "To properly destroy records that have satisfied legal, fiscal, administrative a…" at bounding box center [232, 146] width 144 height 78
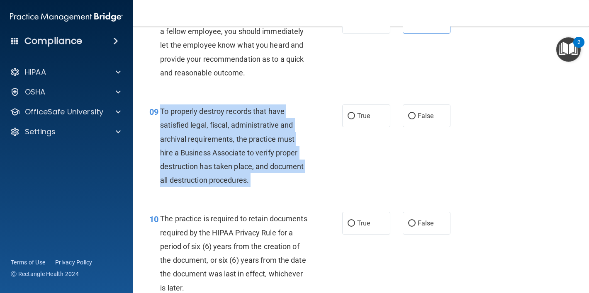
click at [258, 157] on span "To properly destroy records that have satisfied legal, fiscal, administrative a…" at bounding box center [232, 146] width 144 height 78
copy ng-form "To properly destroy records that have satisfied legal, fiscal, administrative a…"
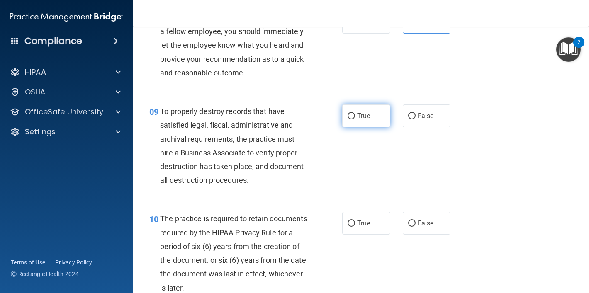
click at [382, 109] on label "True" at bounding box center [366, 116] width 48 height 23
click at [355, 113] on input "True" at bounding box center [351, 116] width 7 height 6
radio input "true"
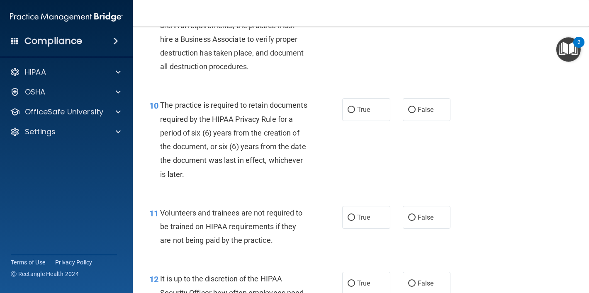
scroll to position [839, 0]
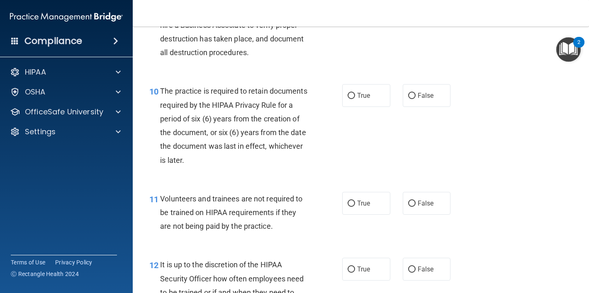
click at [250, 146] on span "The practice is required to retain documents required by the HIPAA Privacy Rule…" at bounding box center [233, 126] width 147 height 78
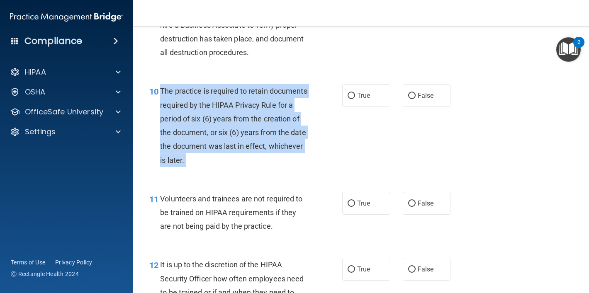
click at [250, 146] on span "The practice is required to retain documents required by the HIPAA Privacy Rule…" at bounding box center [233, 126] width 147 height 78
copy ng-form "The practice is required to retain documents required by the HIPAA Privacy Rule…"
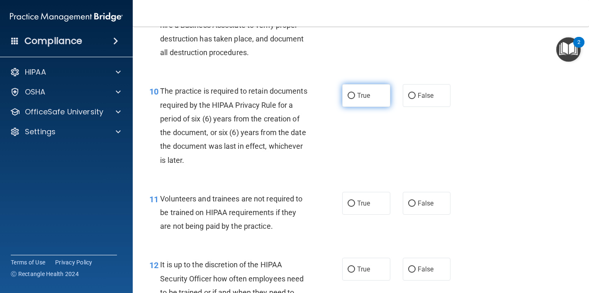
click at [378, 93] on label "True" at bounding box center [366, 95] width 48 height 23
click at [355, 93] on input "True" at bounding box center [351, 96] width 7 height 6
radio input "true"
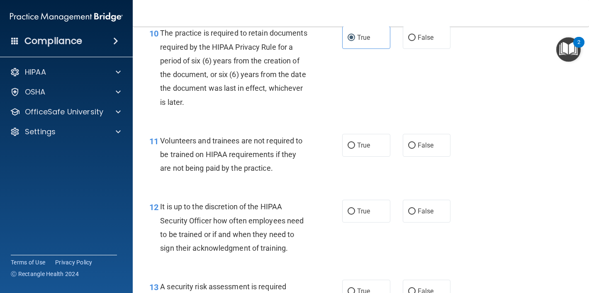
scroll to position [914, 0]
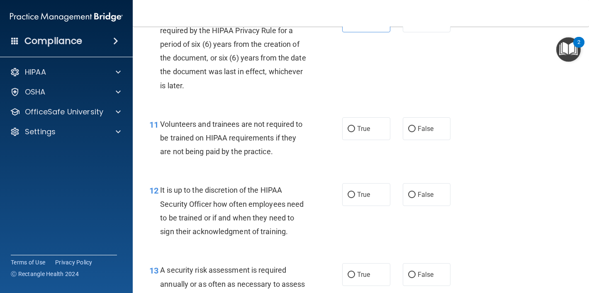
click at [250, 148] on span "Volunteers and trainees are not required to be trained on HIPAA requirements if…" at bounding box center [231, 138] width 142 height 36
click at [249, 147] on span "Volunteers and trainees are not required to be trained on HIPAA requirements if…" at bounding box center [231, 138] width 142 height 36
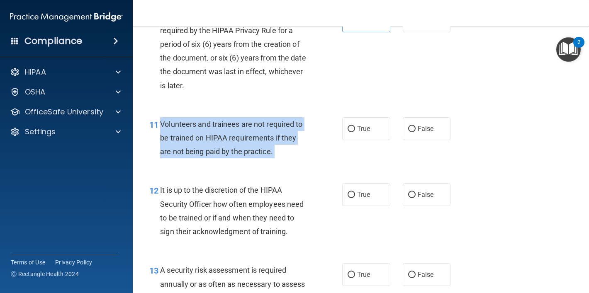
click at [249, 147] on span "Volunteers and trainees are not required to be trained on HIPAA requirements if…" at bounding box center [231, 138] width 142 height 36
copy ng-form "Volunteers and trainees are not required to be trained on HIPAA requirements if…"
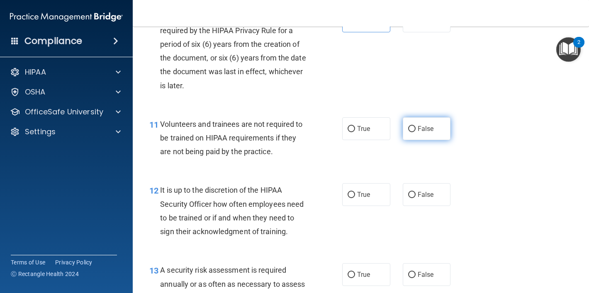
click at [408, 125] on label "False" at bounding box center [427, 128] width 48 height 23
click at [408, 126] on input "False" at bounding box center [411, 129] width 7 height 6
radio input "true"
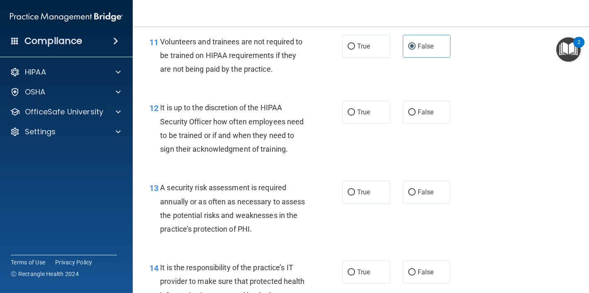
scroll to position [1008, 0]
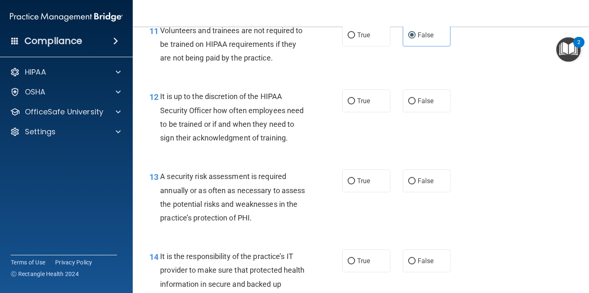
click at [265, 145] on div "12 It is up to the discretion of the HIPAA Security Officer how often employees…" at bounding box center [246, 119] width 218 height 59
click at [265, 129] on div "It is up to the discretion of the HIPAA Security Officer how often employees ne…" at bounding box center [237, 117] width 154 height 55
click at [265, 128] on span "It is up to the discretion of the HIPAA Security Officer how often employees ne…" at bounding box center [232, 117] width 144 height 50
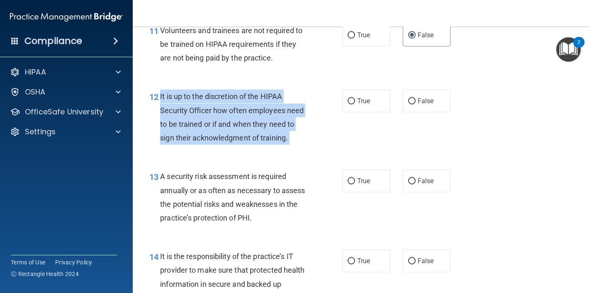
click at [265, 128] on span "It is up to the discretion of the HIPAA Security Officer how often employees ne…" at bounding box center [232, 117] width 144 height 50
click at [415, 100] on input "False" at bounding box center [411, 101] width 7 height 6
radio input "true"
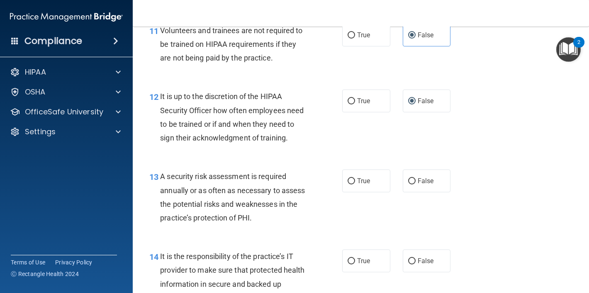
click at [228, 175] on span "A security risk assessment is required annually or as often as necessary to ass…" at bounding box center [232, 197] width 145 height 50
click at [227, 176] on span "A security risk assessment is required annually or as often as necessary to ass…" at bounding box center [232, 197] width 145 height 50
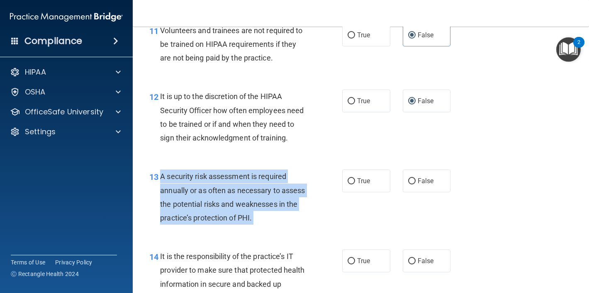
click at [227, 176] on span "A security risk assessment is required annually or as often as necessary to ass…" at bounding box center [232, 197] width 145 height 50
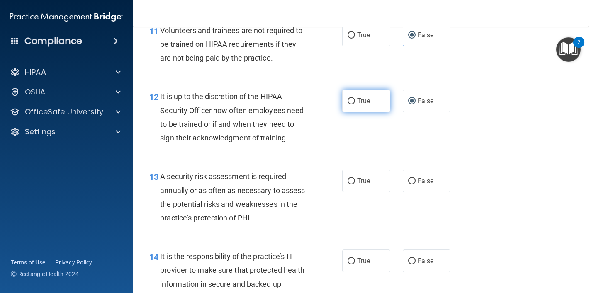
click at [369, 105] on span "True" at bounding box center [363, 101] width 13 height 8
click at [355, 105] on input "True" at bounding box center [351, 101] width 7 height 6
radio input "true"
radio input "false"
click at [255, 198] on div "A security risk assessment is required annually or as often as necessary to ass…" at bounding box center [237, 197] width 154 height 55
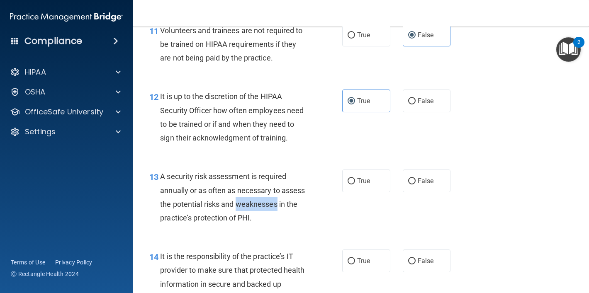
click at [255, 198] on div "A security risk assessment is required annually or as often as necessary to ass…" at bounding box center [237, 197] width 154 height 55
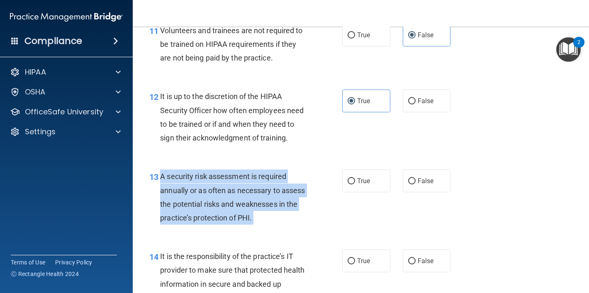
click at [255, 198] on div "A security risk assessment is required annually or as often as necessary to ass…" at bounding box center [237, 197] width 154 height 55
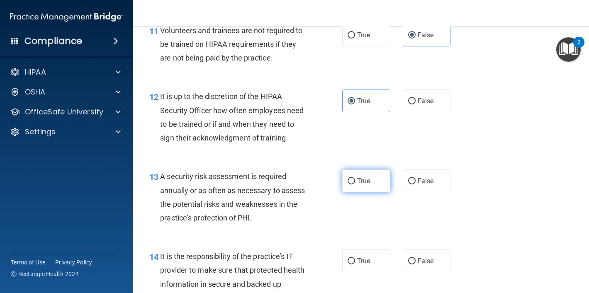
click at [362, 188] on label "True" at bounding box center [366, 181] width 48 height 23
click at [355, 185] on input "True" at bounding box center [351, 181] width 7 height 6
radio input "true"
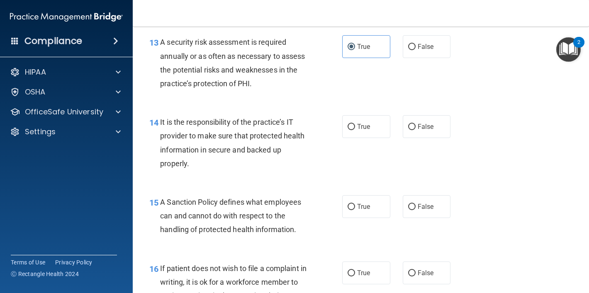
scroll to position [1090, 0]
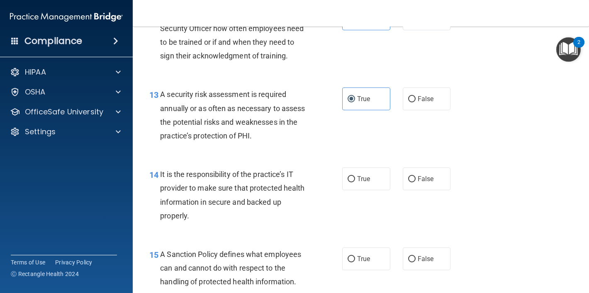
click at [244, 186] on span "It is the responsibility of the practice’s IT provider to make sure that protec…" at bounding box center [232, 195] width 144 height 50
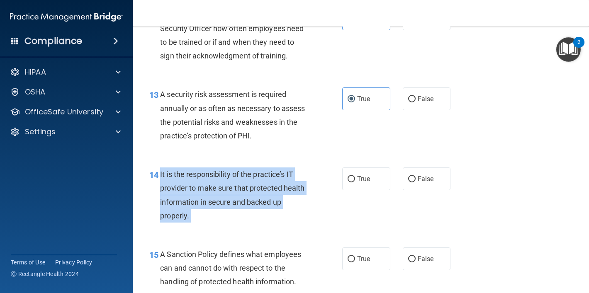
click at [244, 186] on span "It is the responsibility of the practice’s IT provider to make sure that protec…" at bounding box center [232, 195] width 144 height 50
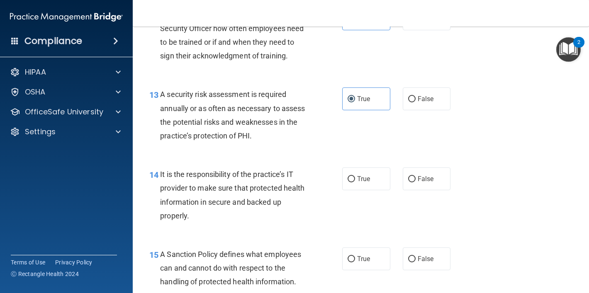
click at [362, 167] on div "14 It is the responsibility of the practice’s IT provider to make sure that pro…" at bounding box center [361, 197] width 436 height 80
click at [361, 171] on label "True" at bounding box center [366, 179] width 48 height 23
click at [355, 176] on input "True" at bounding box center [351, 179] width 7 height 6
radio input "true"
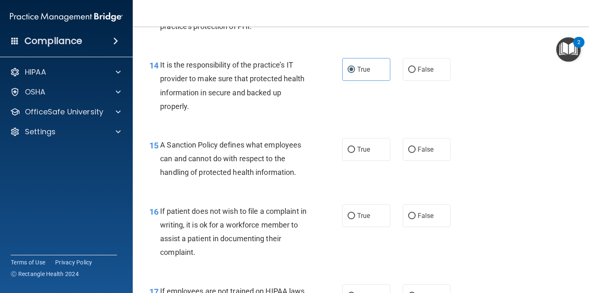
scroll to position [1213, 0]
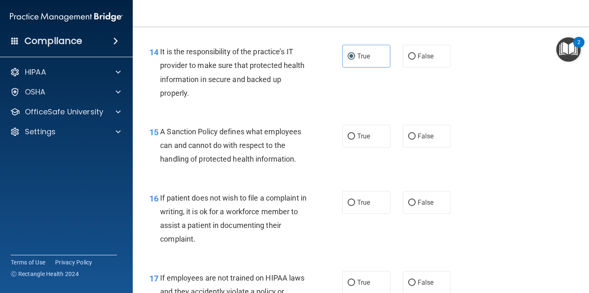
click at [262, 156] on span "A Sanction Policy defines what employees can and cannot do with respect to the …" at bounding box center [230, 145] width 141 height 36
click at [261, 155] on span "A Sanction Policy defines what employees can and cannot do with respect to the …" at bounding box center [230, 145] width 141 height 36
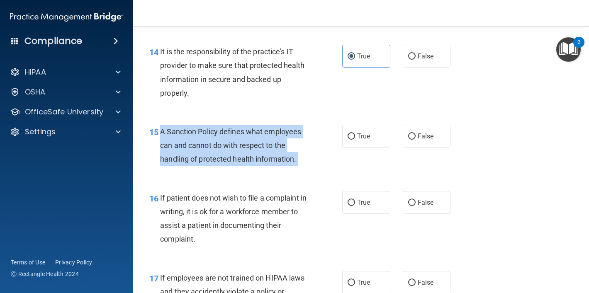
click at [261, 155] on span "A Sanction Policy defines what employees can and cannot do with respect to the …" at bounding box center [230, 145] width 141 height 36
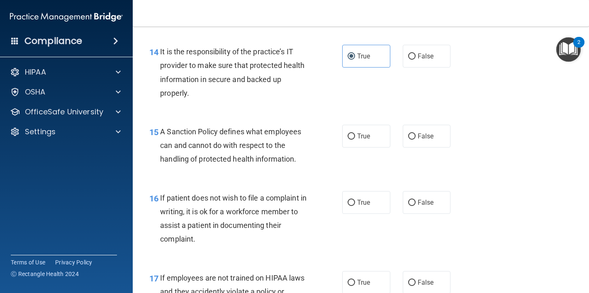
click at [365, 150] on div "15 A Sanction Policy defines what employees can and cannot do with respect to t…" at bounding box center [361, 148] width 436 height 66
click at [365, 142] on label "True" at bounding box center [366, 136] width 48 height 23
click at [355, 140] on input "True" at bounding box center [351, 137] width 7 height 6
radio input "true"
click at [209, 232] on div "If patient does not wish to file a complaint in writing, it is ok for a workfor…" at bounding box center [237, 218] width 154 height 55
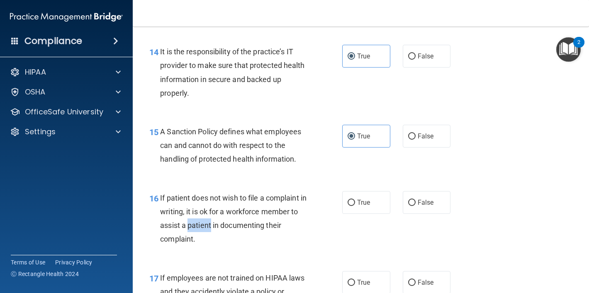
click at [209, 232] on div "If patient does not wish to file a complaint in writing, it is ok for a workfor…" at bounding box center [237, 218] width 154 height 55
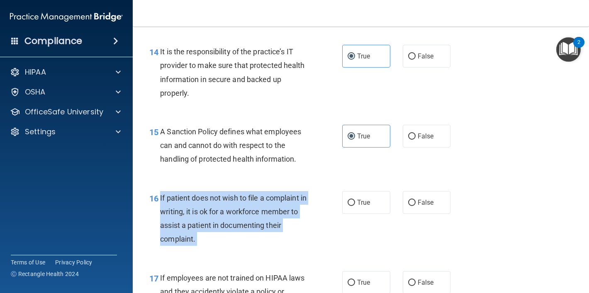
click at [209, 232] on div "If patient does not wish to file a complaint in writing, it is ok for a workfor…" at bounding box center [237, 218] width 154 height 55
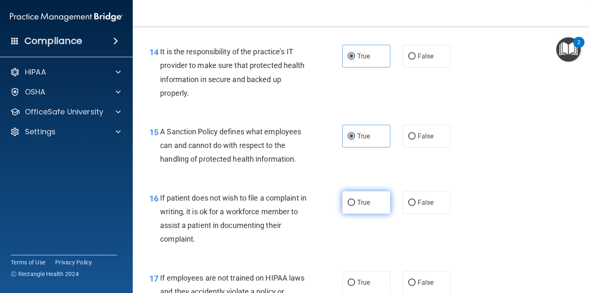
click at [371, 196] on label "True" at bounding box center [366, 202] width 48 height 23
click at [355, 200] on input "True" at bounding box center [351, 203] width 7 height 6
radio input "true"
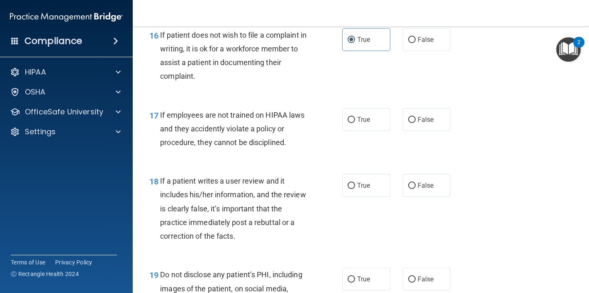
scroll to position [1393, 0]
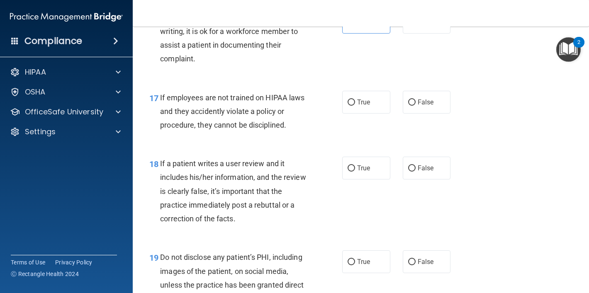
click at [253, 115] on span "If employees are not trained on HIPAA laws and they accidently violate a policy…" at bounding box center [232, 111] width 144 height 36
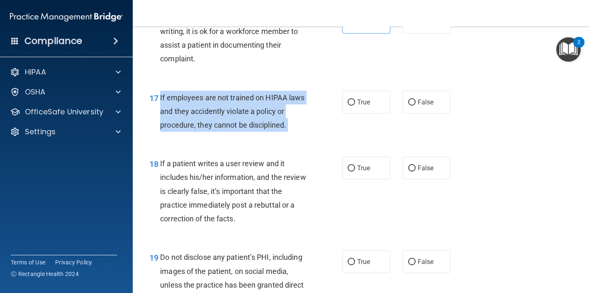
click at [253, 115] on span "If employees are not trained on HIPAA laws and they accidently violate a policy…" at bounding box center [232, 111] width 144 height 36
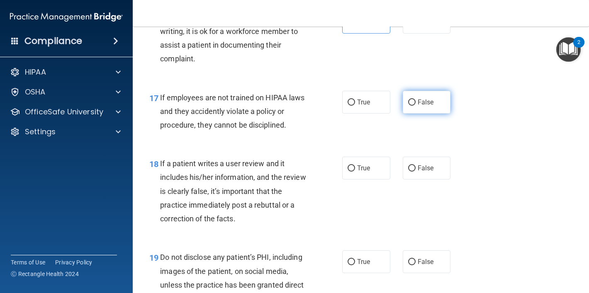
click at [421, 112] on label "False" at bounding box center [427, 102] width 48 height 23
click at [416, 106] on input "False" at bounding box center [411, 103] width 7 height 6
radio input "true"
click at [256, 185] on div "If a patient writes a user review and it includes his/her information, and the …" at bounding box center [237, 191] width 154 height 69
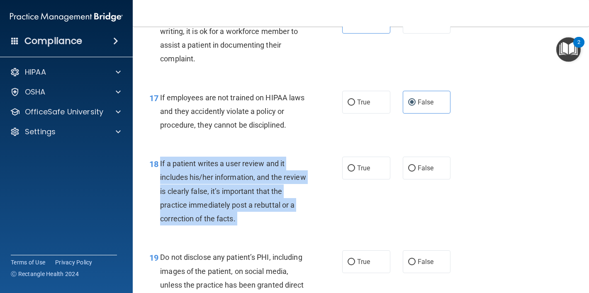
click at [256, 185] on div "If a patient writes a user review and it includes his/her information, and the …" at bounding box center [237, 191] width 154 height 69
click at [373, 173] on label "True" at bounding box center [366, 168] width 48 height 23
click at [355, 172] on input "True" at bounding box center [351, 169] width 7 height 6
radio input "true"
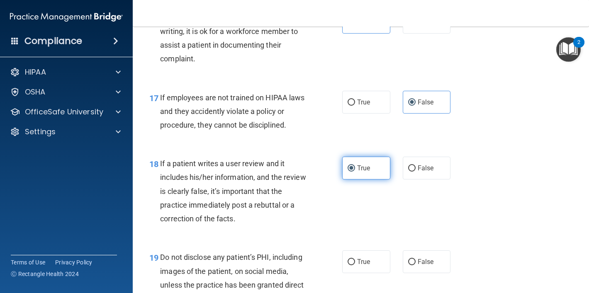
click at [385, 167] on label "True" at bounding box center [366, 168] width 48 height 23
click at [355, 167] on input "True" at bounding box center [351, 169] width 7 height 6
click at [429, 166] on span "False" at bounding box center [426, 168] width 16 height 8
click at [416, 166] on input "False" at bounding box center [411, 169] width 7 height 6
radio input "true"
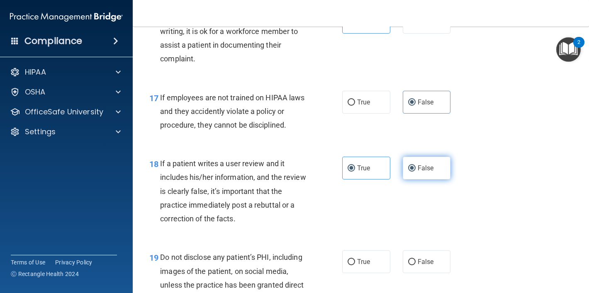
radio input "false"
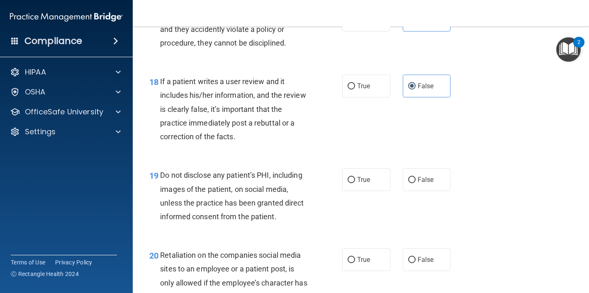
scroll to position [1488, 0]
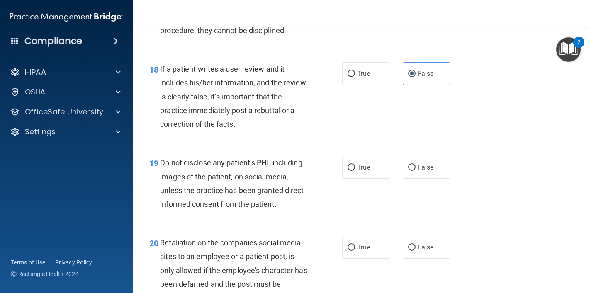
click at [234, 190] on span "Do not disclose any patient’s PHI, including images of the patient, on social m…" at bounding box center [232, 183] width 144 height 50
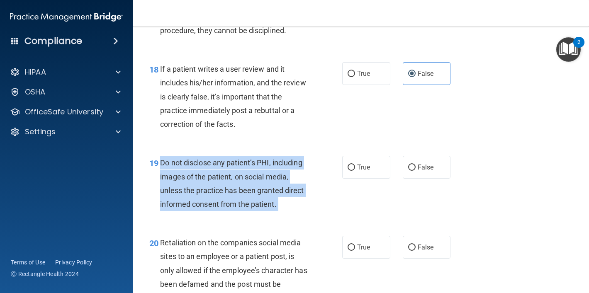
click at [234, 190] on span "Do not disclose any patient’s PHI, including images of the patient, on social m…" at bounding box center [232, 183] width 144 height 50
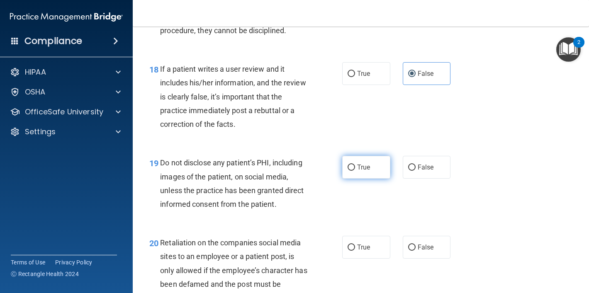
click at [372, 160] on label "True" at bounding box center [366, 167] width 48 height 23
click at [355, 165] on input "True" at bounding box center [351, 168] width 7 height 6
radio input "true"
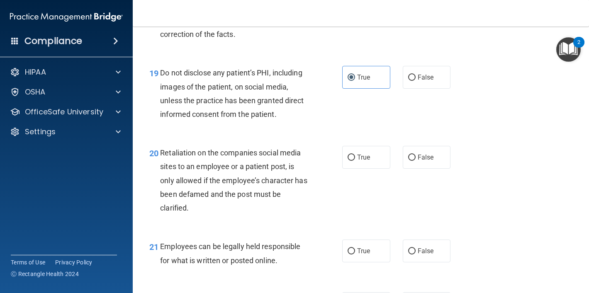
scroll to position [1590, 0]
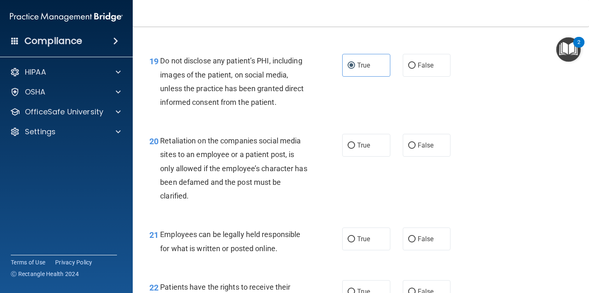
click at [273, 168] on span "Retaliation on the companies social media sites to an employee or a patient pos…" at bounding box center [233, 168] width 147 height 64
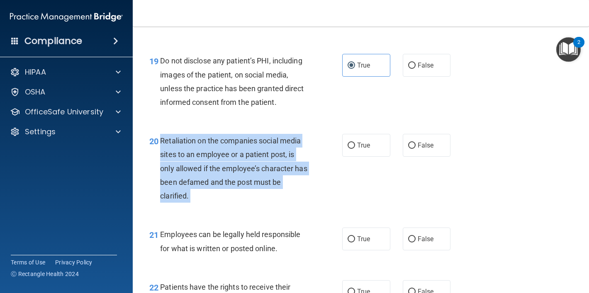
click at [273, 168] on span "Retaliation on the companies social media sites to an employee or a patient pos…" at bounding box center [233, 168] width 147 height 64
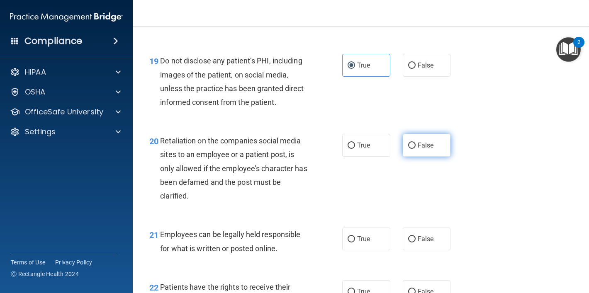
click at [411, 155] on label "False" at bounding box center [427, 145] width 48 height 23
click at [411, 149] on input "False" at bounding box center [411, 146] width 7 height 6
radio input "true"
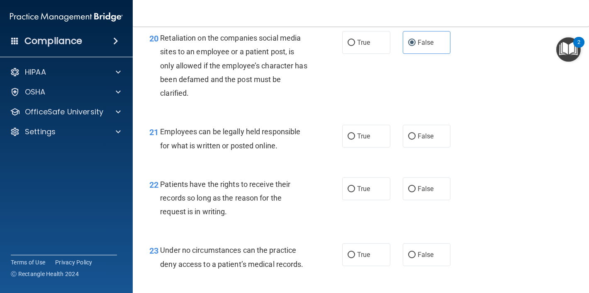
scroll to position [1705, 0]
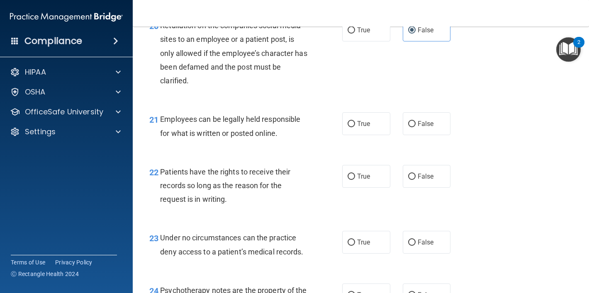
click at [250, 127] on div "Employees can be legally held responsible for what is written or posted online." at bounding box center [237, 125] width 154 height 27
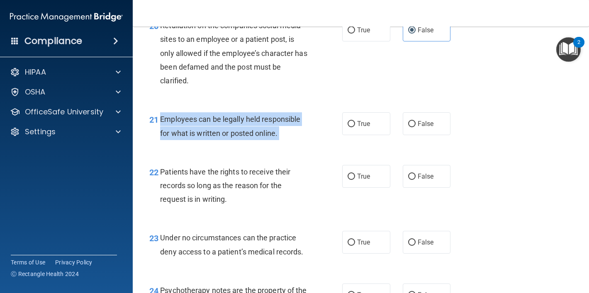
click at [250, 127] on div "Employees can be legally held responsible for what is written or posted online." at bounding box center [237, 125] width 154 height 27
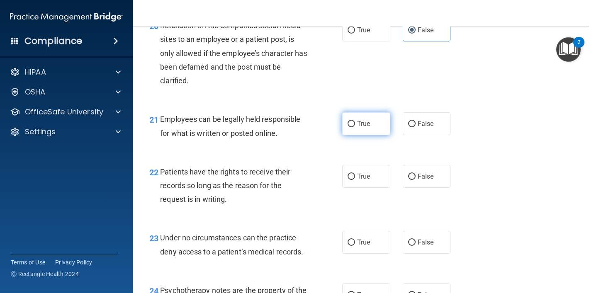
click at [374, 125] on label "True" at bounding box center [366, 123] width 48 height 23
click at [355, 125] on input "True" at bounding box center [351, 124] width 7 height 6
radio input "true"
click at [235, 176] on span "Patients have the rights to receive their records so long as the reason for the…" at bounding box center [225, 186] width 130 height 36
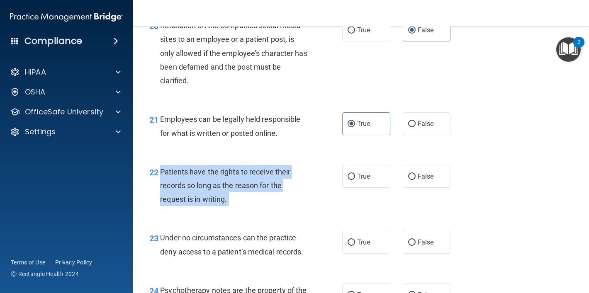
click at [235, 176] on span "Patients have the rights to receive their records so long as the reason for the…" at bounding box center [225, 186] width 130 height 36
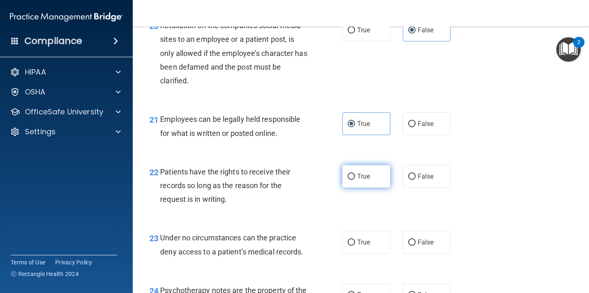
click at [375, 180] on label "True" at bounding box center [366, 176] width 48 height 23
click at [355, 180] on input "True" at bounding box center [351, 177] width 7 height 6
radio input "true"
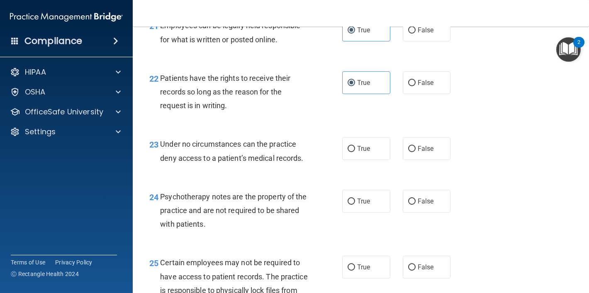
scroll to position [1819, 0]
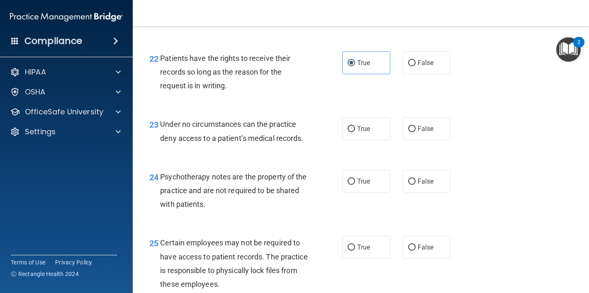
click at [280, 132] on div "Under no circumstances can the practice deny access to a patient’s medical reco…" at bounding box center [237, 130] width 154 height 27
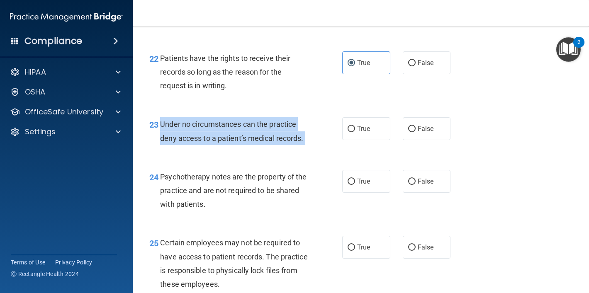
click at [280, 132] on div "Under no circumstances can the practice deny access to a patient’s medical reco…" at bounding box center [237, 130] width 154 height 27
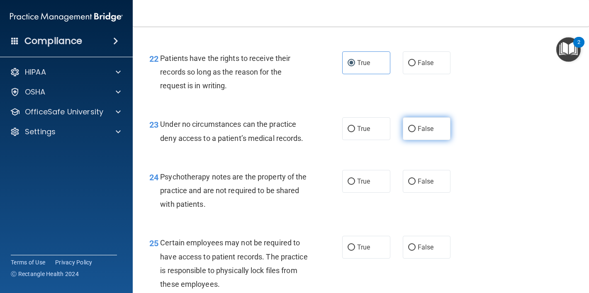
click at [418, 132] on span "False" at bounding box center [426, 129] width 16 height 8
click at [416, 132] on input "False" at bounding box center [411, 129] width 7 height 6
radio input "true"
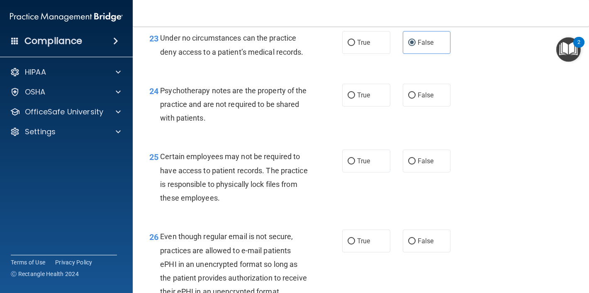
scroll to position [1910, 0]
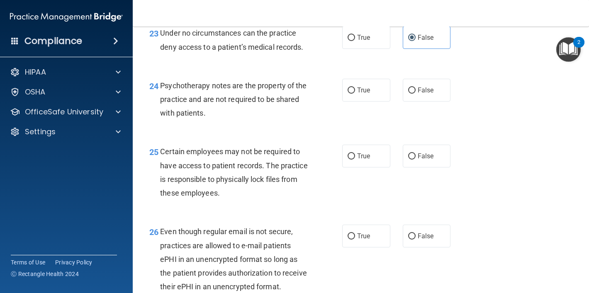
click at [214, 92] on div "Psychotherapy notes are the property of the practice and are not required to be…" at bounding box center [237, 99] width 154 height 41
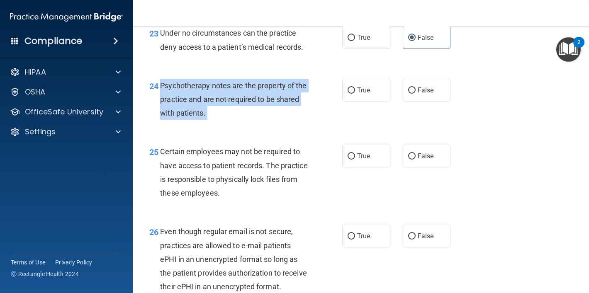
click at [214, 92] on div "Psychotherapy notes are the property of the practice and are not required to be…" at bounding box center [237, 99] width 154 height 41
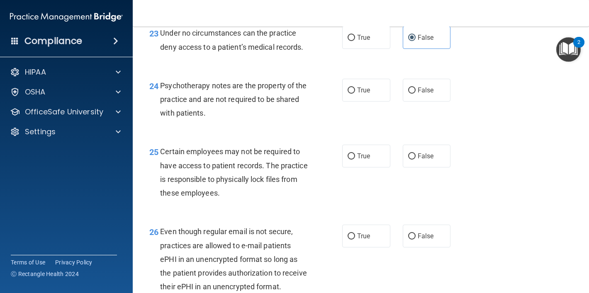
click at [365, 169] on div "25 Certain employees may not be required to have access to patient records. The…" at bounding box center [361, 174] width 436 height 80
click at [365, 90] on span "True" at bounding box center [363, 90] width 13 height 8
click at [355, 90] on input "True" at bounding box center [351, 91] width 7 height 6
radio input "true"
click at [233, 199] on div "Certain employees may not be required to have access to patient records. The pr…" at bounding box center [237, 172] width 154 height 55
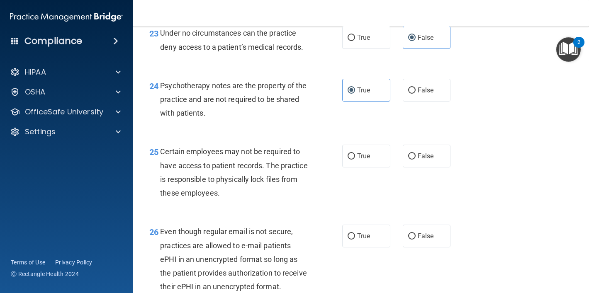
click at [233, 187] on div "Certain employees may not be required to have access to patient records. The pr…" at bounding box center [237, 172] width 154 height 55
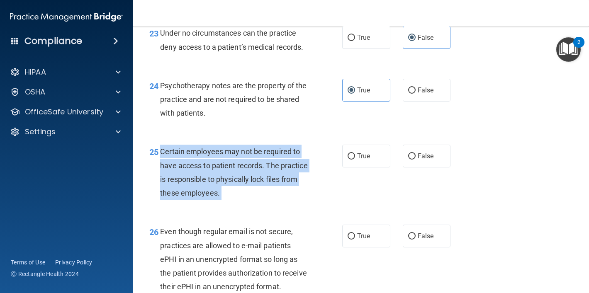
click at [233, 187] on div "Certain employees may not be required to have access to patient records. The pr…" at bounding box center [237, 172] width 154 height 55
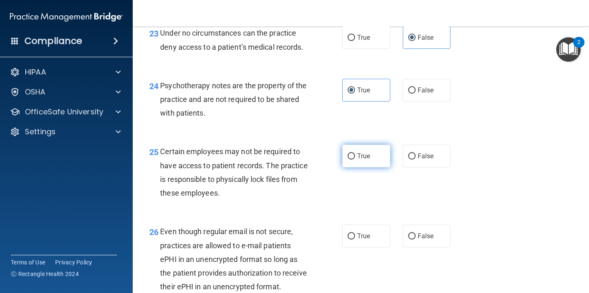
click at [363, 151] on label "True" at bounding box center [366, 156] width 48 height 23
click at [355, 154] on input "True" at bounding box center [351, 157] width 7 height 6
radio input "true"
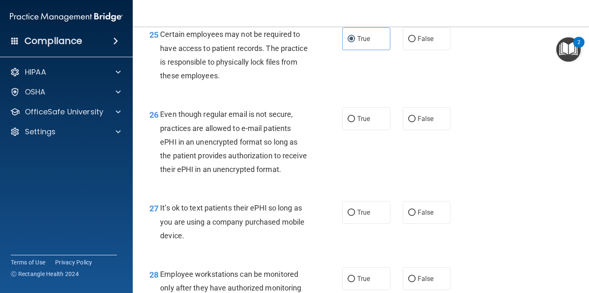
scroll to position [2029, 0]
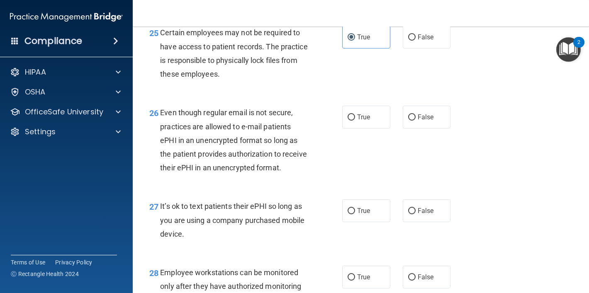
click at [252, 136] on span "Even though regular email is not secure, practices are allowed to e-mail patien…" at bounding box center [233, 140] width 147 height 64
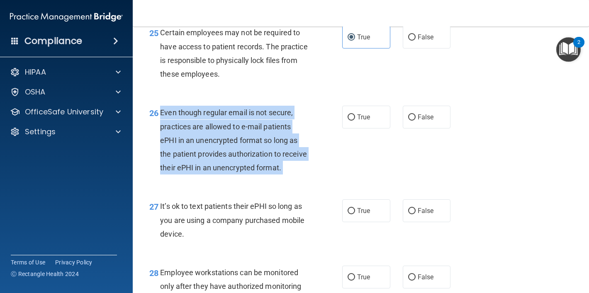
click at [252, 136] on span "Even though regular email is not secure, practices are allowed to e-mail patien…" at bounding box center [233, 140] width 147 height 64
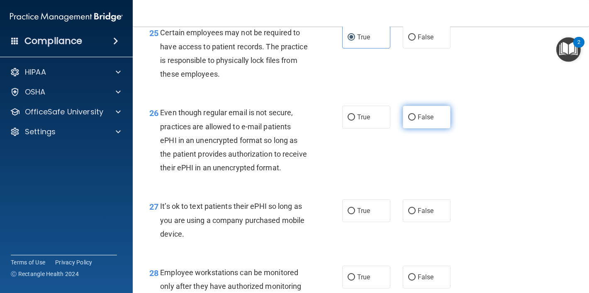
click at [416, 106] on label "False" at bounding box center [427, 117] width 48 height 23
click at [416, 115] on input "False" at bounding box center [411, 118] width 7 height 6
radio input "true"
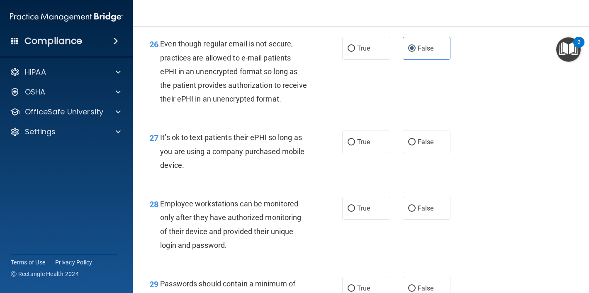
scroll to position [2106, 0]
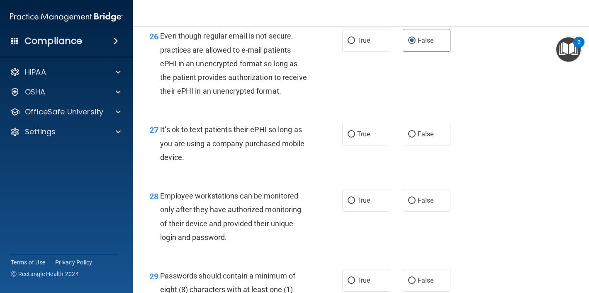
click at [236, 139] on div "It’s ok to text patients their ePHI so long as you are using a company purchase…" at bounding box center [237, 143] width 154 height 41
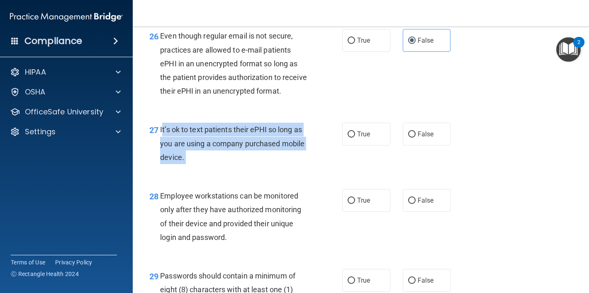
click at [236, 139] on div "It’s ok to text patients their ePHI so long as you are using a company purchase…" at bounding box center [237, 143] width 154 height 41
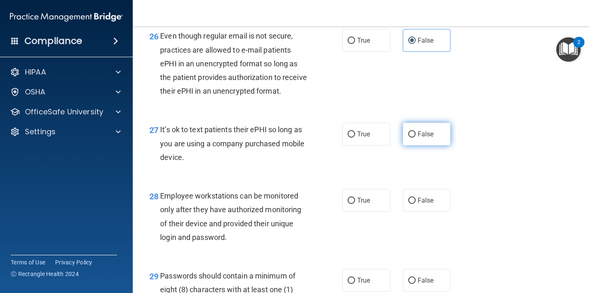
click at [419, 141] on label "False" at bounding box center [427, 134] width 48 height 23
click at [416, 138] on input "False" at bounding box center [411, 135] width 7 height 6
radio input "true"
click at [230, 218] on div "Employee workstations can be monitored only after they have authorized monitori…" at bounding box center [237, 216] width 154 height 55
click at [230, 217] on div "Employee workstations can be monitored only after they have authorized monitori…" at bounding box center [237, 216] width 154 height 55
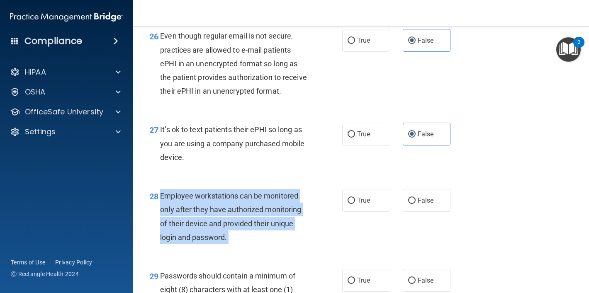
click at [230, 217] on div "Employee workstations can be monitored only after they have authorized monitori…" at bounding box center [237, 216] width 154 height 55
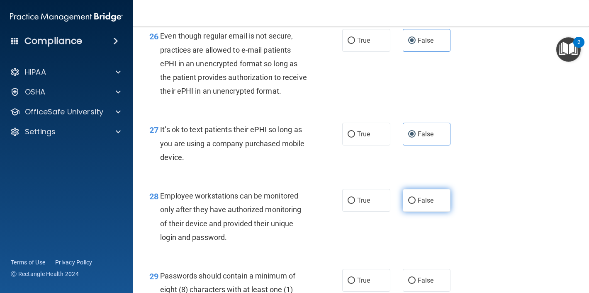
click at [423, 206] on label "False" at bounding box center [427, 200] width 48 height 23
click at [416, 204] on input "False" at bounding box center [411, 201] width 7 height 6
radio input "true"
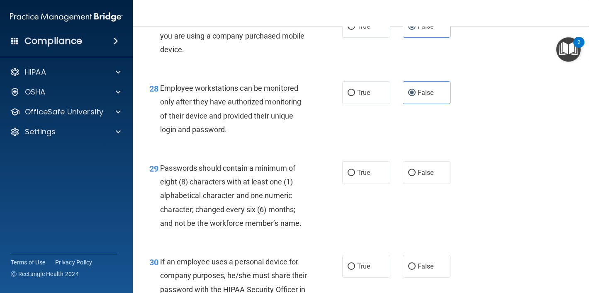
scroll to position [2214, 0]
click at [253, 176] on div "Passwords should contain a minimum of eight (8) characters with at least one (1…" at bounding box center [237, 195] width 154 height 69
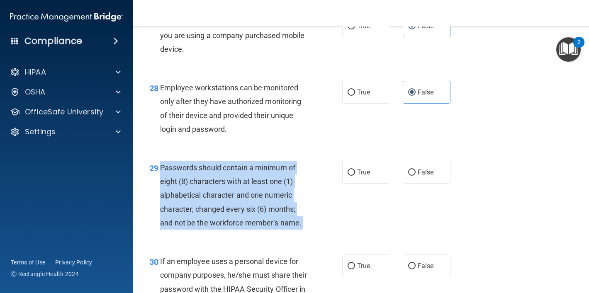
click at [253, 176] on div "Passwords should contain a minimum of eight (8) characters with at least one (1…" at bounding box center [237, 195] width 154 height 69
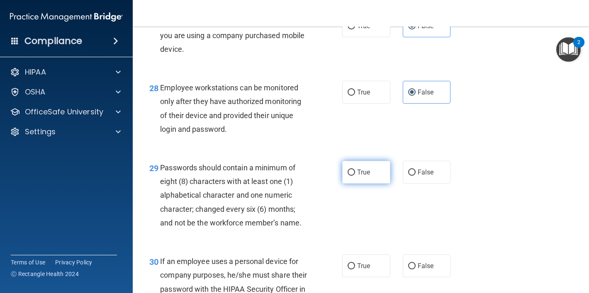
click at [378, 173] on label "True" at bounding box center [366, 172] width 48 height 23
click at [355, 173] on input "True" at bounding box center [351, 173] width 7 height 6
radio input "true"
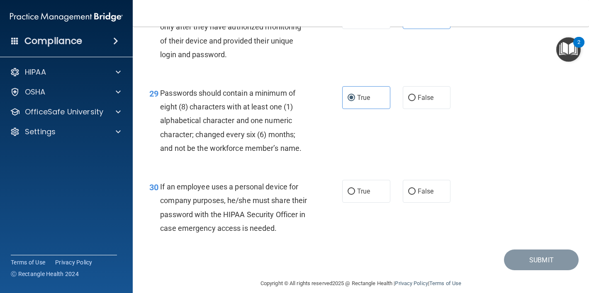
scroll to position [2300, 0]
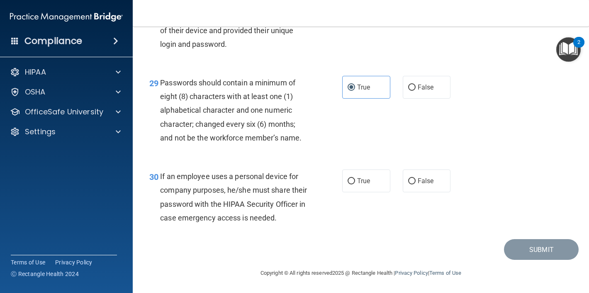
click at [280, 197] on div "If an employee uses a personal device for company purposes, he/she must share t…" at bounding box center [237, 197] width 154 height 55
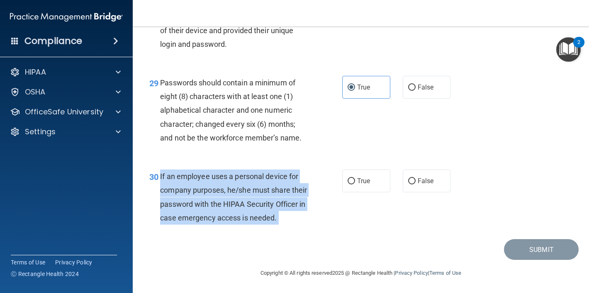
click at [280, 197] on div "If an employee uses a personal device for company purposes, he/she must share t…" at bounding box center [237, 197] width 154 height 55
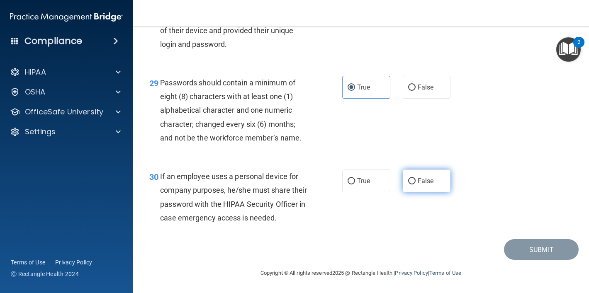
click at [430, 176] on label "False" at bounding box center [427, 181] width 48 height 23
click at [416, 178] on input "False" at bounding box center [411, 181] width 7 height 6
radio input "true"
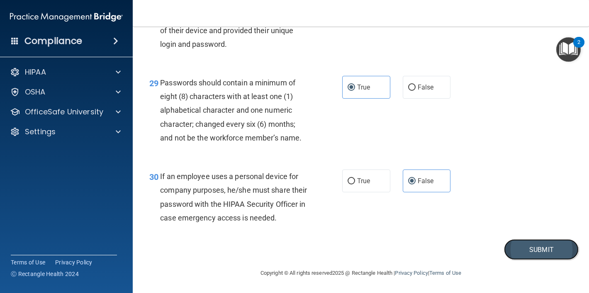
click at [541, 254] on button "Submit" at bounding box center [541, 249] width 75 height 21
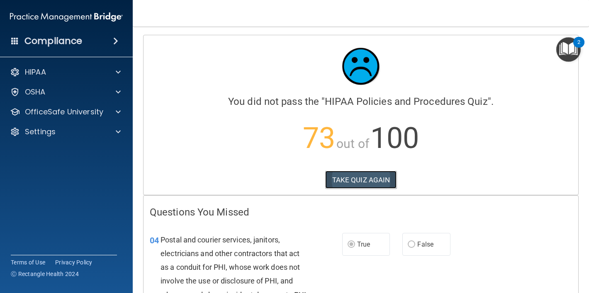
click at [384, 177] on button "TAKE QUIZ AGAIN" at bounding box center [361, 180] width 72 height 18
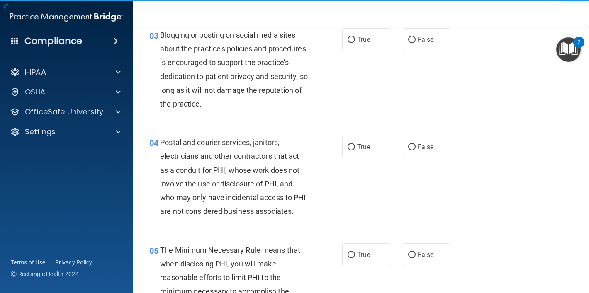
scroll to position [186, 0]
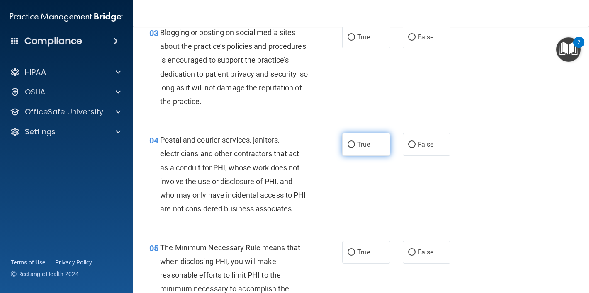
click at [364, 145] on span "True" at bounding box center [363, 145] width 13 height 8
click at [355, 145] on input "True" at bounding box center [351, 145] width 7 height 6
radio input "true"
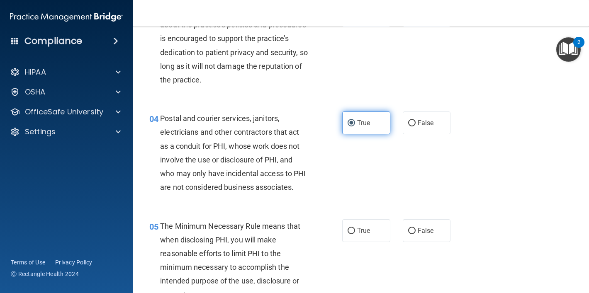
click at [361, 130] on label "True" at bounding box center [366, 123] width 48 height 23
click at [355, 127] on input "True" at bounding box center [351, 123] width 7 height 6
click at [386, 122] on label "True" at bounding box center [366, 123] width 48 height 23
click at [355, 122] on input "True" at bounding box center [351, 123] width 7 height 6
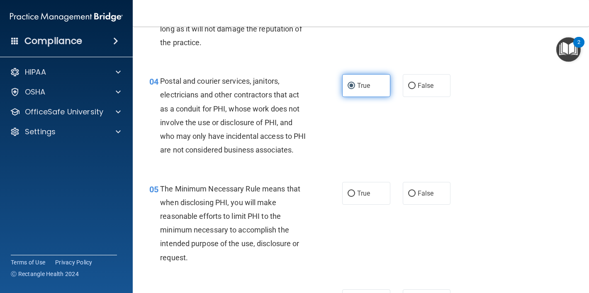
scroll to position [261, 0]
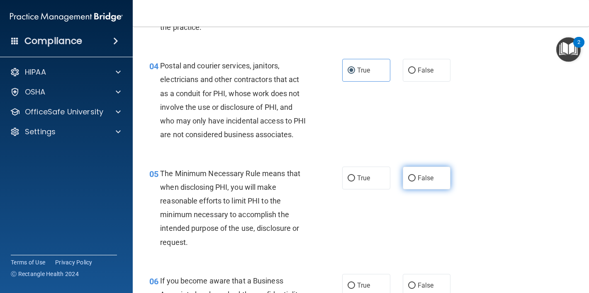
click at [409, 174] on label "False" at bounding box center [427, 178] width 48 height 23
click at [409, 175] on input "False" at bounding box center [411, 178] width 7 height 6
radio input "true"
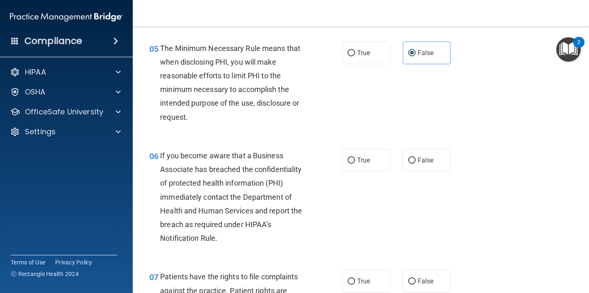
scroll to position [384, 0]
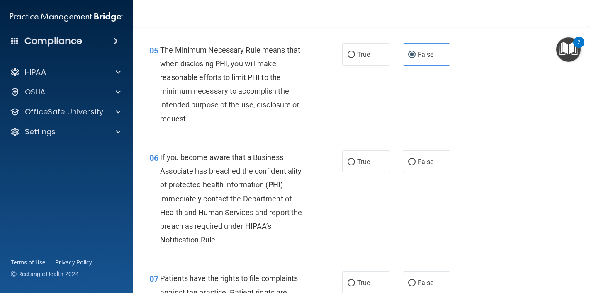
click at [433, 69] on div "05 The Minimum Necessary Rule means that when disclosing PHI, you will make rea…" at bounding box center [361, 86] width 436 height 107
click at [433, 60] on label "False" at bounding box center [427, 54] width 48 height 23
click at [416, 58] on input "False" at bounding box center [411, 55] width 7 height 6
click at [431, 161] on span "False" at bounding box center [426, 162] width 16 height 8
click at [416, 161] on input "False" at bounding box center [411, 162] width 7 height 6
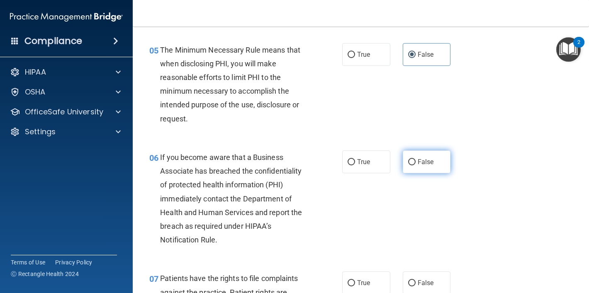
radio input "true"
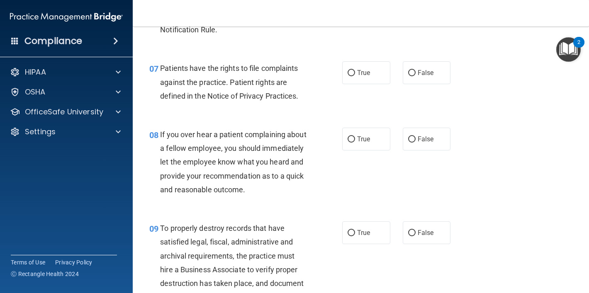
scroll to position [595, 0]
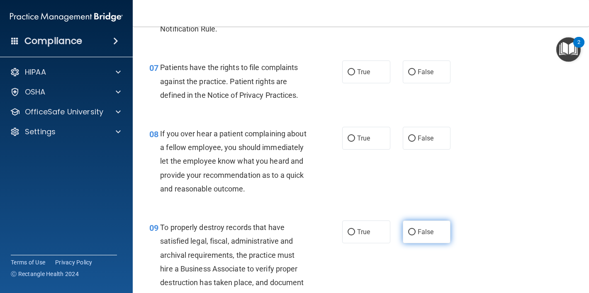
click at [413, 228] on label "False" at bounding box center [427, 232] width 48 height 23
click at [413, 229] on input "False" at bounding box center [411, 232] width 7 height 6
radio input "true"
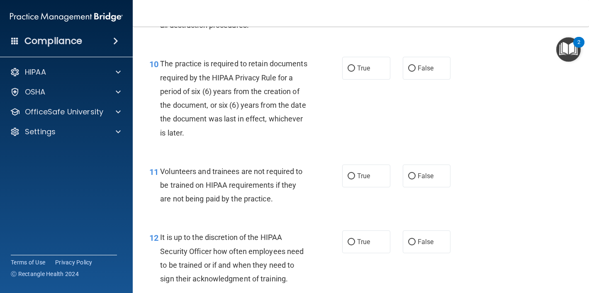
scroll to position [867, 0]
click at [414, 236] on label "False" at bounding box center [427, 241] width 48 height 23
click at [414, 239] on input "False" at bounding box center [411, 242] width 7 height 6
radio input "true"
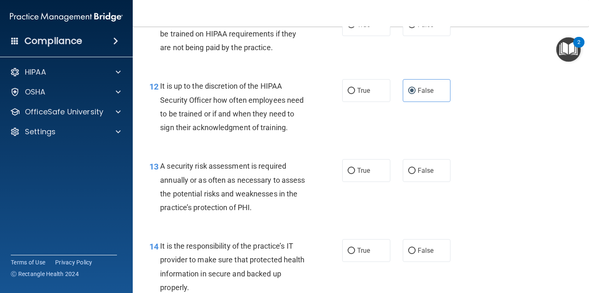
scroll to position [1019, 0]
click at [416, 251] on label "False" at bounding box center [427, 250] width 48 height 23
click at [416, 251] on input "False" at bounding box center [411, 251] width 7 height 6
radio input "true"
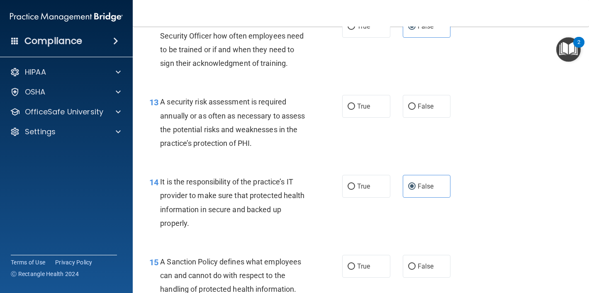
scroll to position [1086, 0]
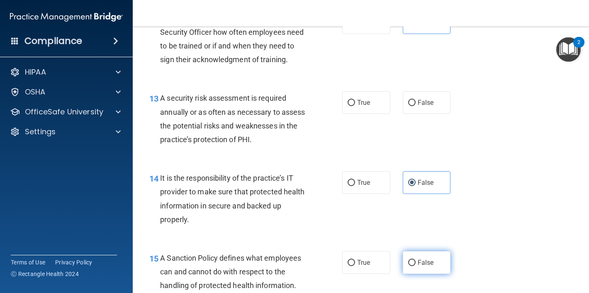
click at [405, 253] on label "False" at bounding box center [427, 262] width 48 height 23
click at [408, 260] on input "False" at bounding box center [411, 263] width 7 height 6
radio input "true"
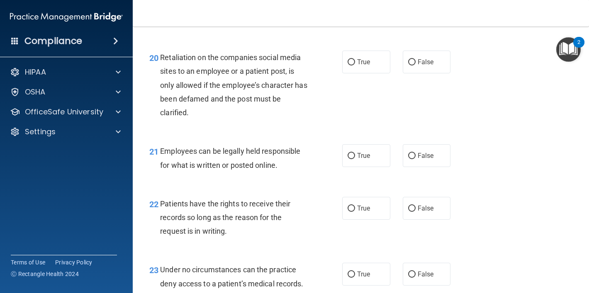
scroll to position [1674, 0]
click at [422, 216] on label "False" at bounding box center [427, 208] width 48 height 23
click at [416, 212] on input "False" at bounding box center [411, 208] width 7 height 6
radio input "true"
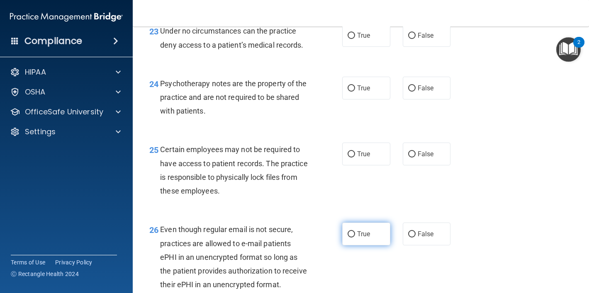
click at [357, 232] on label "True" at bounding box center [366, 234] width 48 height 23
click at [355, 232] on input "True" at bounding box center [351, 235] width 7 height 6
radio input "true"
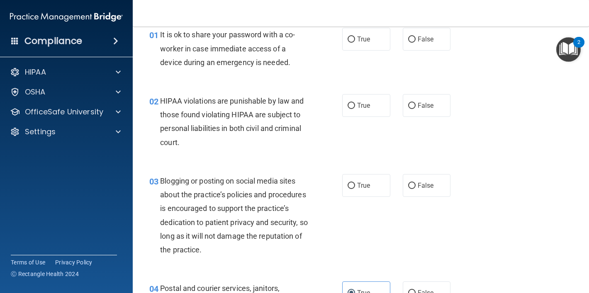
scroll to position [0, 0]
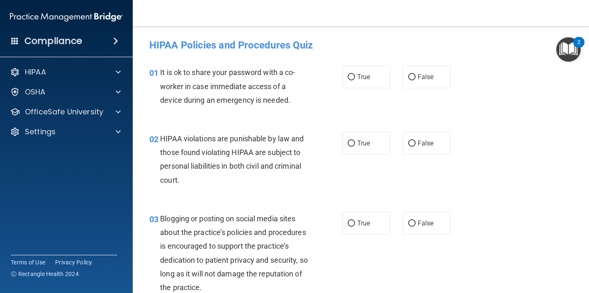
click at [246, 93] on div "It is ok to share your password with a co-worker in case immediate access of a …" at bounding box center [237, 86] width 154 height 41
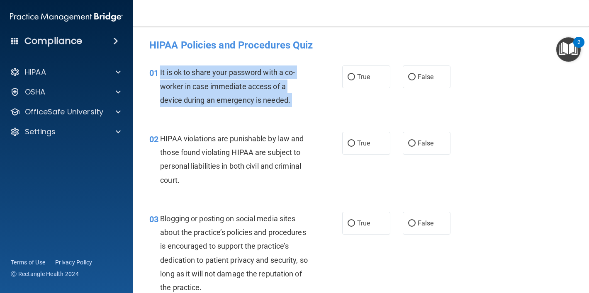
click at [246, 93] on div "It is ok to share your password with a co-worker in case immediate access of a …" at bounding box center [237, 86] width 154 height 41
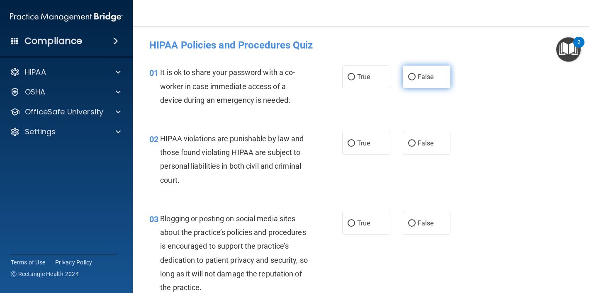
click at [432, 80] on span "False" at bounding box center [426, 77] width 16 height 8
click at [416, 80] on input "False" at bounding box center [411, 77] width 7 height 6
radio input "true"
click at [264, 138] on span "HIPAA violations are punishable by law and those found violating HIPAA are subj…" at bounding box center [232, 159] width 144 height 50
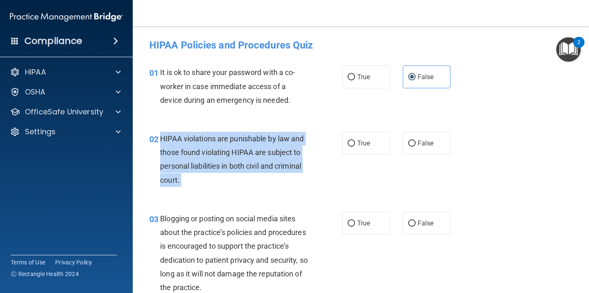
click at [264, 138] on span "HIPAA violations are punishable by law and those found violating HIPAA are subj…" at bounding box center [232, 159] width 144 height 50
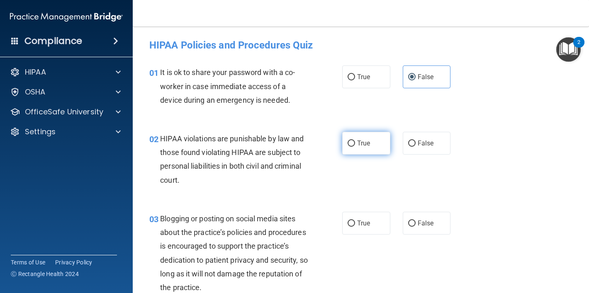
click at [375, 146] on label "True" at bounding box center [366, 143] width 48 height 23
click at [355, 146] on input "True" at bounding box center [351, 144] width 7 height 6
radio input "true"
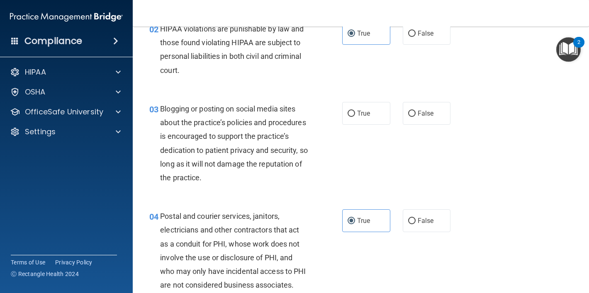
scroll to position [122, 0]
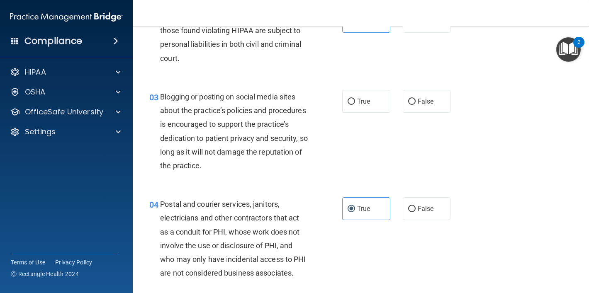
click at [271, 124] on span "Blogging or posting on social media sites about the practice’s policies and pro…" at bounding box center [234, 132] width 148 height 78
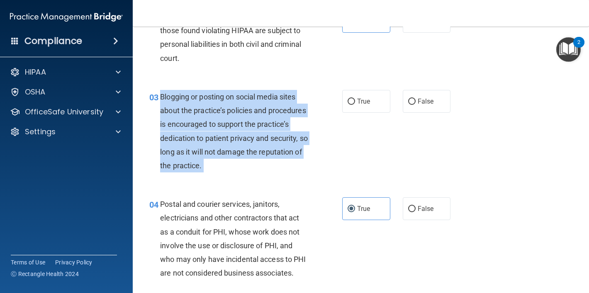
click at [271, 124] on span "Blogging or posting on social media sites about the practice’s policies and pro…" at bounding box center [234, 132] width 148 height 78
click at [414, 102] on input "False" at bounding box center [411, 102] width 7 height 6
radio input "true"
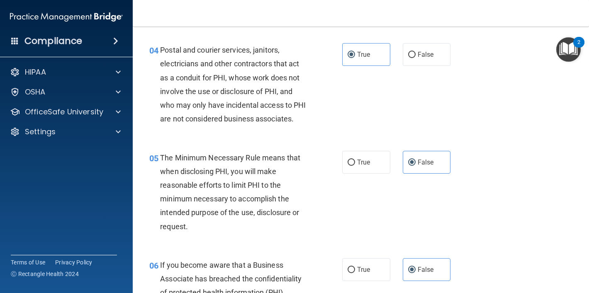
scroll to position [305, 0]
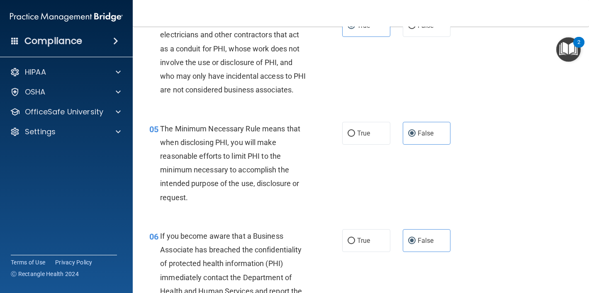
click at [273, 156] on span "The Minimum Necessary Rule means that when disclosing PHI, you will make reason…" at bounding box center [230, 163] width 140 height 78
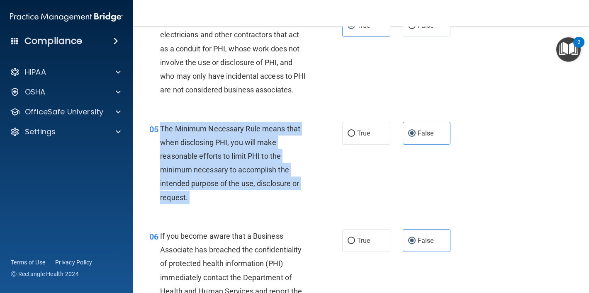
click at [273, 156] on span "The Minimum Necessary Rule means that when disclosing PHI, you will make reason…" at bounding box center [230, 163] width 140 height 78
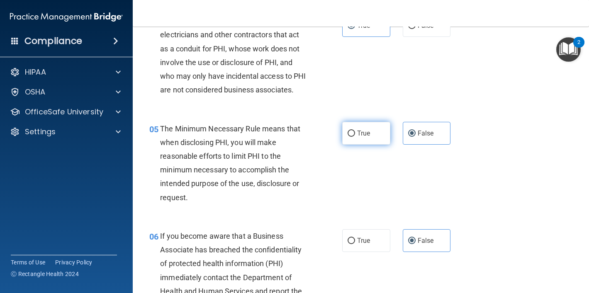
click at [375, 136] on label "True" at bounding box center [366, 133] width 48 height 23
click at [355, 136] on input "True" at bounding box center [351, 134] width 7 height 6
radio input "true"
radio input "false"
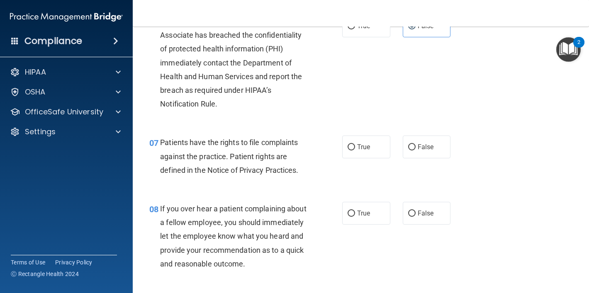
scroll to position [522, 0]
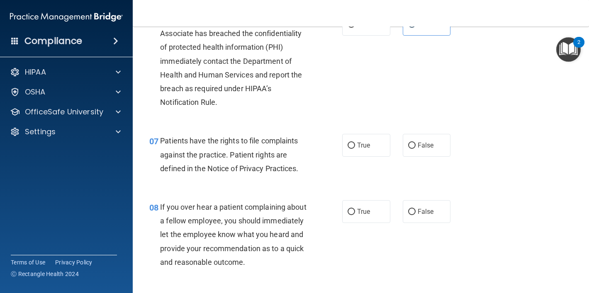
click at [276, 158] on span "Patients have the rights to file complaints against the practice. Patient right…" at bounding box center [229, 154] width 138 height 36
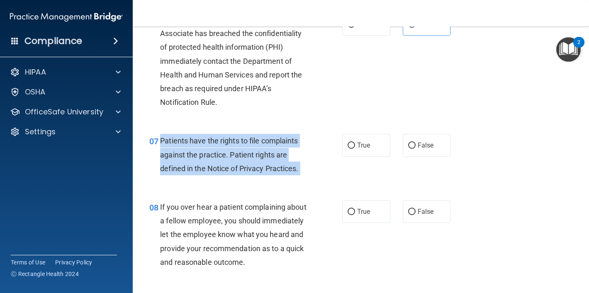
click at [276, 158] on span "Patients have the rights to file complaints against the practice. Patient right…" at bounding box center [229, 154] width 138 height 36
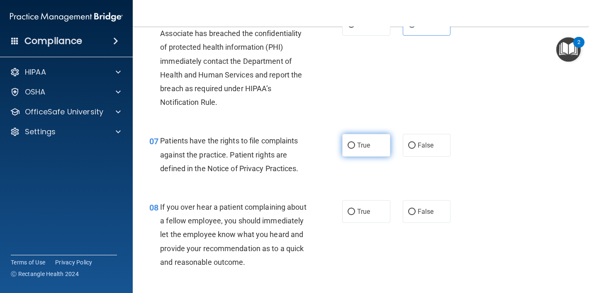
click at [374, 155] on label "True" at bounding box center [366, 145] width 48 height 23
click at [355, 149] on input "True" at bounding box center [351, 146] width 7 height 6
radio input "true"
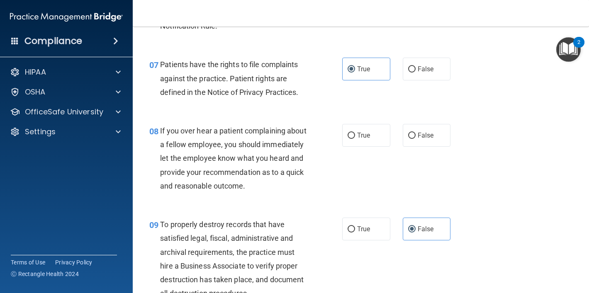
scroll to position [621, 0]
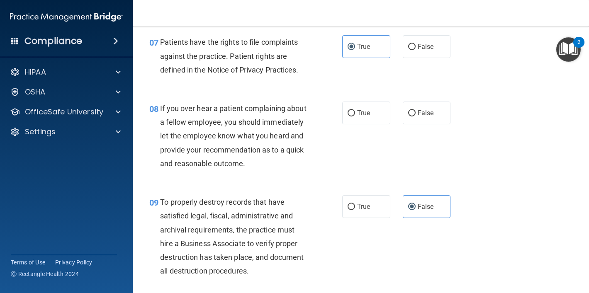
click at [275, 122] on span "If you over hear a patient complaining about a fellow employee, you should imme…" at bounding box center [233, 136] width 146 height 64
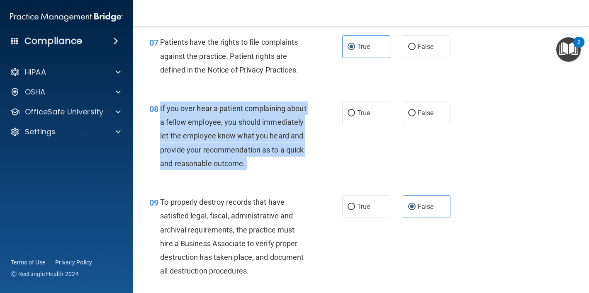
click at [275, 122] on span "If you over hear a patient complaining about a fellow employee, you should imme…" at bounding box center [233, 136] width 146 height 64
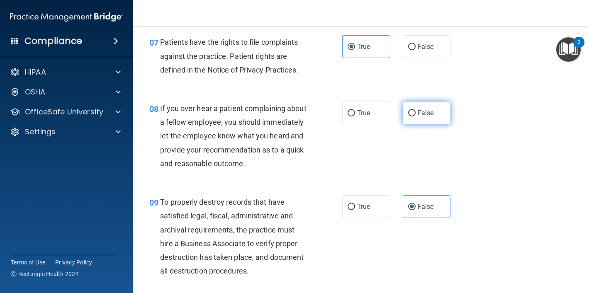
click at [410, 117] on label "False" at bounding box center [427, 113] width 48 height 23
click at [410, 117] on input "False" at bounding box center [411, 113] width 7 height 6
radio input "true"
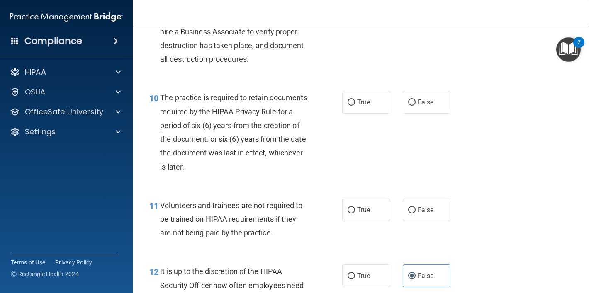
scroll to position [854, 0]
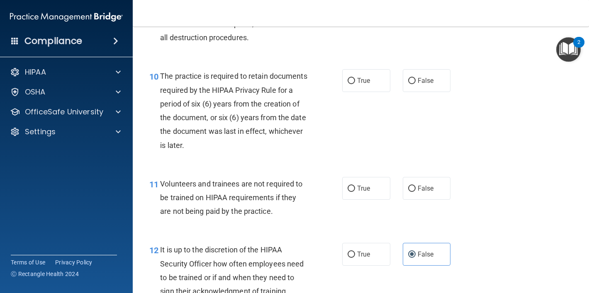
click at [237, 90] on span "The practice is required to retain documents required by the HIPAA Privacy Rule…" at bounding box center [233, 111] width 147 height 78
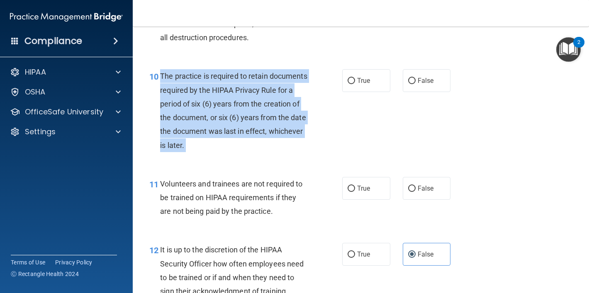
click at [237, 90] on span "The practice is required to retain documents required by the HIPAA Privacy Rule…" at bounding box center [233, 111] width 147 height 78
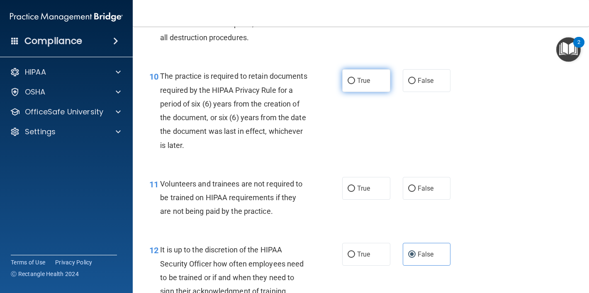
click at [373, 87] on label "True" at bounding box center [366, 80] width 48 height 23
click at [355, 84] on input "True" at bounding box center [351, 81] width 7 height 6
radio input "true"
click at [254, 189] on div "Volunteers and trainees are not required to be trained on HIPAA requirements if…" at bounding box center [237, 197] width 154 height 41
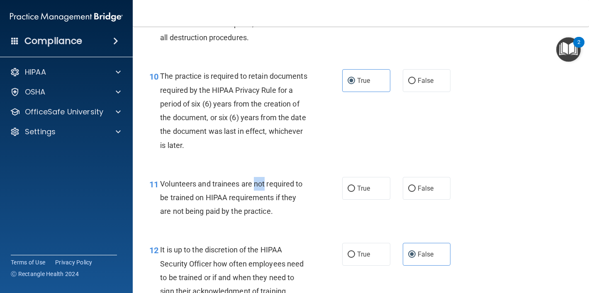
click at [254, 189] on div "Volunteers and trainees are not required to be trained on HIPAA requirements if…" at bounding box center [237, 197] width 154 height 41
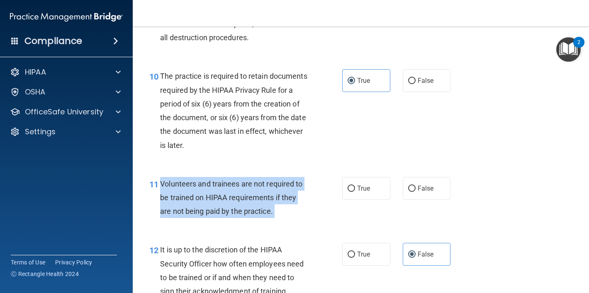
click at [254, 189] on div "Volunteers and trainees are not required to be trained on HIPAA requirements if…" at bounding box center [237, 197] width 154 height 41
click at [413, 187] on input "False" at bounding box center [411, 189] width 7 height 6
radio input "true"
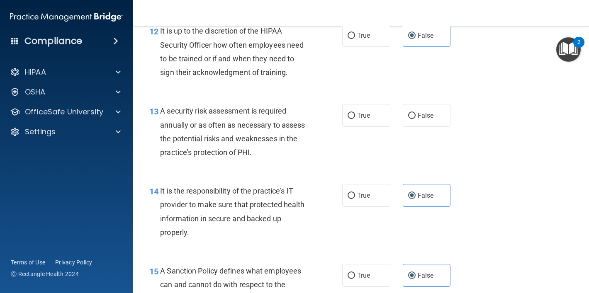
scroll to position [1087, 0]
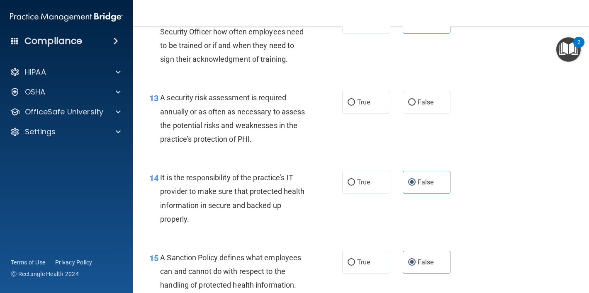
click at [256, 132] on div "A security risk assessment is required annually or as often as necessary to ass…" at bounding box center [237, 118] width 154 height 55
click at [257, 123] on span "A security risk assessment is required annually or as often as necessary to ass…" at bounding box center [232, 118] width 145 height 50
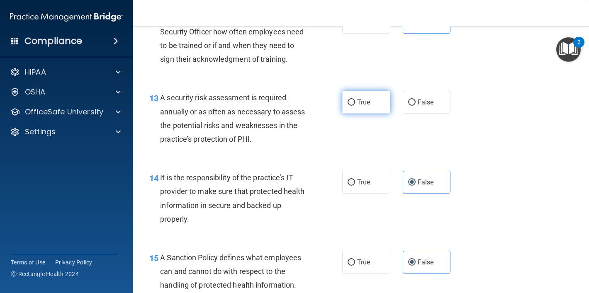
click at [371, 102] on label "True" at bounding box center [366, 102] width 48 height 23
click at [355, 102] on input "True" at bounding box center [351, 103] width 7 height 6
radio input "true"
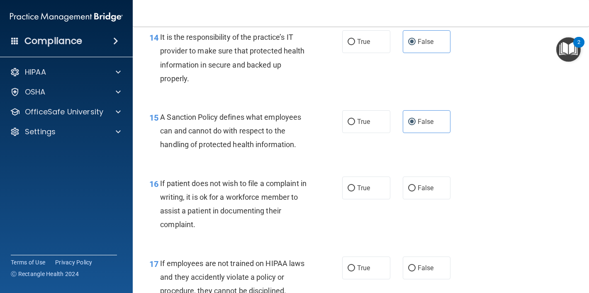
scroll to position [1245, 0]
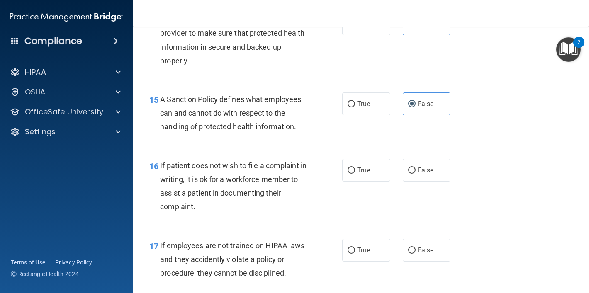
click at [253, 152] on div "16 If patient does not wish to file a complaint in writing, it is ok for a work…" at bounding box center [361, 189] width 436 height 80
click at [253, 169] on span "If patient does not wish to file a complaint in writing, it is ok for a workfor…" at bounding box center [233, 186] width 146 height 50
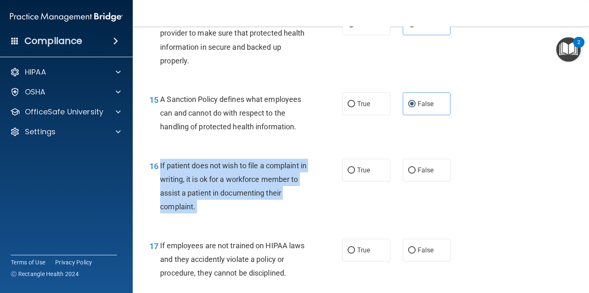
click at [253, 169] on span "If patient does not wish to file a complaint in writing, it is ok for a workfor…" at bounding box center [233, 186] width 146 height 50
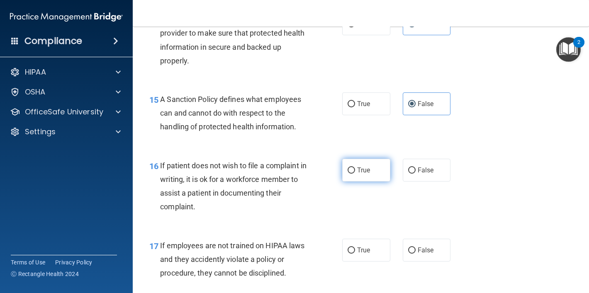
click at [376, 178] on label "True" at bounding box center [366, 170] width 48 height 23
click at [355, 174] on input "True" at bounding box center [351, 171] width 7 height 6
radio input "true"
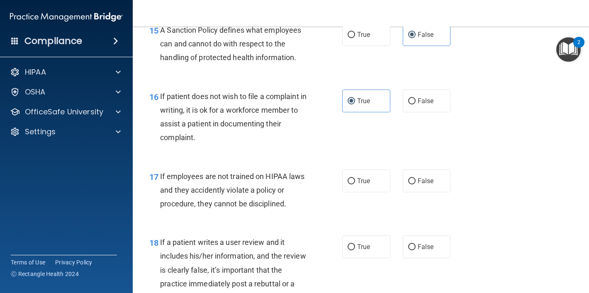
scroll to position [1329, 0]
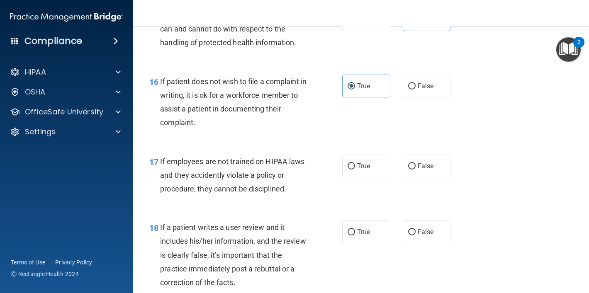
click at [262, 180] on div "If employees are not trained on HIPAA laws and they accidently violate a policy…" at bounding box center [237, 175] width 154 height 41
click at [261, 180] on div "If employees are not trained on HIPAA laws and they accidently violate a policy…" at bounding box center [237, 175] width 154 height 41
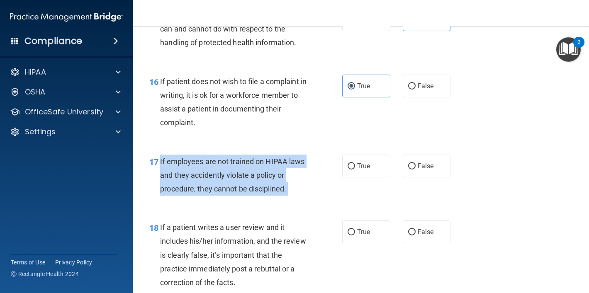
click at [261, 180] on div "If employees are not trained on HIPAA laws and they accidently violate a policy…" at bounding box center [237, 175] width 154 height 41
click at [412, 166] on input "False" at bounding box center [411, 166] width 7 height 6
radio input "true"
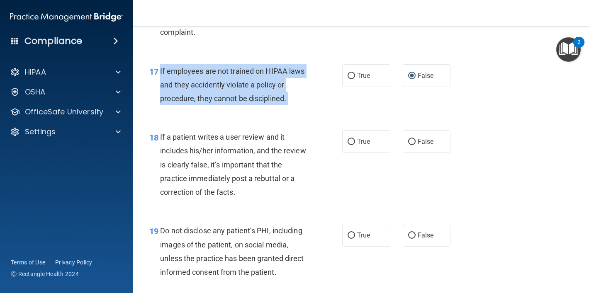
scroll to position [1433, 0]
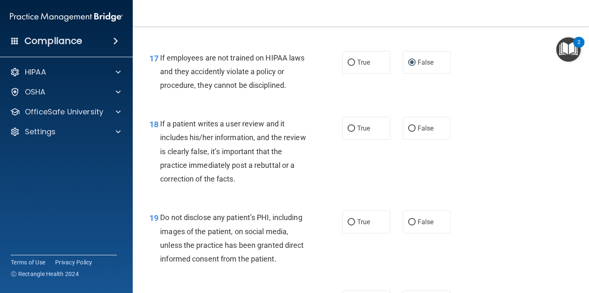
click at [251, 147] on span "If a patient writes a user review and it includes his/her information, and the …" at bounding box center [233, 151] width 146 height 64
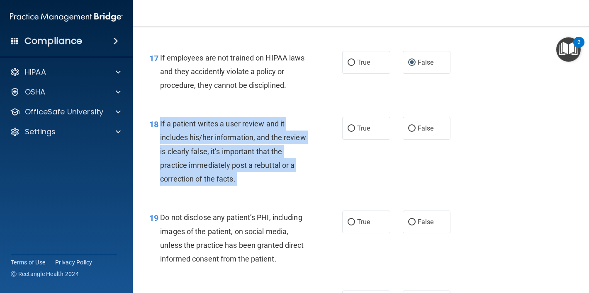
click at [251, 147] on span "If a patient writes a user review and it includes his/her information, and the …" at bounding box center [233, 151] width 146 height 64
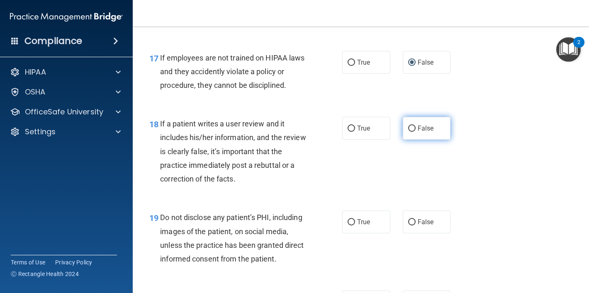
click at [405, 139] on label "False" at bounding box center [427, 128] width 48 height 23
click at [408, 132] on input "False" at bounding box center [411, 129] width 7 height 6
radio input "true"
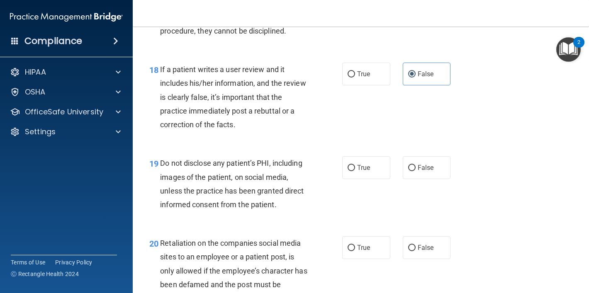
scroll to position [1491, 0]
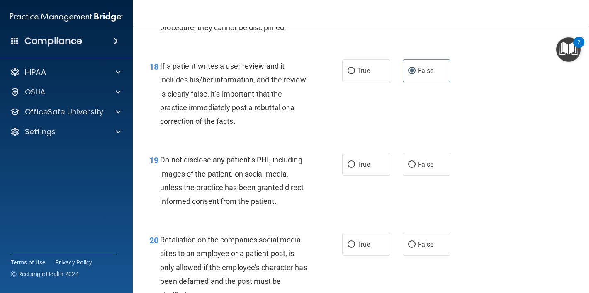
click at [256, 184] on span "Do not disclose any patient’s PHI, including images of the patient, on social m…" at bounding box center [232, 181] width 144 height 50
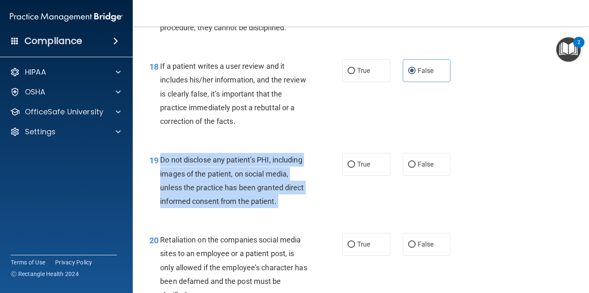
click at [256, 184] on span "Do not disclose any patient’s PHI, including images of the patient, on social m…" at bounding box center [232, 181] width 144 height 50
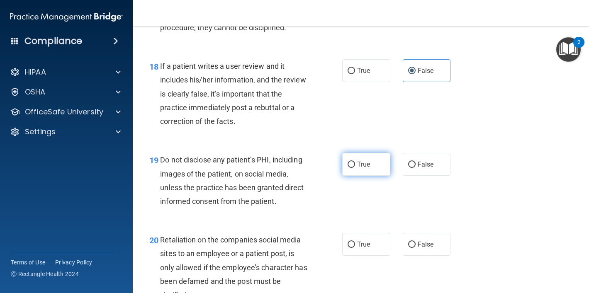
click at [386, 171] on label "True" at bounding box center [366, 164] width 48 height 23
click at [355, 168] on input "True" at bounding box center [351, 165] width 7 height 6
radio input "true"
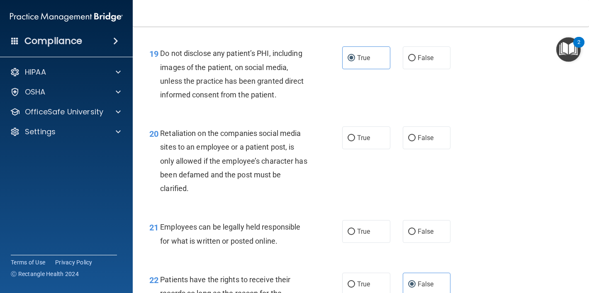
scroll to position [1618, 0]
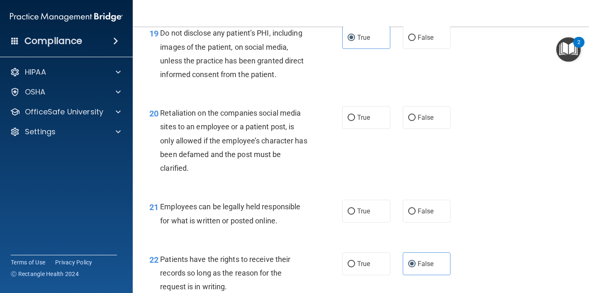
click at [270, 134] on div "Retaliation on the companies social media sites to an employee or a patient pos…" at bounding box center [237, 140] width 154 height 69
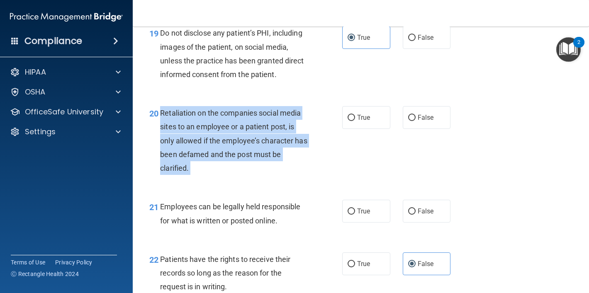
click at [270, 134] on div "Retaliation on the companies social media sites to an employee or a patient pos…" at bounding box center [237, 140] width 154 height 69
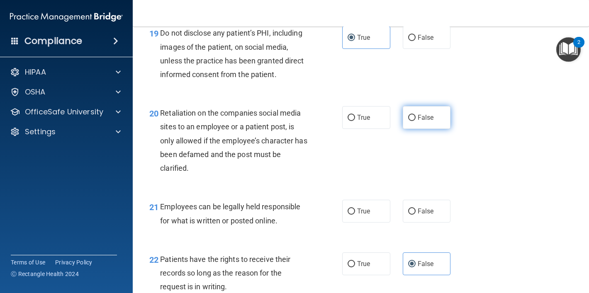
click at [422, 119] on span "False" at bounding box center [426, 118] width 16 height 8
click at [416, 119] on input "False" at bounding box center [411, 118] width 7 height 6
radio input "true"
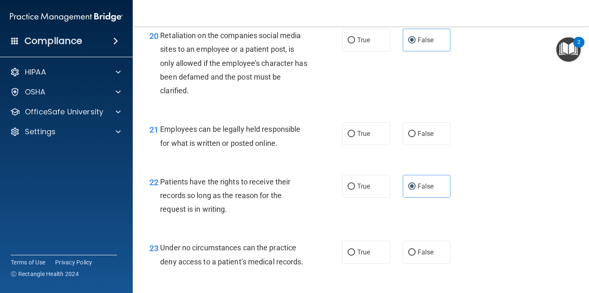
scroll to position [1701, 0]
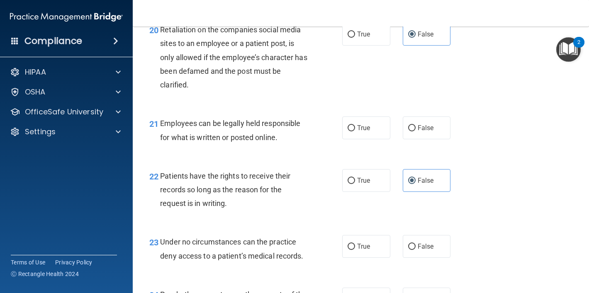
click at [251, 128] on span "Employees can be legally held responsible for what is written or posted online." at bounding box center [230, 130] width 140 height 22
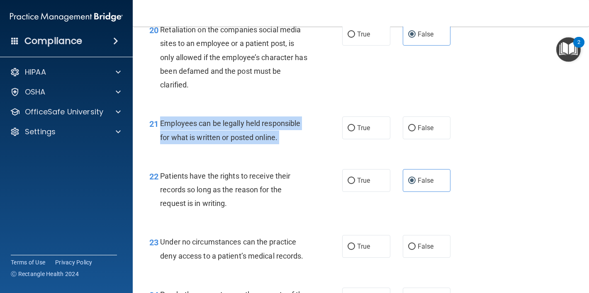
click at [251, 128] on span "Employees can be legally held responsible for what is written or posted online." at bounding box center [230, 130] width 140 height 22
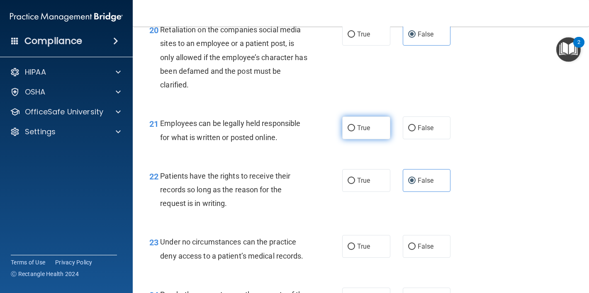
click at [375, 135] on label "True" at bounding box center [366, 128] width 48 height 23
click at [355, 132] on input "True" at bounding box center [351, 128] width 7 height 6
radio input "true"
click at [246, 251] on div "Under no circumstances can the practice deny access to a patient’s medical reco…" at bounding box center [237, 248] width 154 height 27
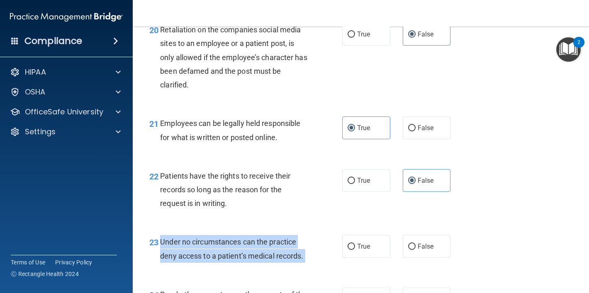
click at [246, 251] on div "Under no circumstances can the practice deny access to a patient’s medical reco…" at bounding box center [237, 248] width 154 height 27
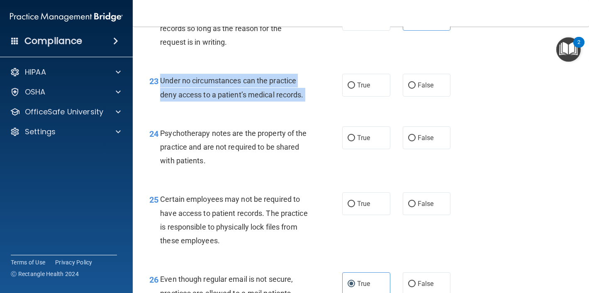
scroll to position [1850, 0]
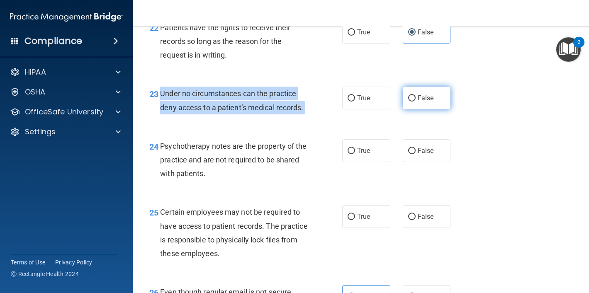
click at [414, 100] on input "False" at bounding box center [411, 98] width 7 height 6
radio input "true"
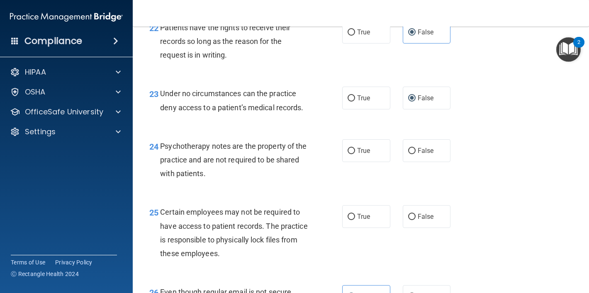
click at [218, 163] on span "Psychotherapy notes are the property of the practice and are not required to be…" at bounding box center [233, 160] width 146 height 36
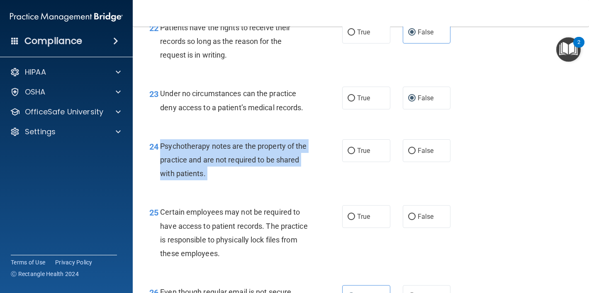
click at [218, 163] on span "Psychotherapy notes are the property of the practice and are not required to be…" at bounding box center [233, 160] width 146 height 36
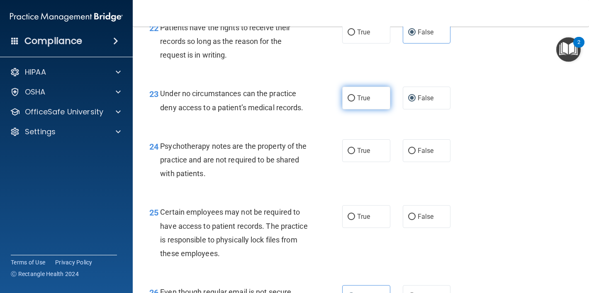
click at [371, 104] on label "True" at bounding box center [366, 98] width 48 height 23
click at [355, 102] on input "True" at bounding box center [351, 98] width 7 height 6
radio input "true"
click at [228, 157] on span "Psychotherapy notes are the property of the practice and are not required to be…" at bounding box center [233, 160] width 146 height 36
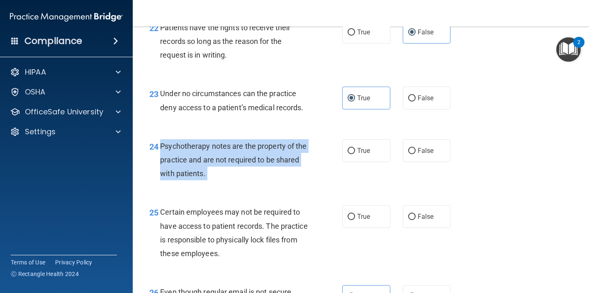
click at [228, 157] on span "Psychotherapy notes are the property of the practice and are not required to be…" at bounding box center [233, 160] width 146 height 36
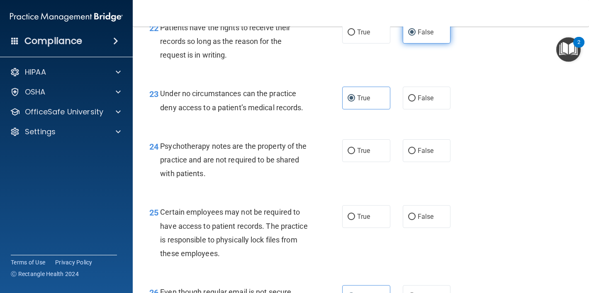
click at [416, 33] on label "False" at bounding box center [427, 32] width 48 height 23
click at [416, 33] on input "False" at bounding box center [411, 32] width 7 height 6
click at [419, 95] on span "False" at bounding box center [426, 98] width 16 height 8
click at [416, 95] on input "False" at bounding box center [411, 98] width 7 height 6
radio input "true"
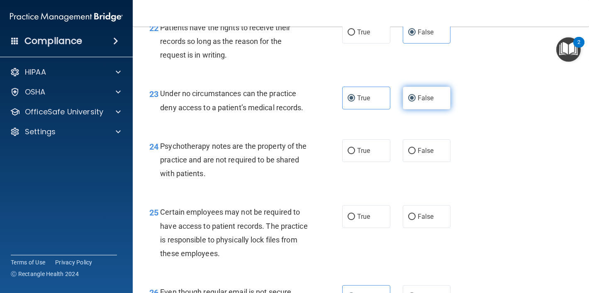
radio input "false"
click at [385, 148] on label "True" at bounding box center [366, 150] width 48 height 23
click at [355, 148] on input "True" at bounding box center [351, 151] width 7 height 6
radio input "true"
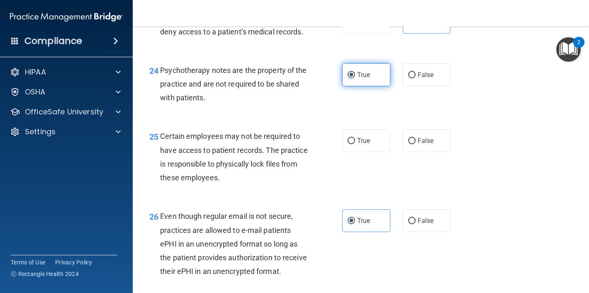
scroll to position [1945, 0]
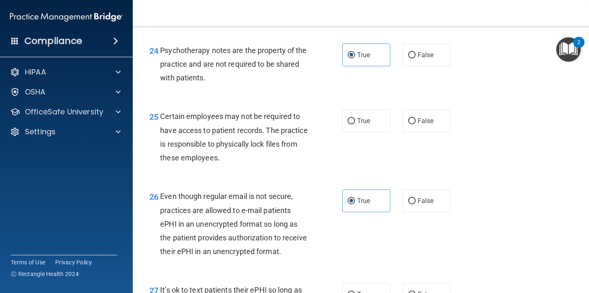
click at [266, 138] on div "Certain employees may not be required to have access to patient records. The pr…" at bounding box center [237, 137] width 154 height 55
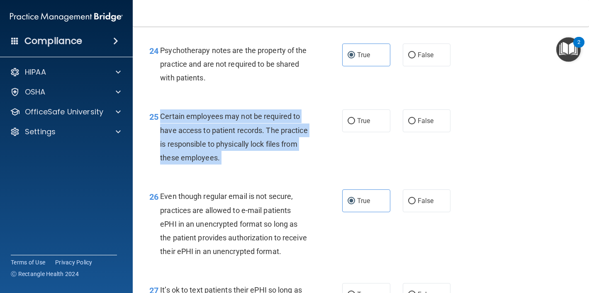
click at [266, 138] on div "Certain employees may not be required to have access to patient records. The pr…" at bounding box center [237, 137] width 154 height 55
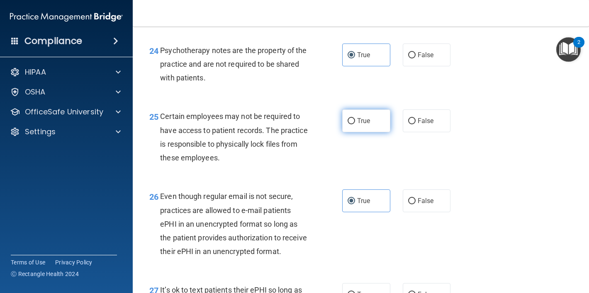
click at [374, 117] on label "True" at bounding box center [366, 121] width 48 height 23
click at [355, 118] on input "True" at bounding box center [351, 121] width 7 height 6
radio input "true"
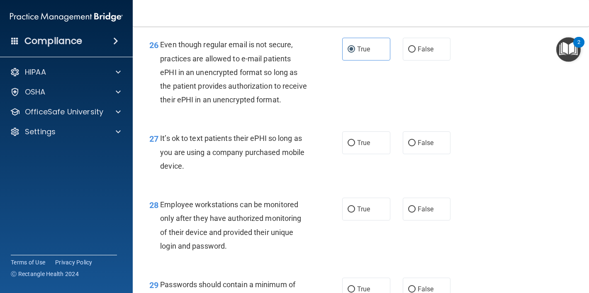
scroll to position [2102, 0]
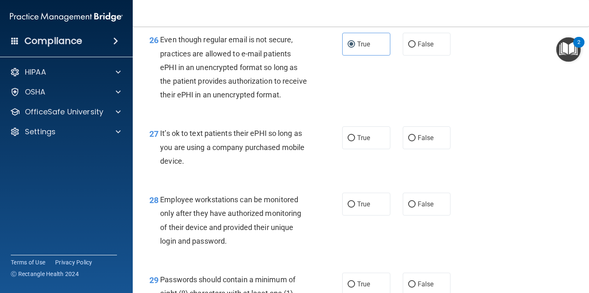
click at [279, 136] on span "It’s ok to text patients their ePHI so long as you are using a company purchase…" at bounding box center [232, 147] width 144 height 36
click at [278, 136] on span "It’s ok to text patients their ePHI so long as you are using a company purchase…" at bounding box center [232, 147] width 144 height 36
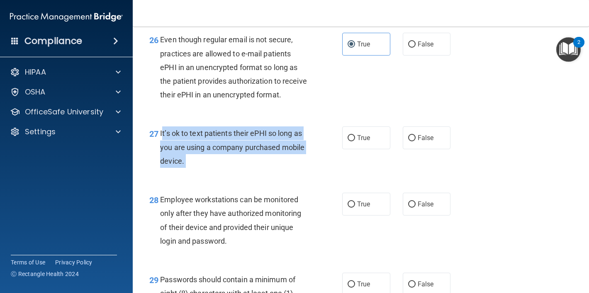
click at [278, 136] on span "It’s ok to text patients their ePHI so long as you are using a company purchase…" at bounding box center [232, 147] width 144 height 36
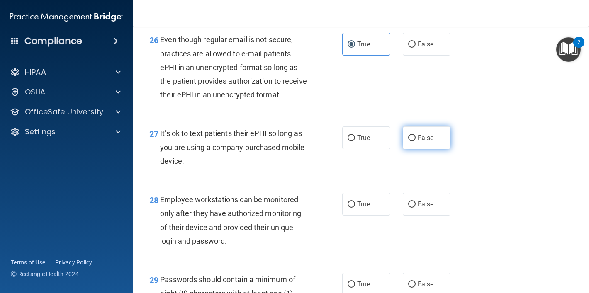
click at [418, 139] on span "False" at bounding box center [426, 138] width 16 height 8
click at [416, 139] on input "False" at bounding box center [411, 138] width 7 height 6
radio input "true"
click at [265, 206] on div "Employee workstations can be monitored only after they have authorized monitori…" at bounding box center [237, 220] width 154 height 55
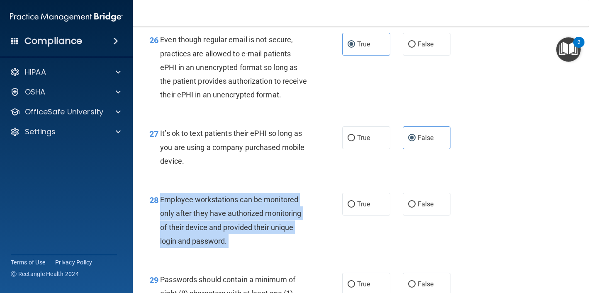
click at [265, 206] on div "Employee workstations can be monitored only after they have authorized monitori…" at bounding box center [237, 220] width 154 height 55
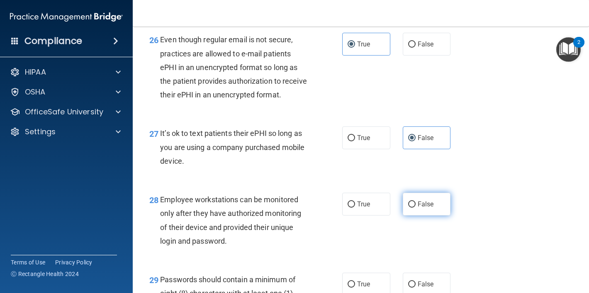
click at [426, 203] on span "False" at bounding box center [426, 204] width 16 height 8
click at [416, 203] on input "False" at bounding box center [411, 205] width 7 height 6
radio input "true"
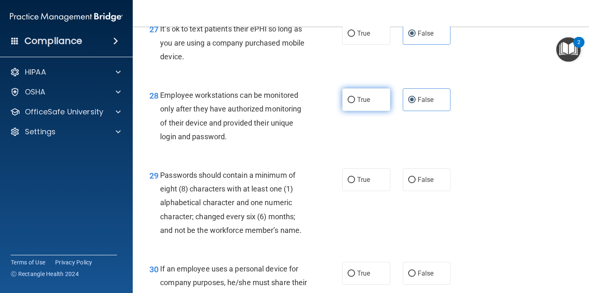
scroll to position [2221, 0]
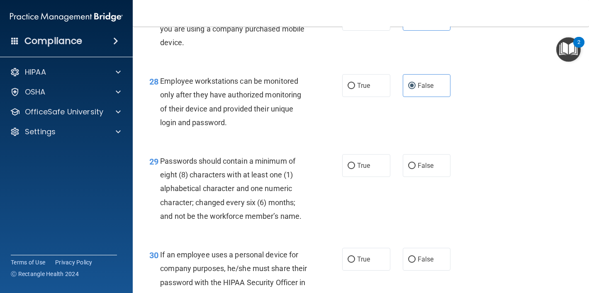
click at [261, 193] on span "Passwords should contain a minimum of eight (8) characters with at least one (1…" at bounding box center [230, 189] width 141 height 64
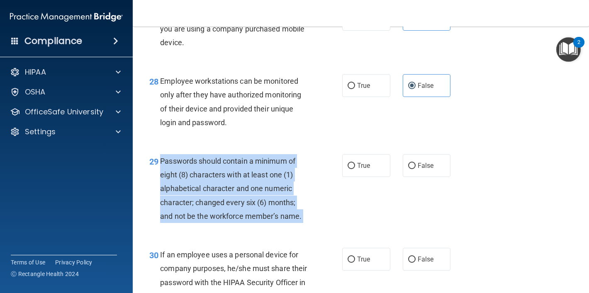
click at [261, 193] on span "Passwords should contain a minimum of eight (8) characters with at least one (1…" at bounding box center [230, 189] width 141 height 64
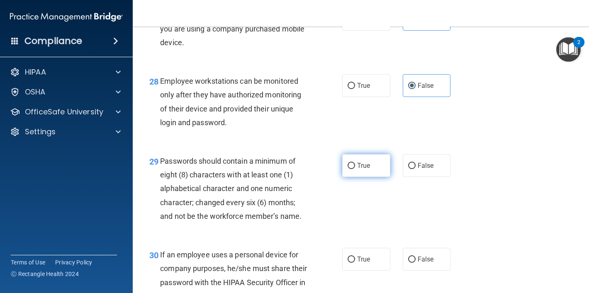
click at [377, 160] on label "True" at bounding box center [366, 165] width 48 height 23
click at [355, 163] on input "True" at bounding box center [351, 166] width 7 height 6
radio input "true"
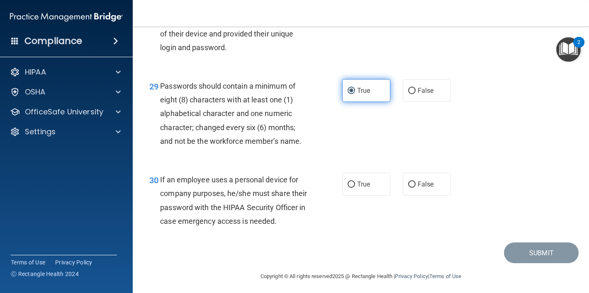
scroll to position [2300, 0]
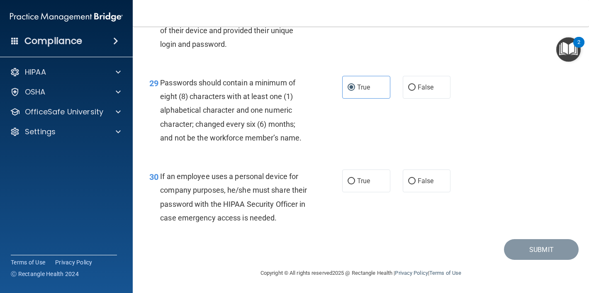
click at [252, 191] on span "If an employee uses a personal device for company purposes, he/she must share t…" at bounding box center [233, 197] width 147 height 50
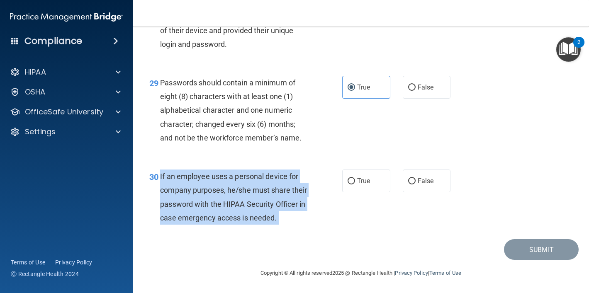
click at [252, 191] on span "If an employee uses a personal device for company purposes, he/she must share t…" at bounding box center [233, 197] width 147 height 50
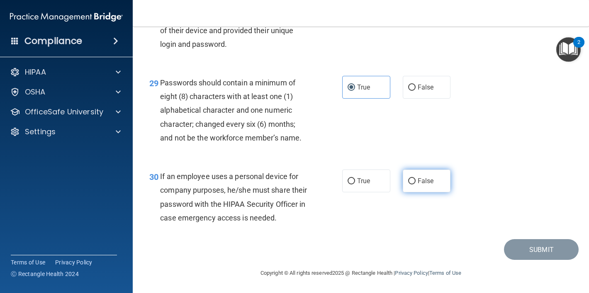
click at [444, 177] on label "False" at bounding box center [427, 181] width 48 height 23
click at [416, 178] on input "False" at bounding box center [411, 181] width 7 height 6
radio input "true"
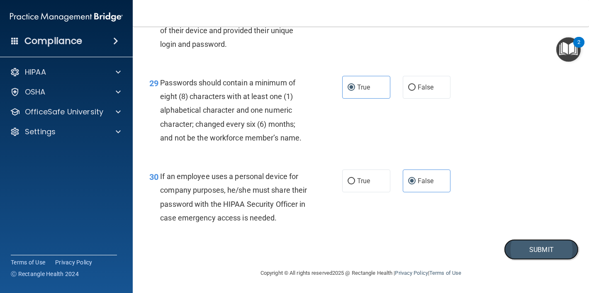
click at [524, 257] on button "Submit" at bounding box center [541, 249] width 75 height 21
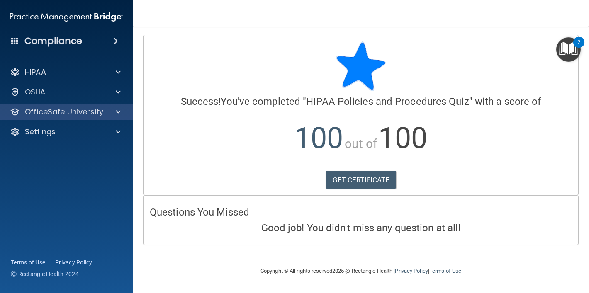
click at [114, 119] on div "OfficeSafe University" at bounding box center [66, 112] width 133 height 17
click at [110, 110] on div at bounding box center [117, 112] width 21 height 10
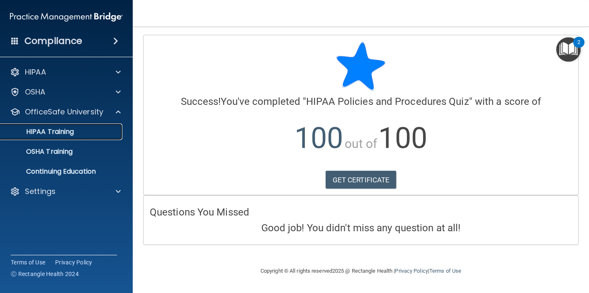
click at [101, 126] on link "HIPAA Training" at bounding box center [57, 132] width 131 height 17
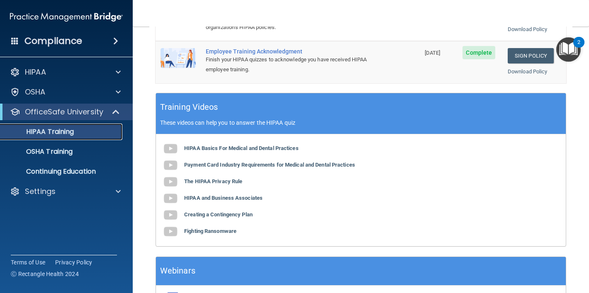
scroll to position [331, 0]
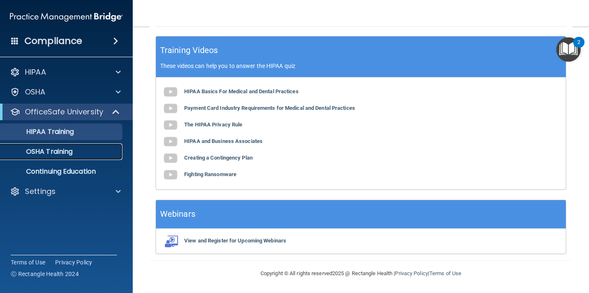
click at [96, 150] on div "OSHA Training" at bounding box center [61, 152] width 113 height 8
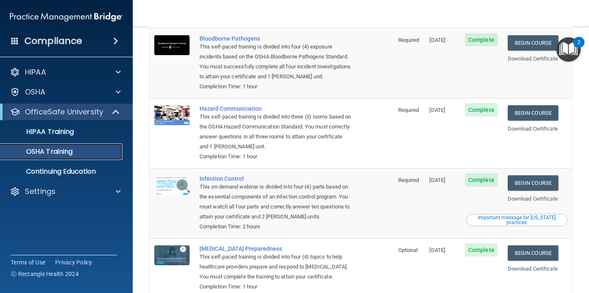
scroll to position [114, 0]
